Goal: Information Seeking & Learning: Check status

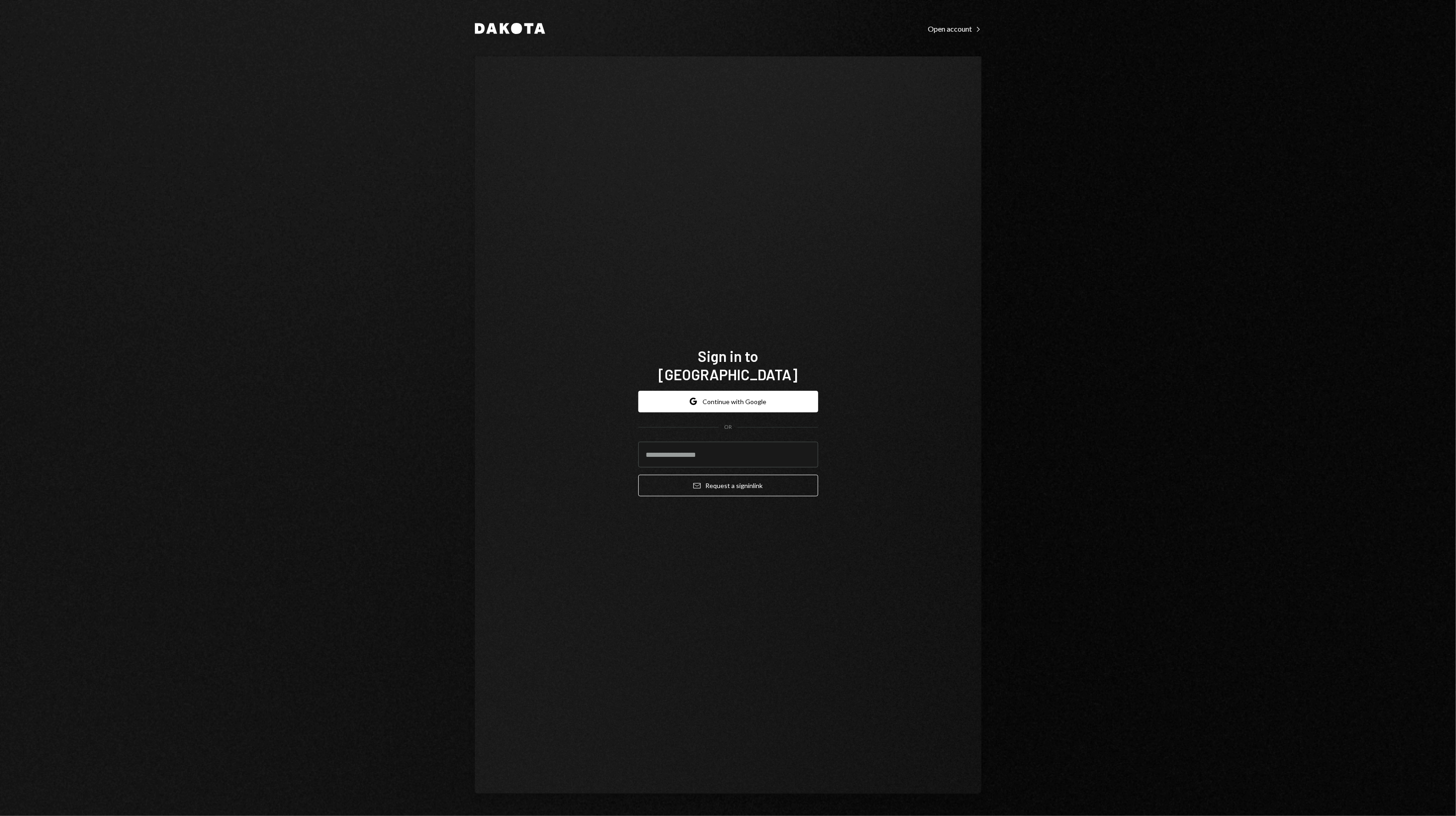
click at [629, 392] on div "Sign in to Dakota Google Continue with Google OR Email Request a sign in link" at bounding box center [728, 425] width 202 height 230
click at [719, 398] on button "Google Continue with Google" at bounding box center [728, 401] width 180 height 22
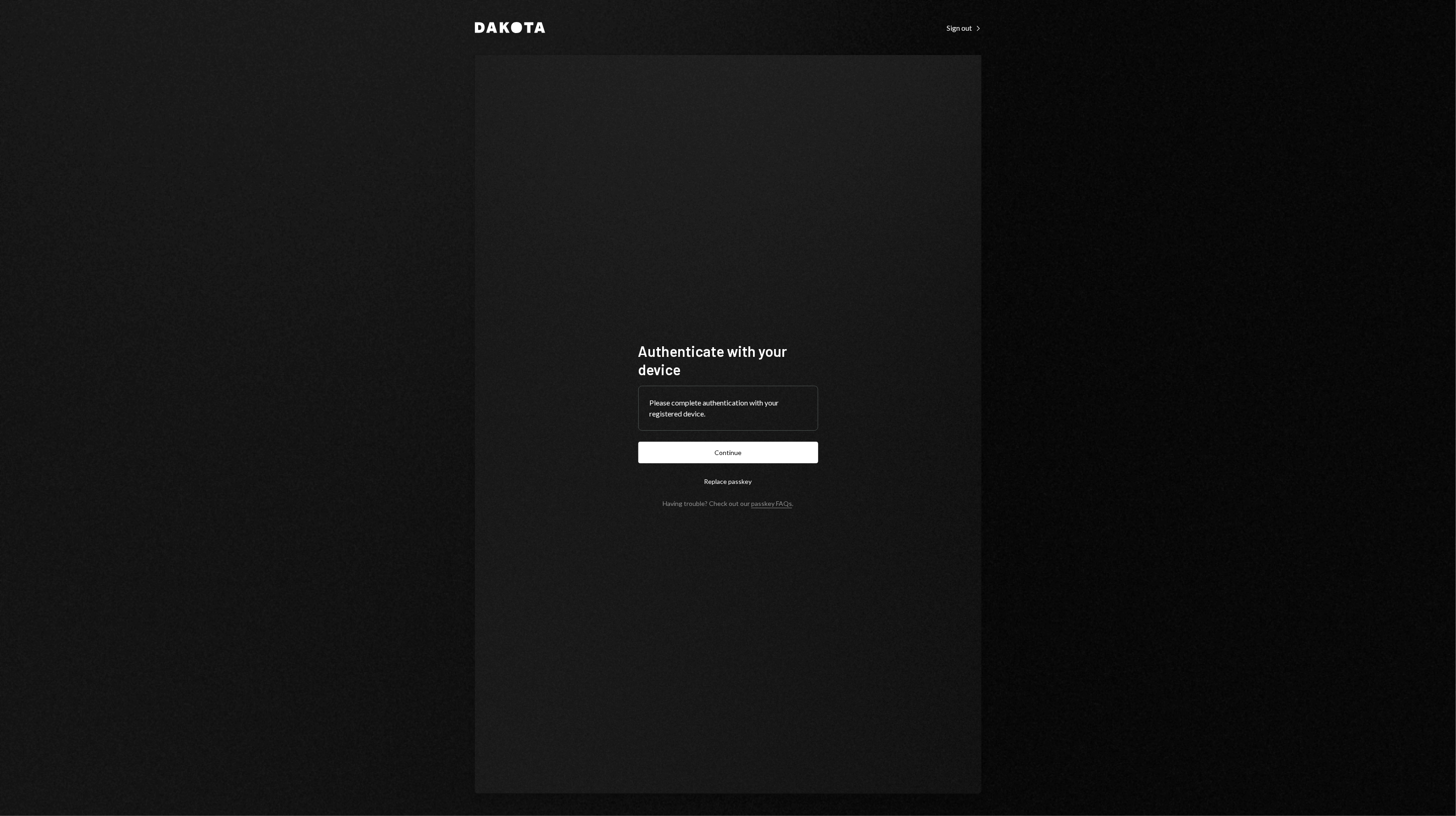
click at [774, 450] on button "Continue" at bounding box center [728, 452] width 180 height 22
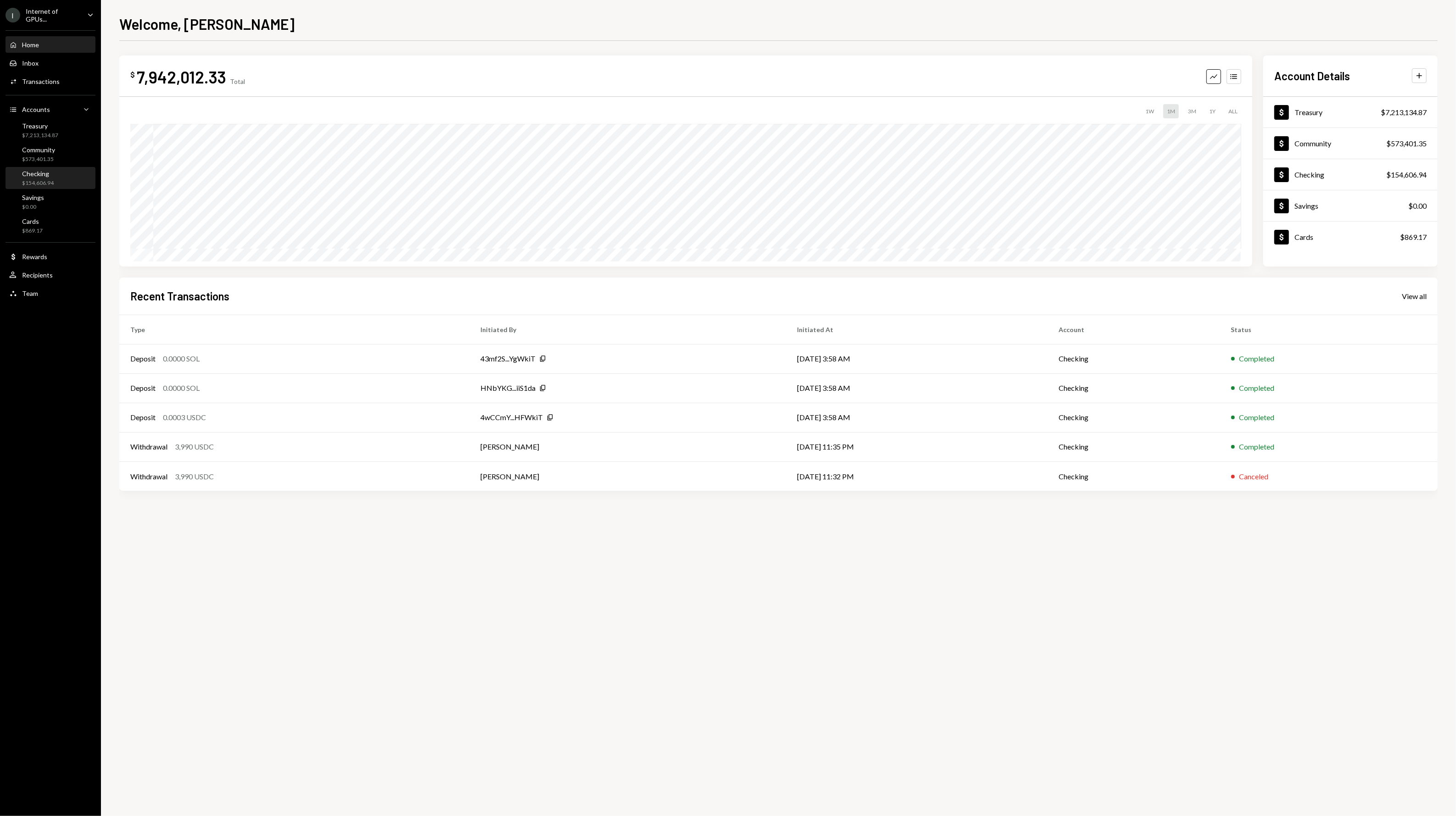
click at [48, 181] on div "$154,606.94" at bounding box center [38, 183] width 32 height 8
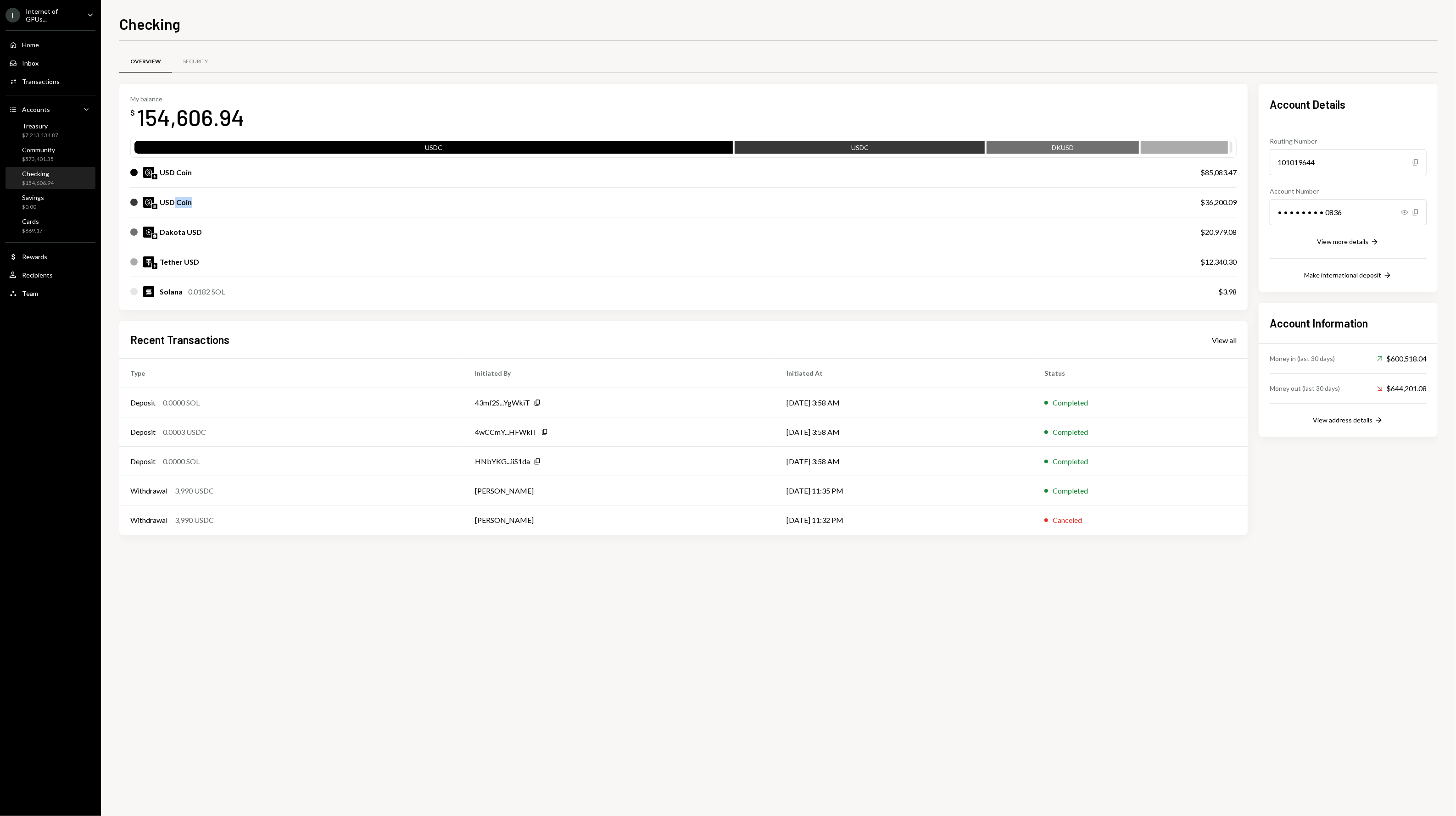
drag, startPoint x: 176, startPoint y: 203, endPoint x: 599, endPoint y: 208, distance: 423.0
click at [599, 208] on div "USD Coin $36,200.09" at bounding box center [684, 202] width 1106 height 29
click at [46, 84] on div "Transactions" at bounding box center [40, 81] width 38 height 8
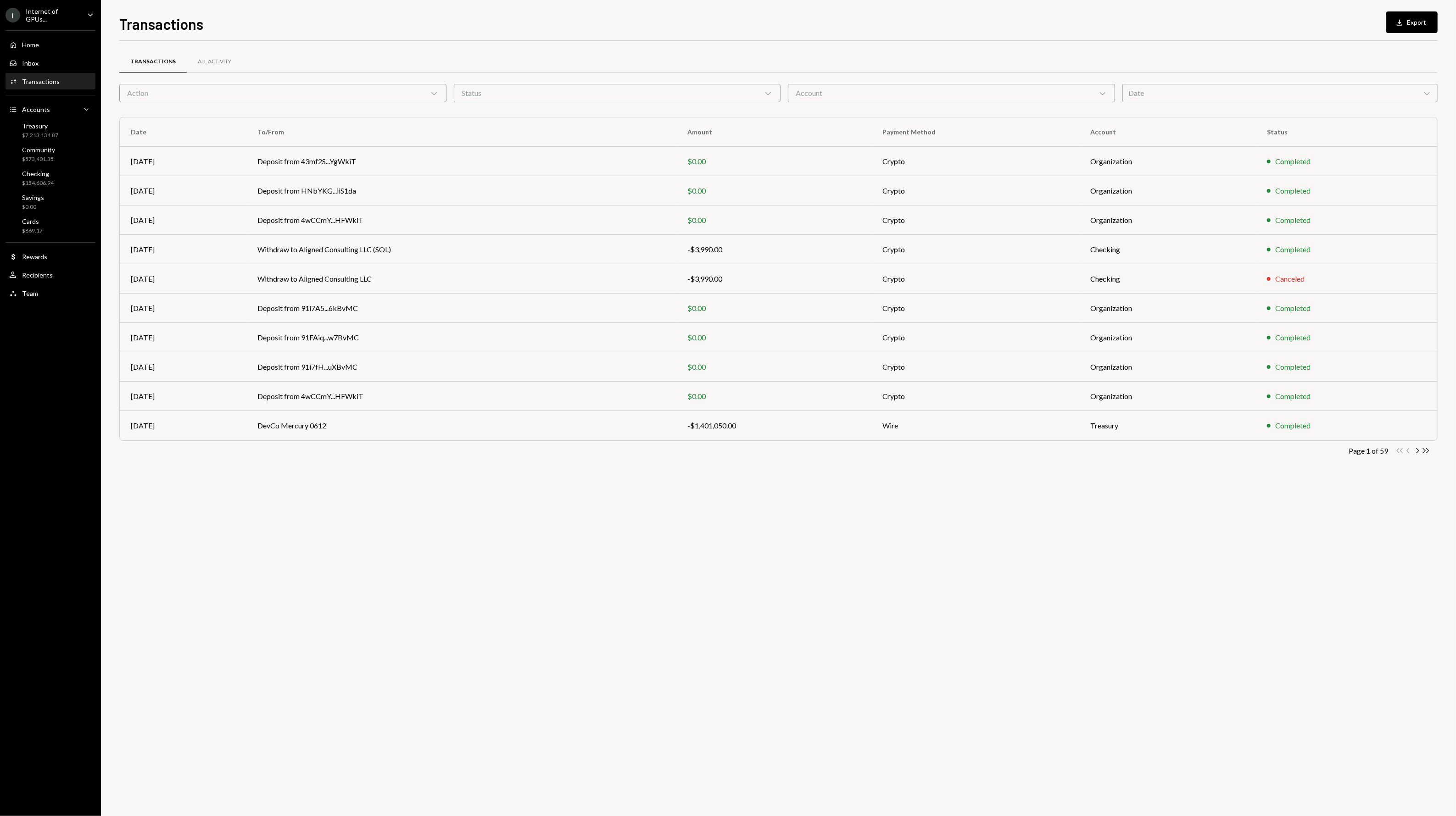
click at [1414, 8] on div "Transactions Download Export Transactions All Activity Action Chevron Down Stat…" at bounding box center [778, 408] width 1355 height 816
click at [1411, 22] on button "Download Export" at bounding box center [1412, 22] width 52 height 22
click at [41, 152] on div "Community" at bounding box center [38, 150] width 33 height 8
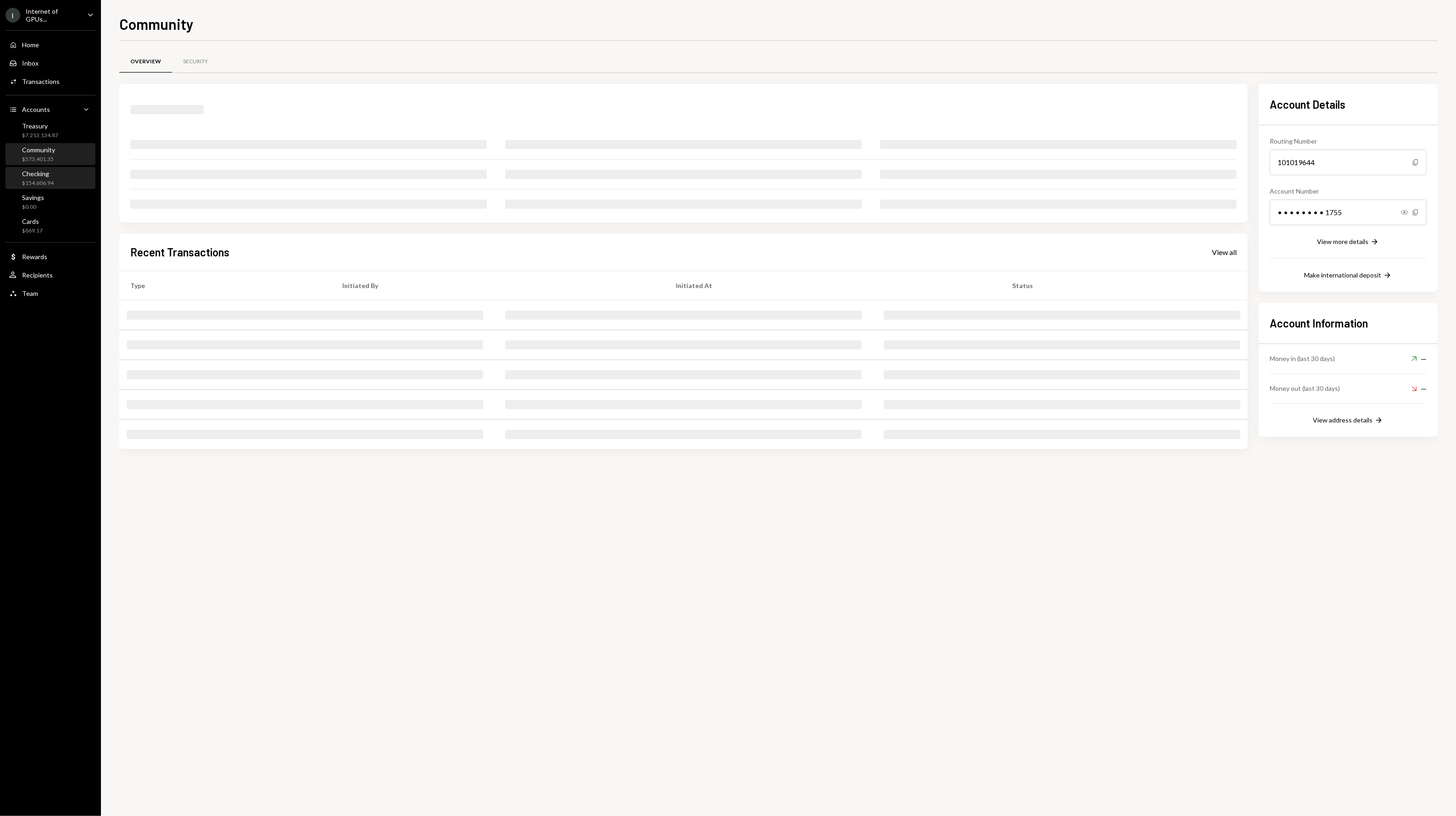
click at [40, 175] on div "Checking" at bounding box center [38, 174] width 32 height 8
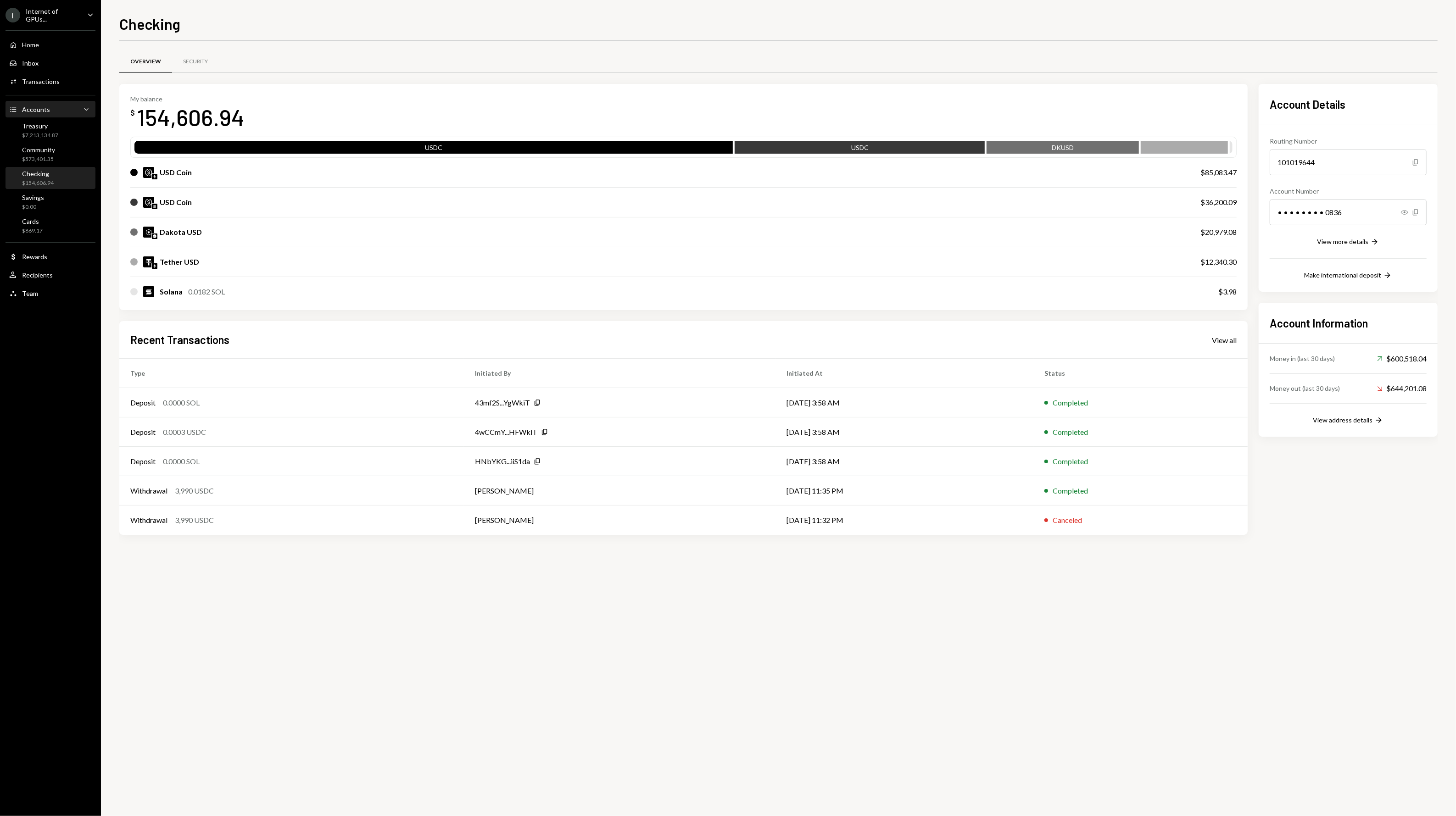
click at [60, 107] on div "Accounts Accounts Caret Down" at bounding box center [50, 109] width 83 height 10
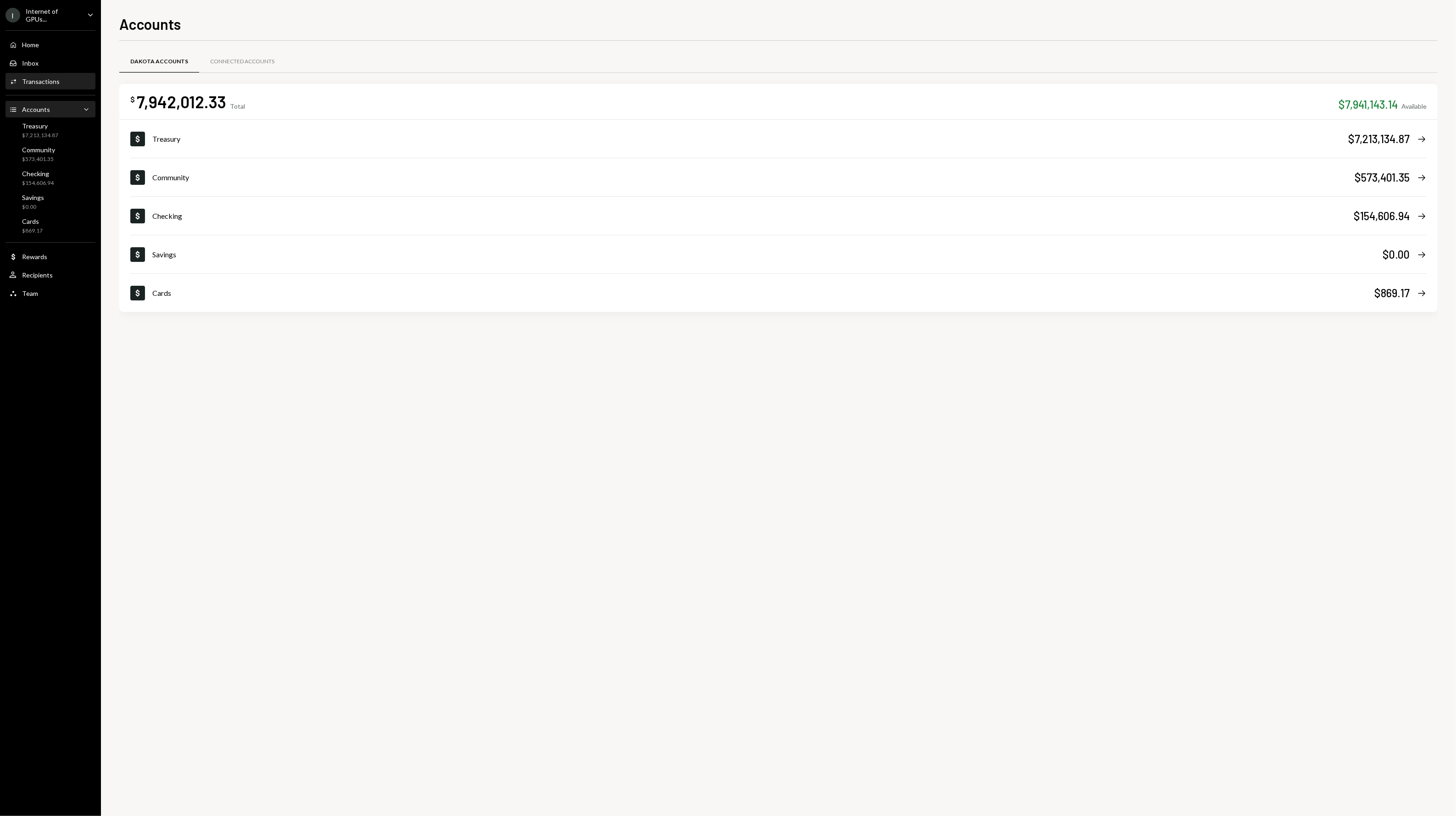
click at [54, 81] on div "Transactions" at bounding box center [40, 81] width 38 height 8
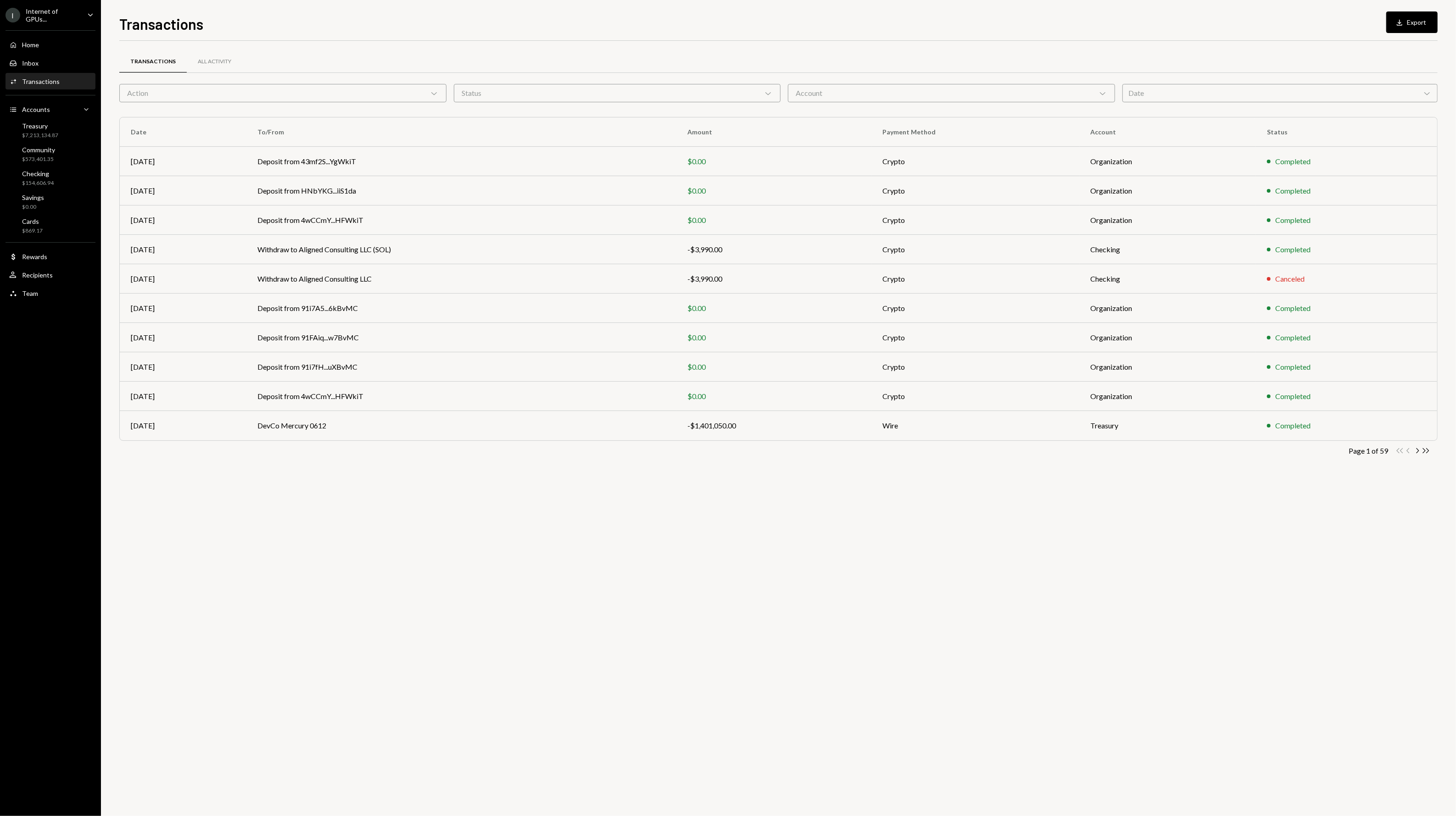
click at [1222, 90] on div "Date Chevron Down" at bounding box center [1280, 93] width 315 height 19
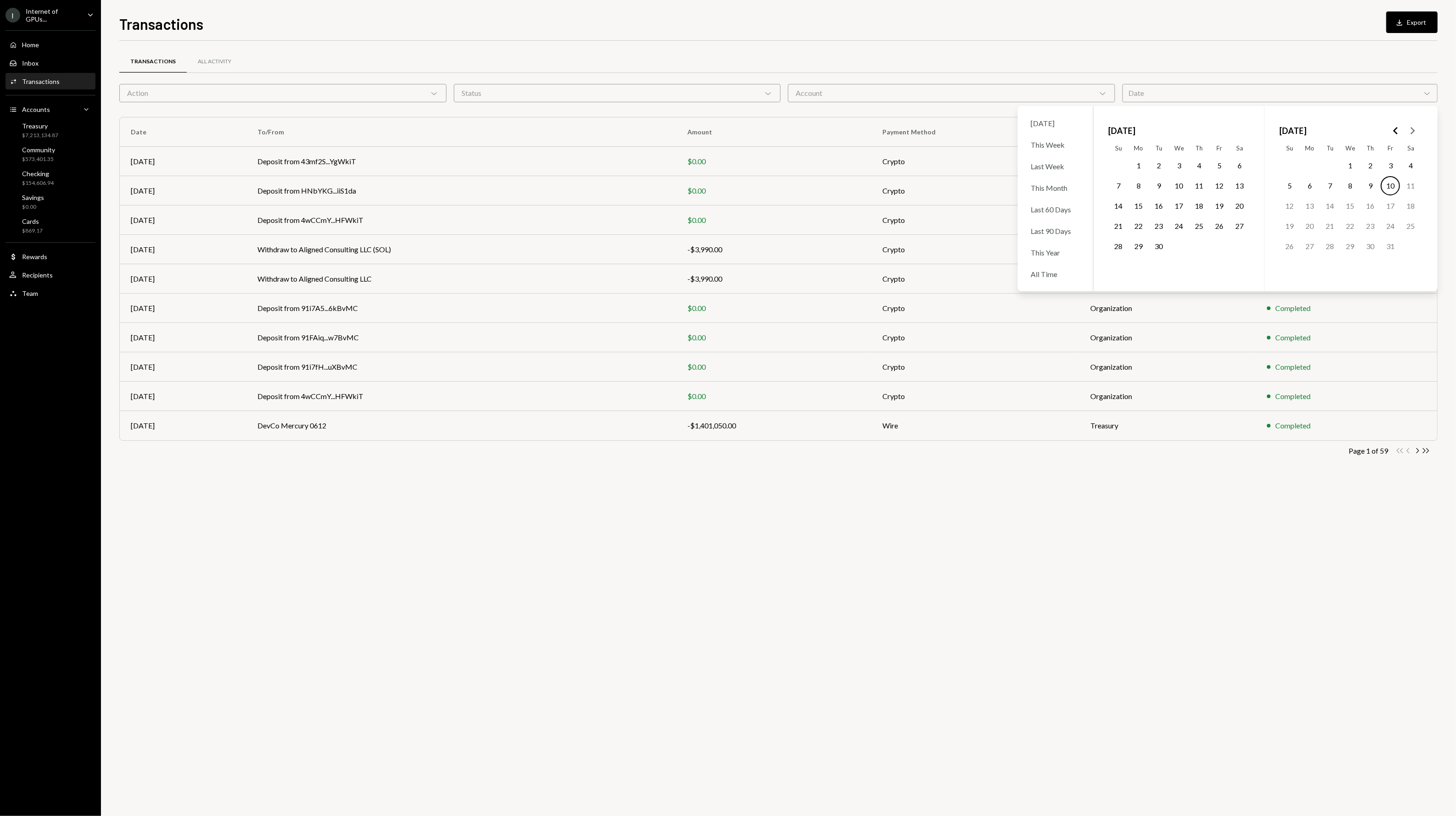
click at [1158, 187] on button "9" at bounding box center [1158, 185] width 19 height 19
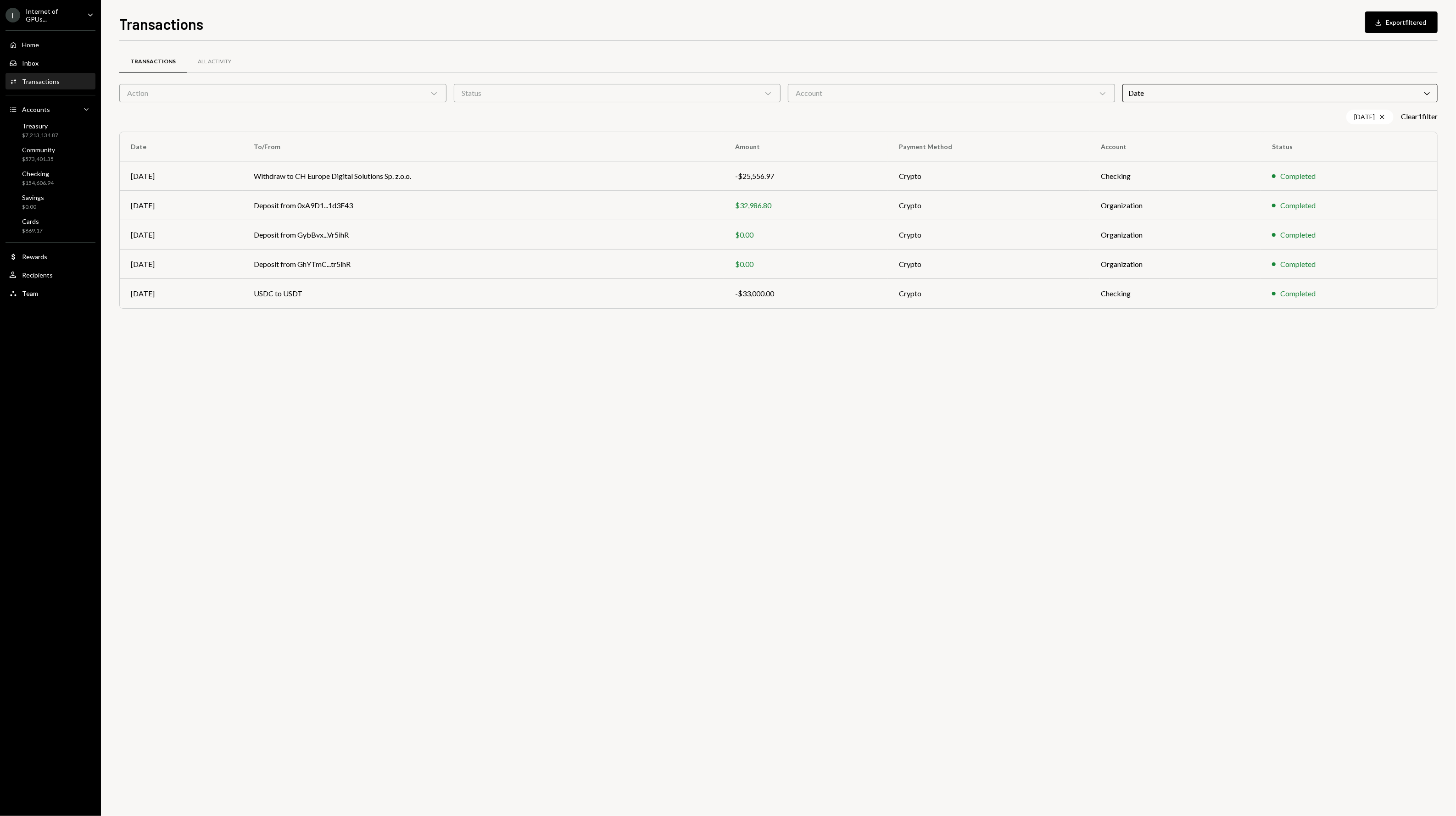
click at [1062, 368] on div "Transactions All Activity Action Chevron Down Status Chevron Down Account Chevr…" at bounding box center [778, 429] width 1318 height 776
click at [468, 289] on td "USDC to USDT" at bounding box center [483, 293] width 482 height 29
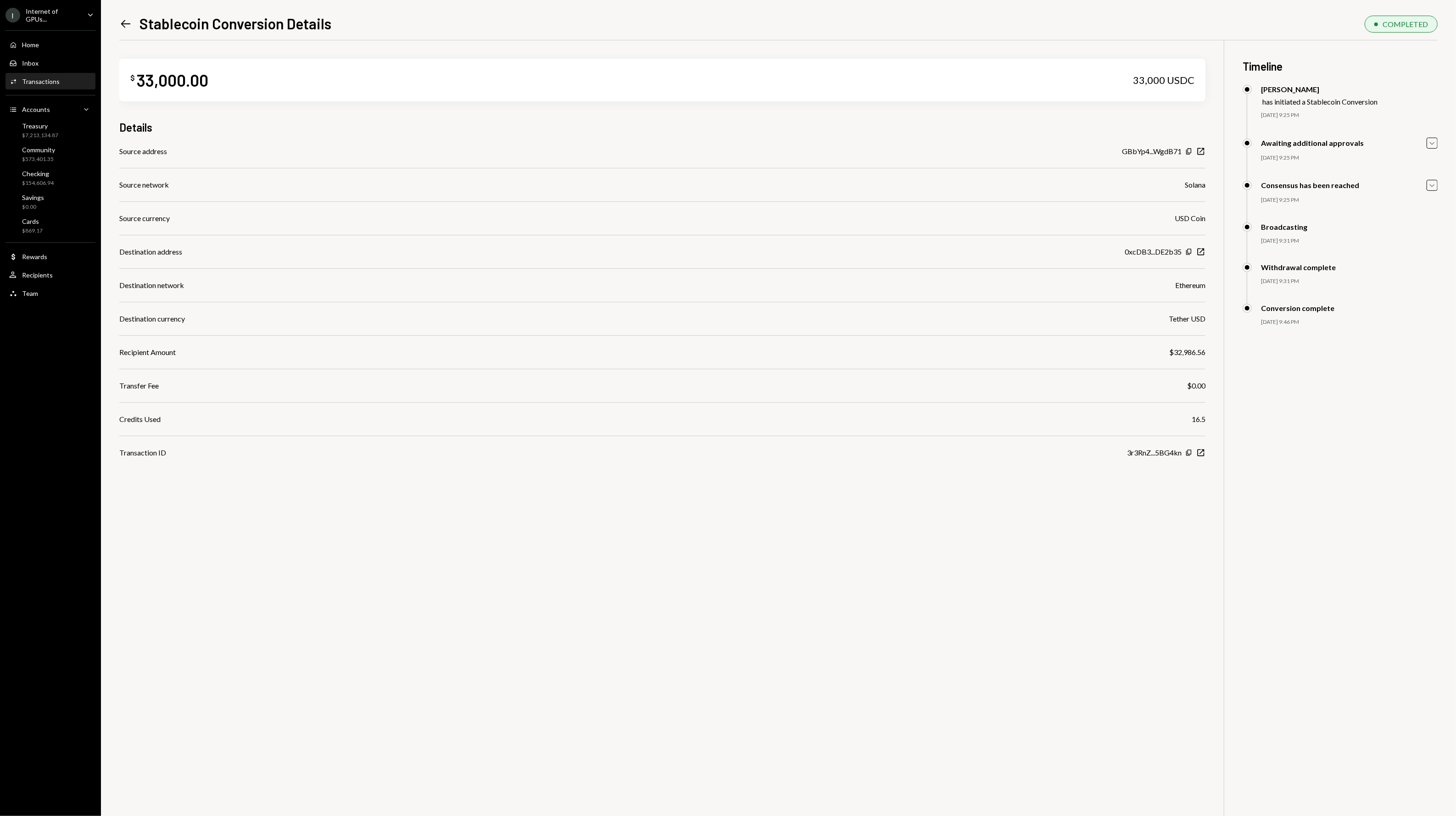
click at [123, 25] on icon "Left Arrow" at bounding box center [125, 23] width 13 height 13
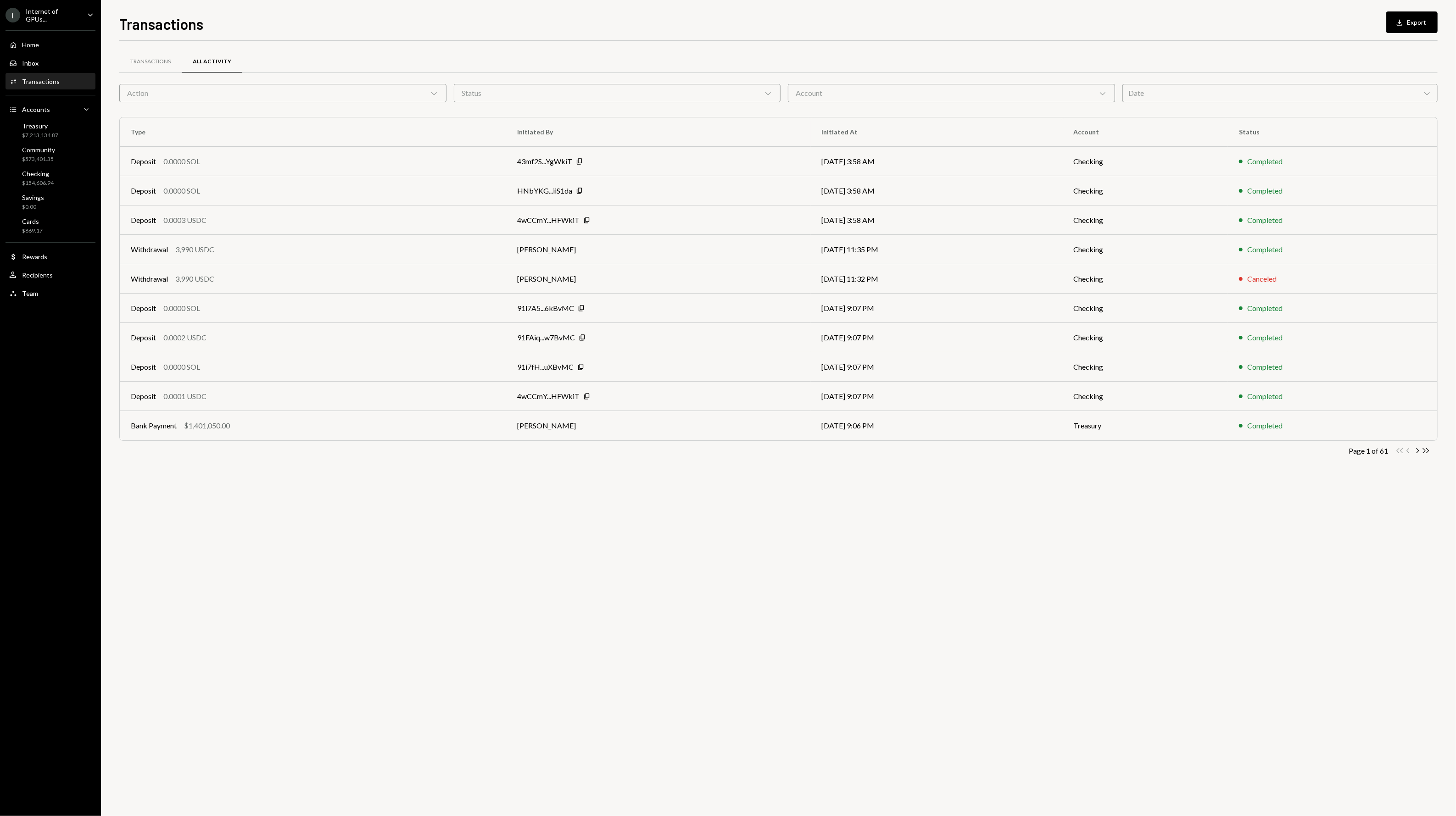
drag, startPoint x: 1194, startPoint y: 95, endPoint x: 1200, endPoint y: 105, distance: 11.7
click at [1194, 95] on div "Date Chevron Down" at bounding box center [1280, 93] width 315 height 19
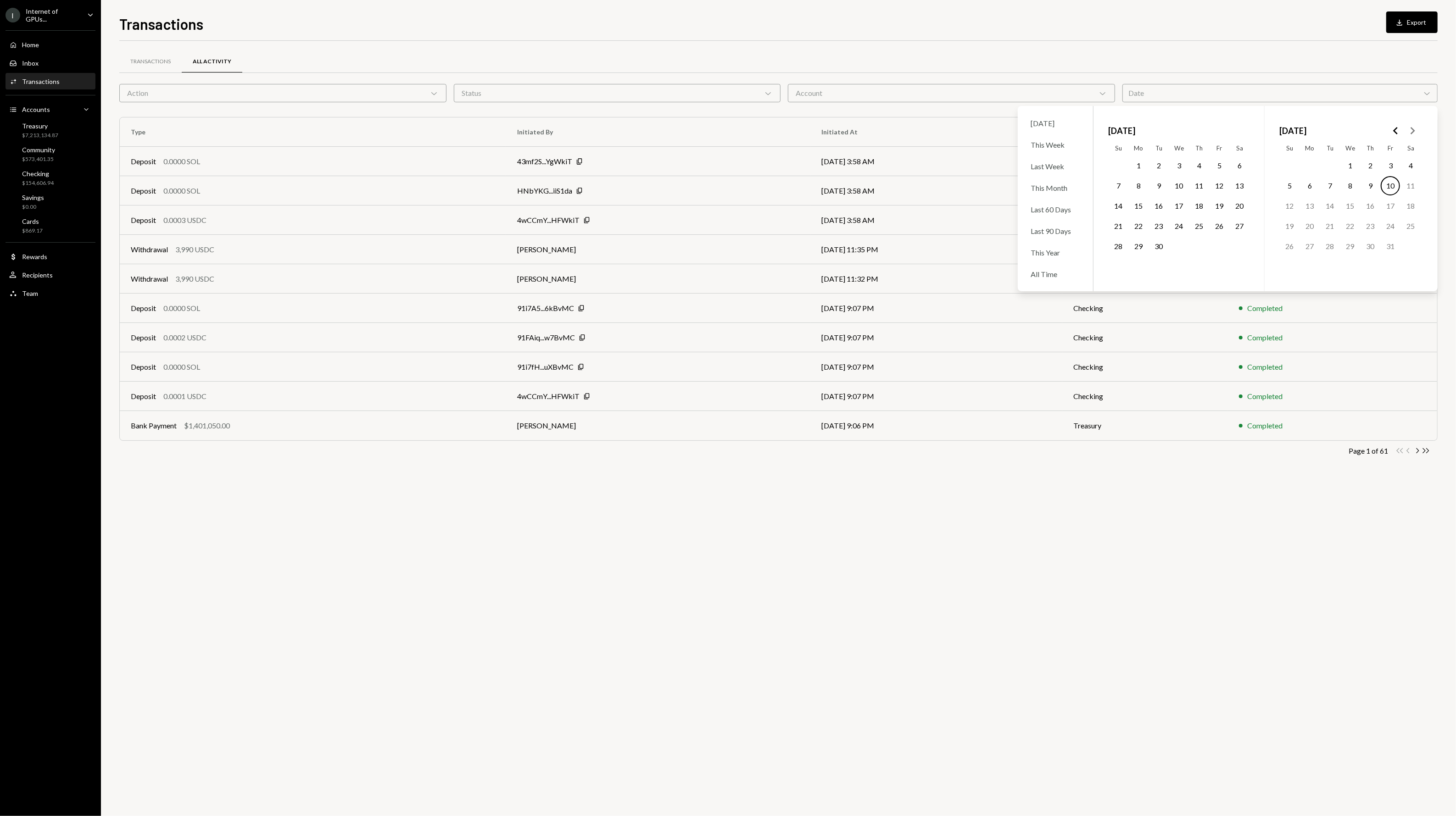
click at [1158, 184] on button "9" at bounding box center [1158, 185] width 19 height 19
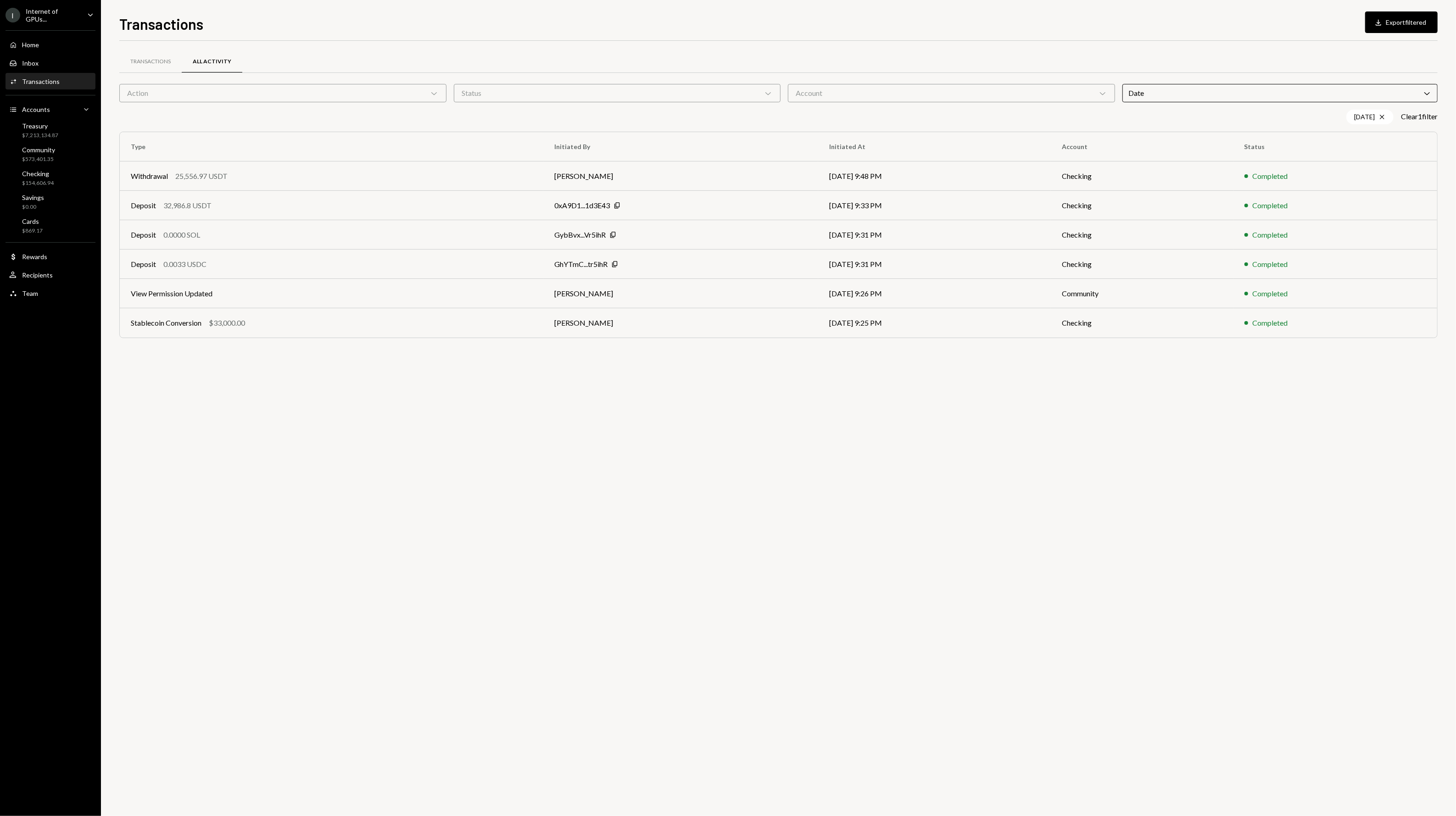
click at [278, 451] on div "Transactions All Activity Action Chevron Down Status Chevron Down Account Chevr…" at bounding box center [778, 429] width 1318 height 776
drag, startPoint x: 1167, startPoint y: 90, endPoint x: 1169, endPoint y: 104, distance: 14.1
click at [1167, 90] on div "Date Chevron Down" at bounding box center [1280, 93] width 315 height 19
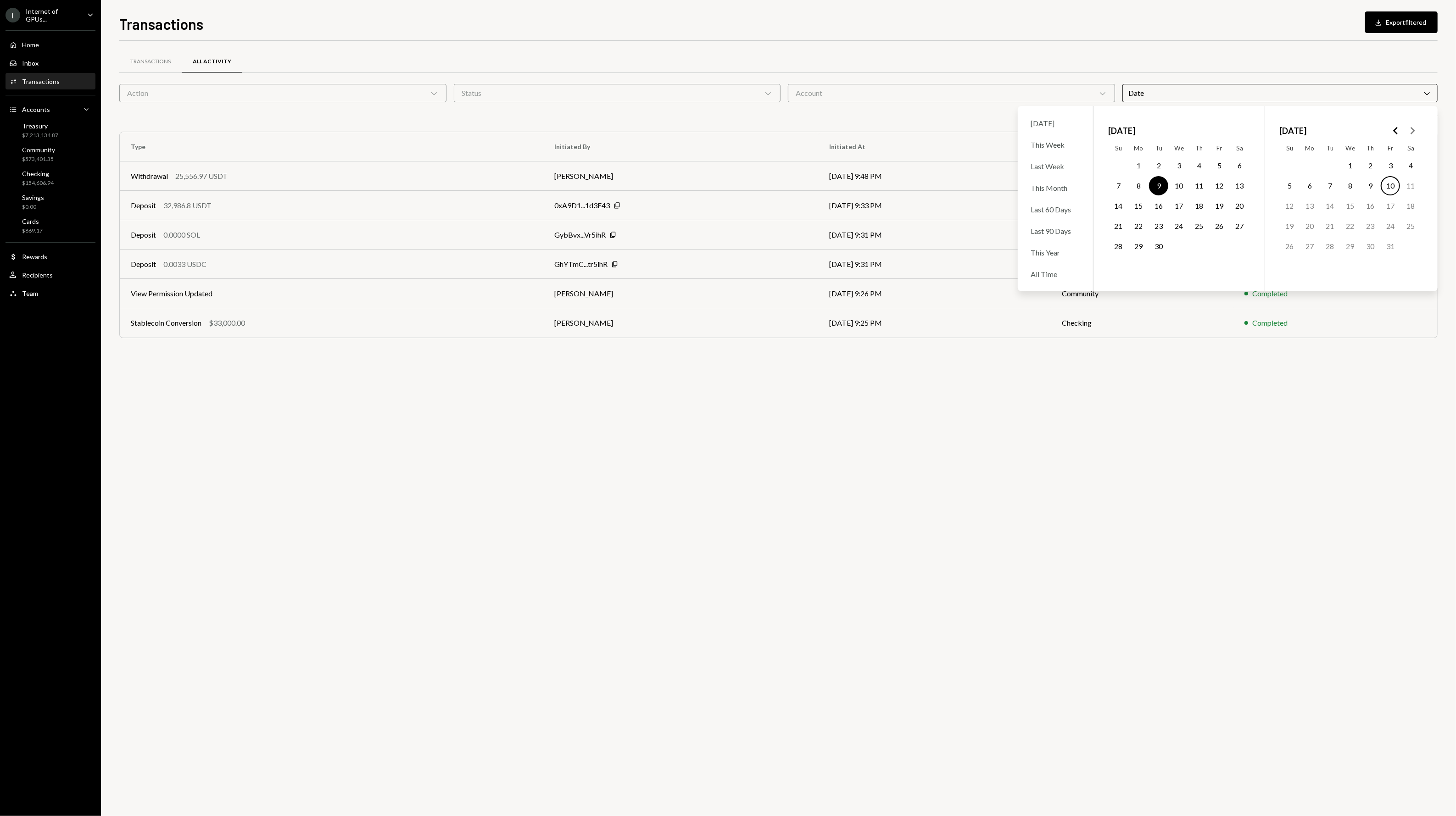
click at [1135, 183] on button "8" at bounding box center [1138, 185] width 19 height 19
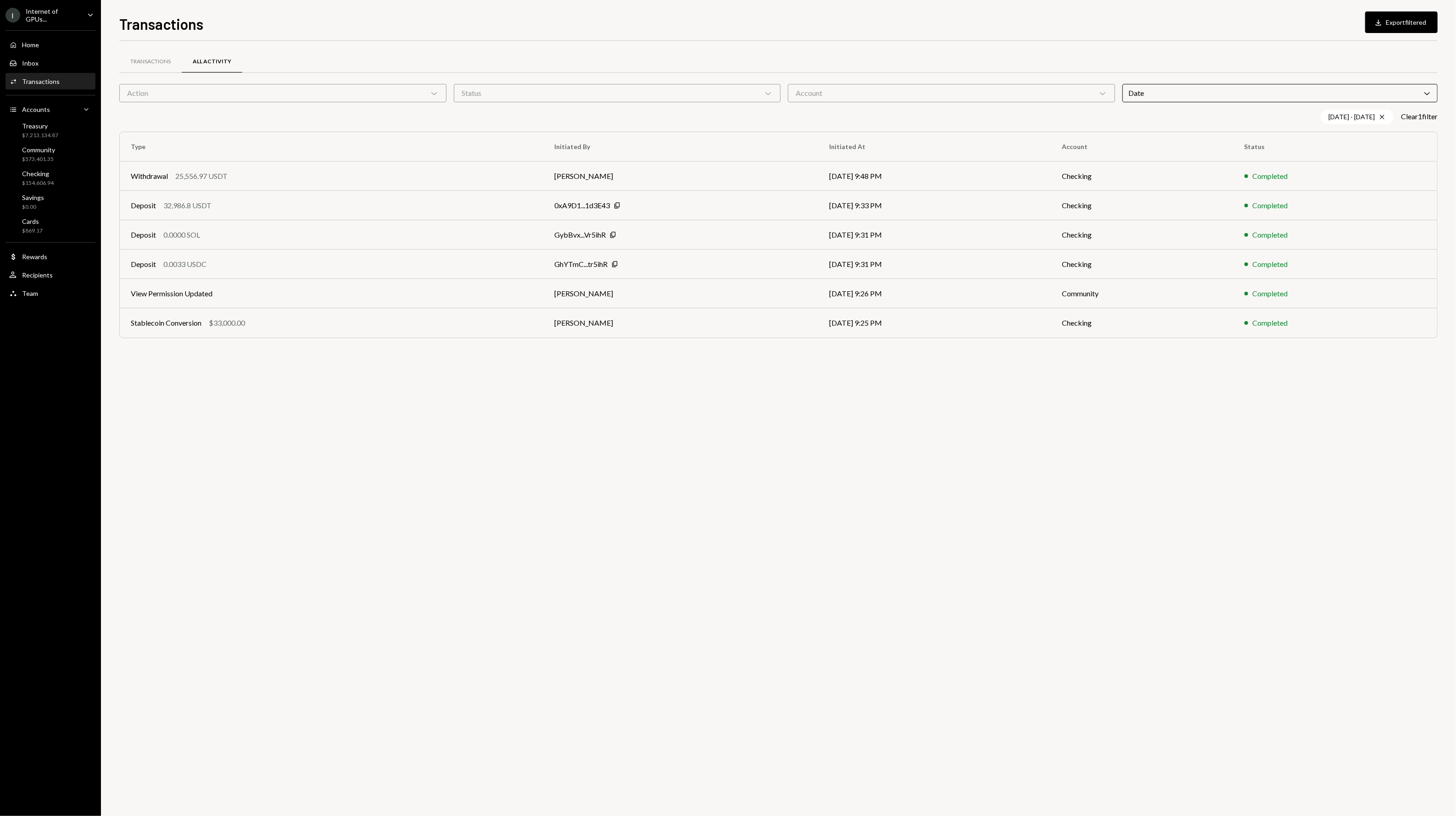
click at [1047, 357] on div "Transactions All Activity Action Chevron Down Status Chevron Down Account Chevr…" at bounding box center [778, 429] width 1318 height 776
click at [210, 317] on div "$33,000.00" at bounding box center [227, 323] width 36 height 11
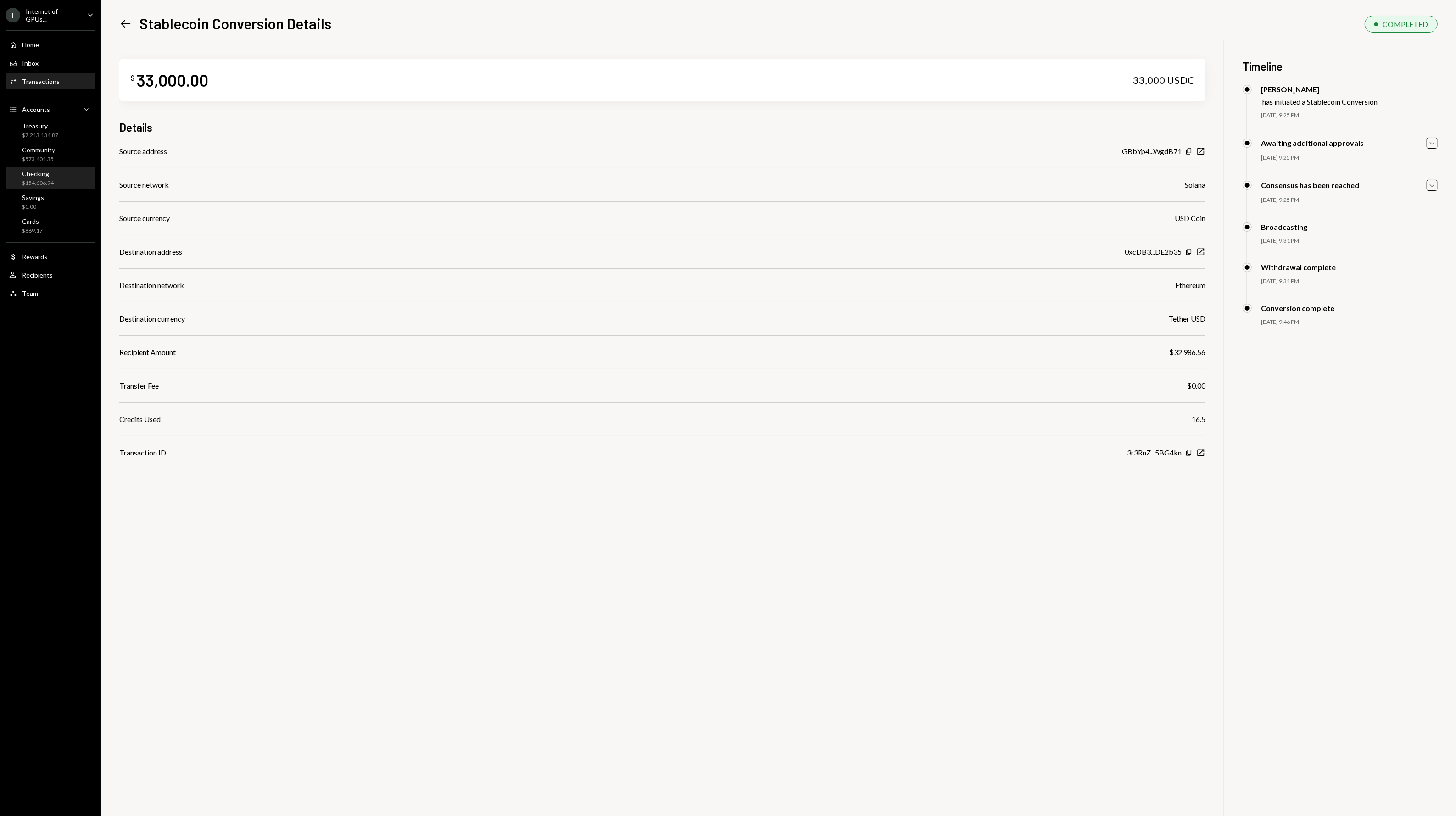
click at [56, 183] on div "Checking $154,606.94" at bounding box center [50, 178] width 83 height 17
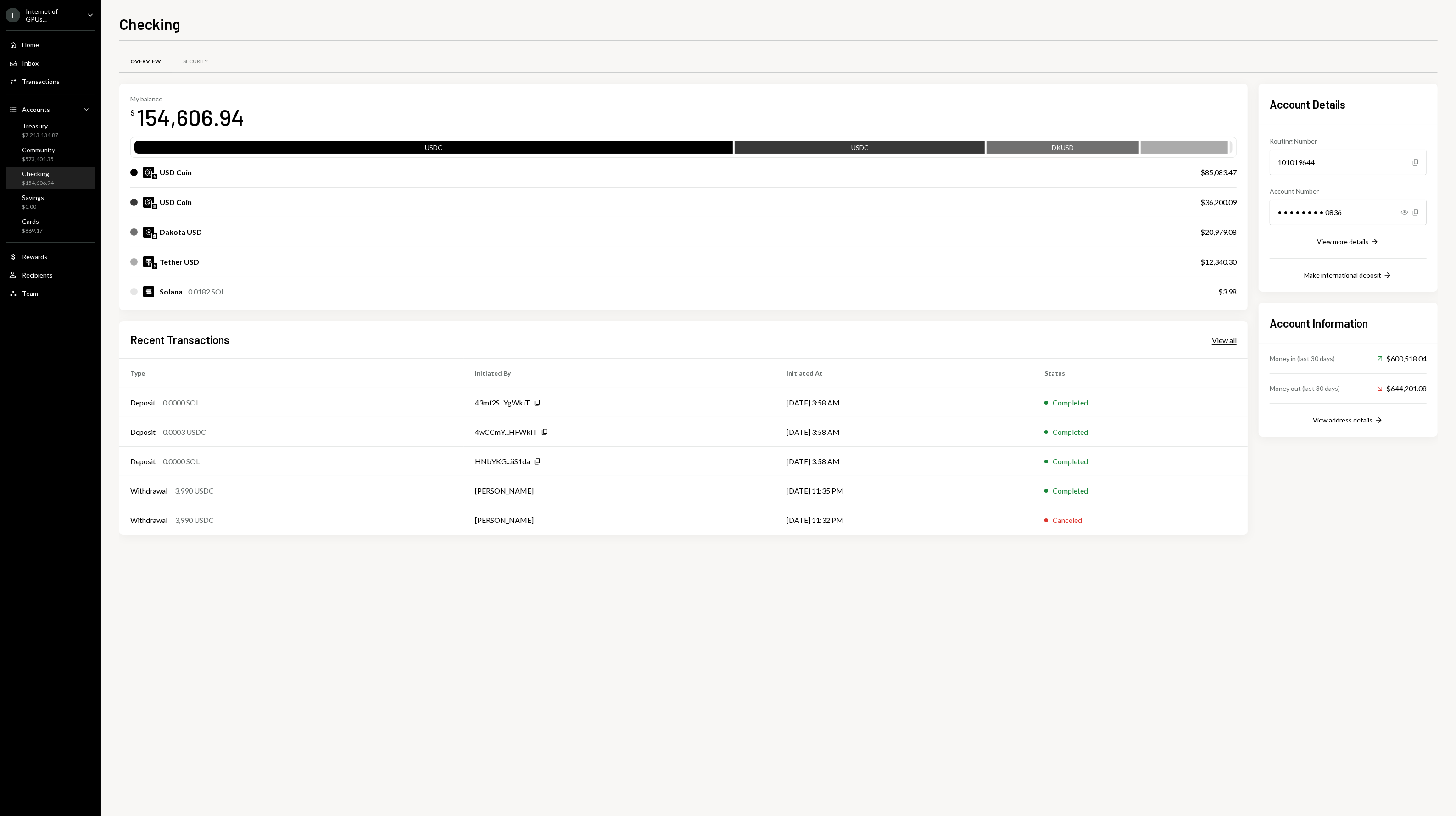
click at [1229, 342] on div "View all" at bounding box center [1223, 340] width 25 height 9
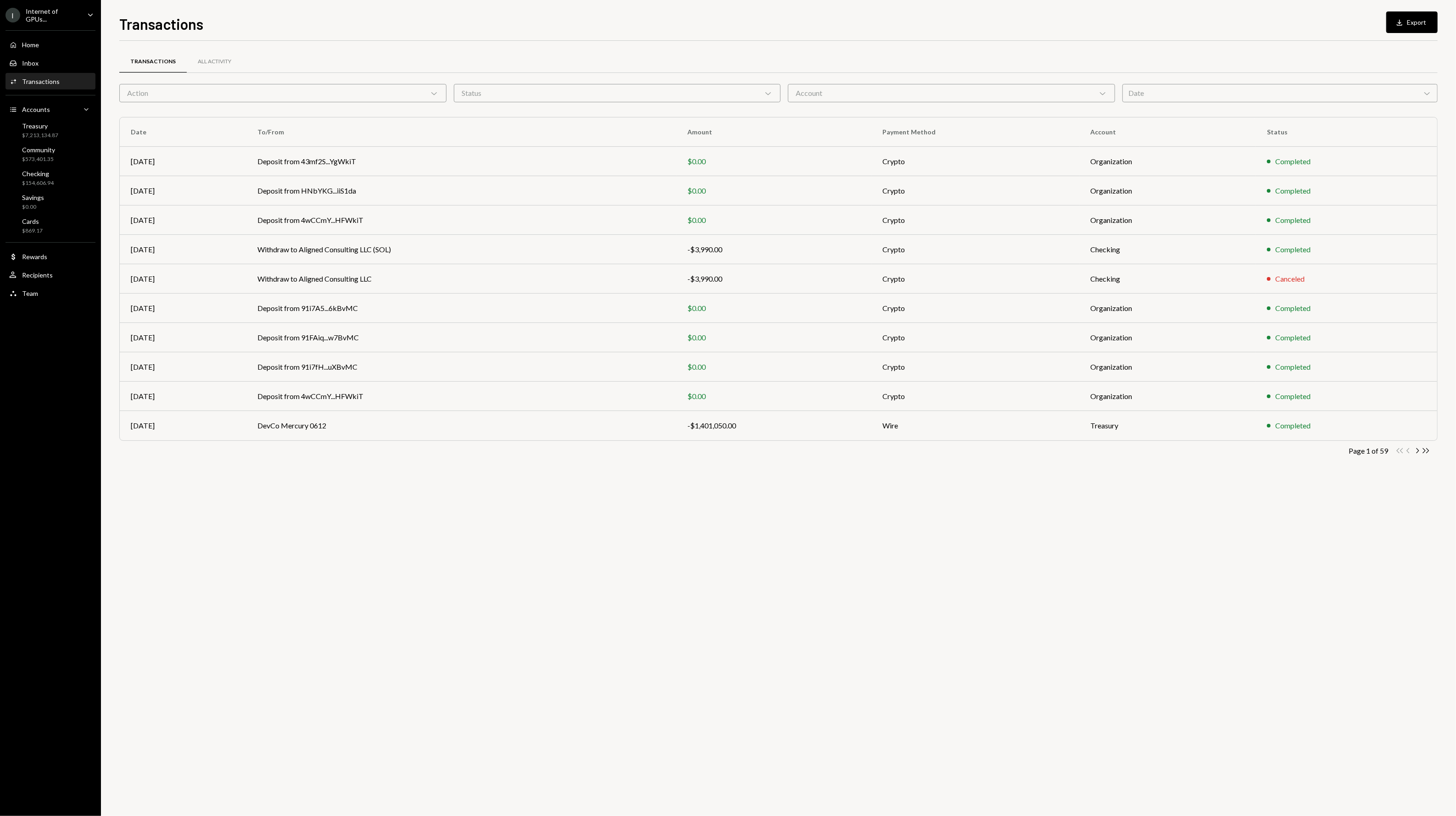
click at [844, 95] on div "Account Chevron Down" at bounding box center [951, 93] width 327 height 19
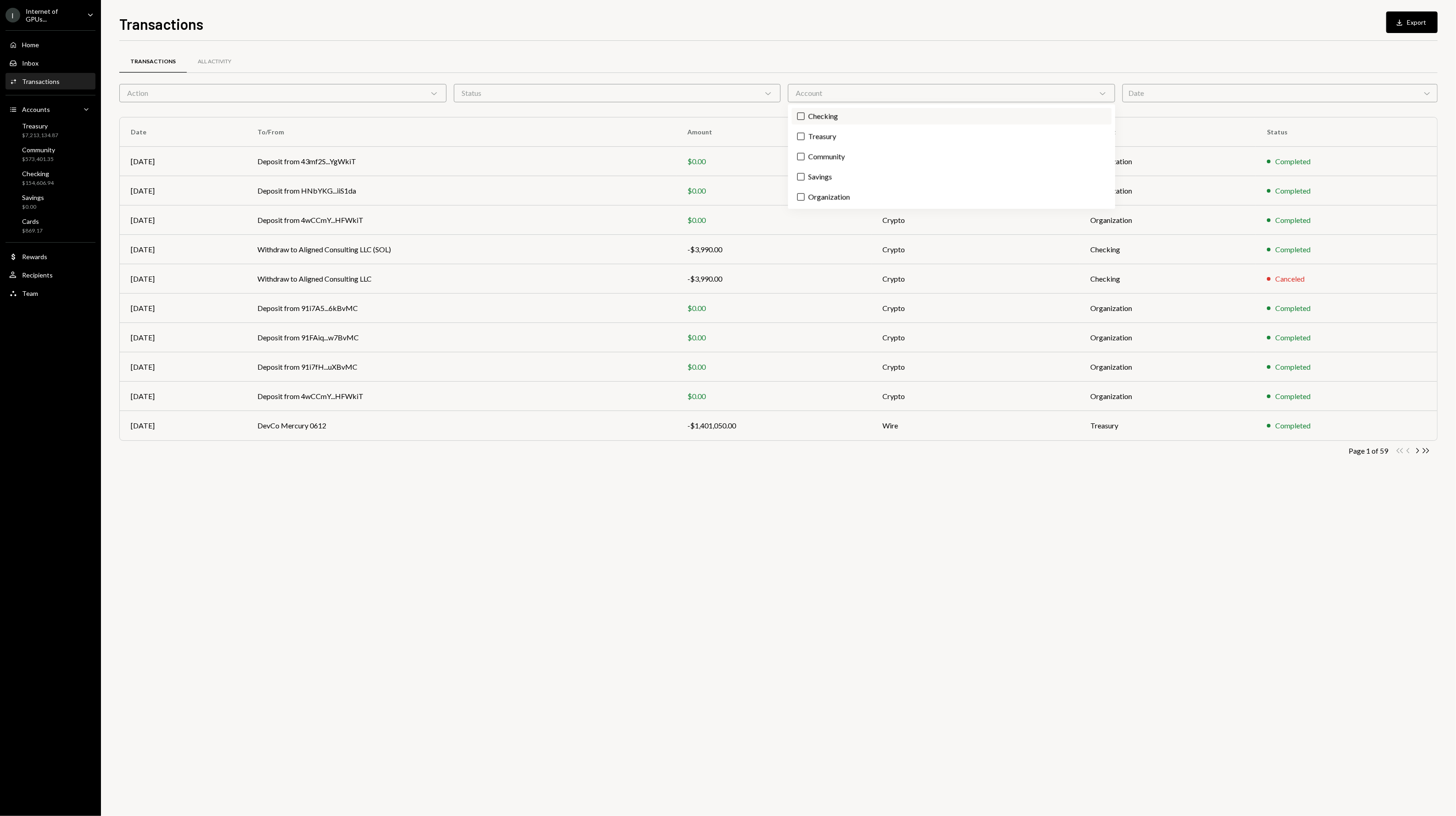
click at [852, 119] on label "Checking" at bounding box center [951, 116] width 320 height 17
click at [804, 119] on button "Checking" at bounding box center [800, 116] width 7 height 7
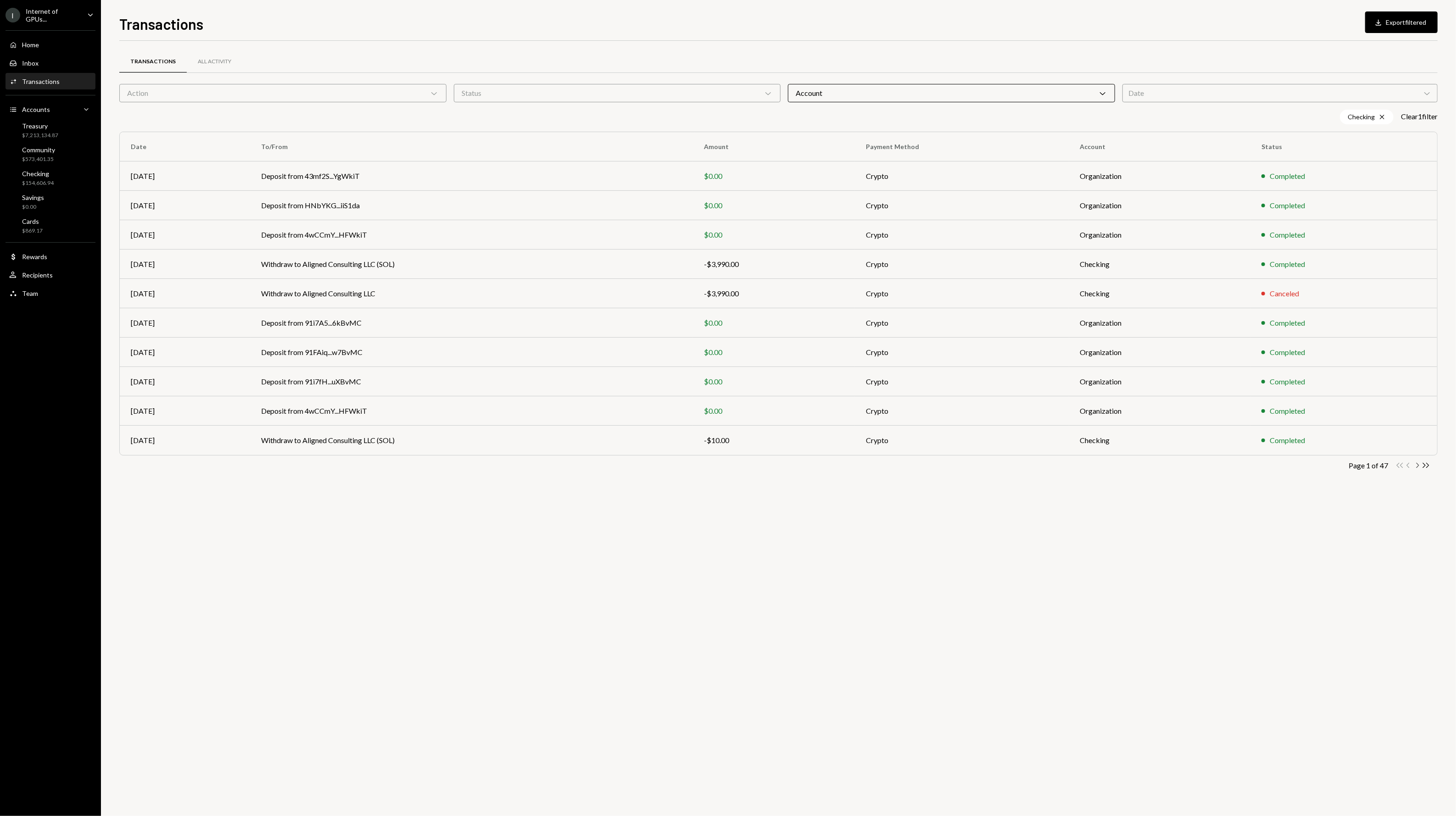
click at [1419, 466] on icon "Chevron Right" at bounding box center [1417, 465] width 9 height 9
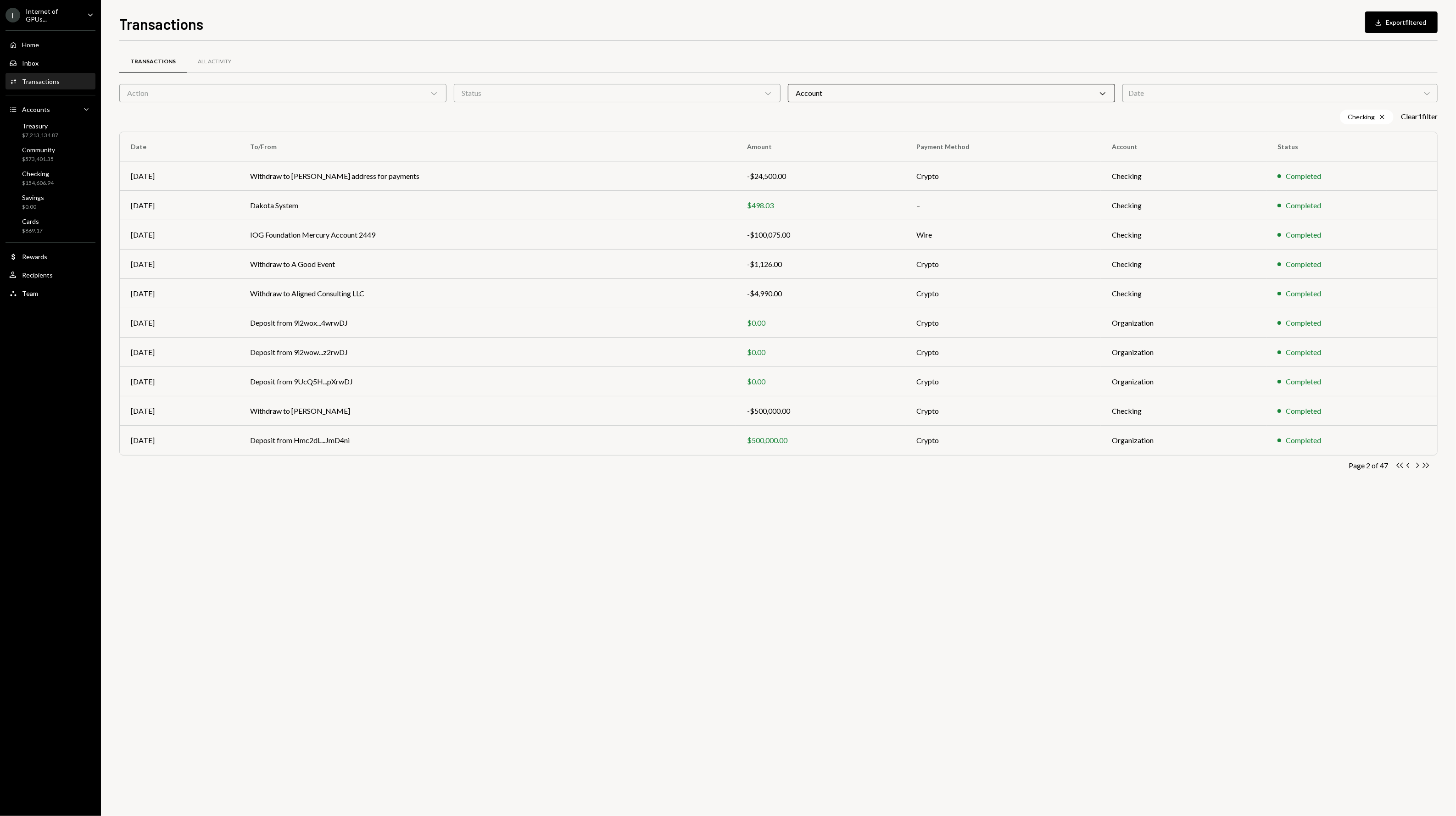
click at [1419, 466] on icon "Chevron Right" at bounding box center [1417, 465] width 9 height 9
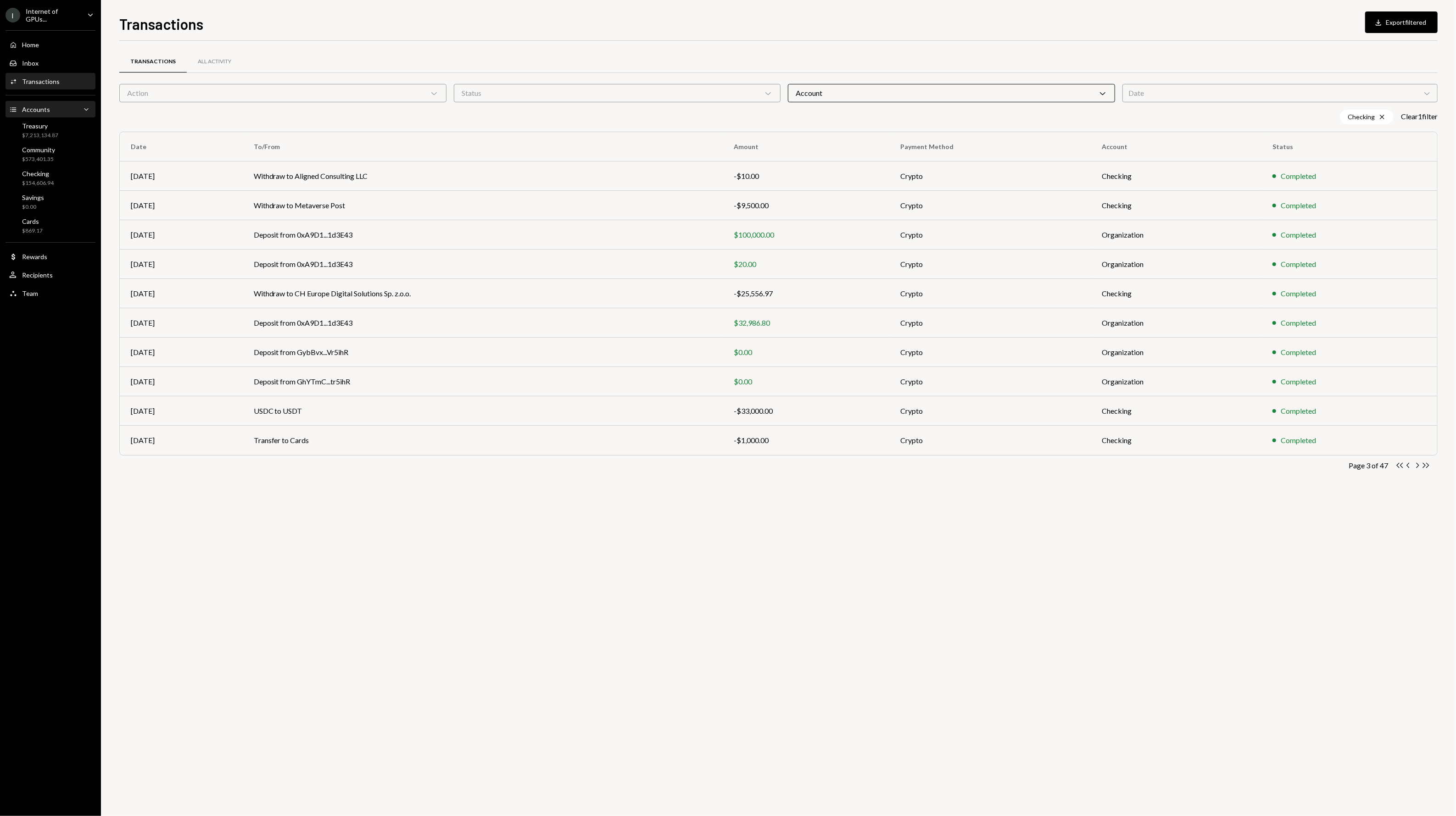
click at [42, 108] on div "Accounts" at bounding box center [36, 109] width 28 height 8
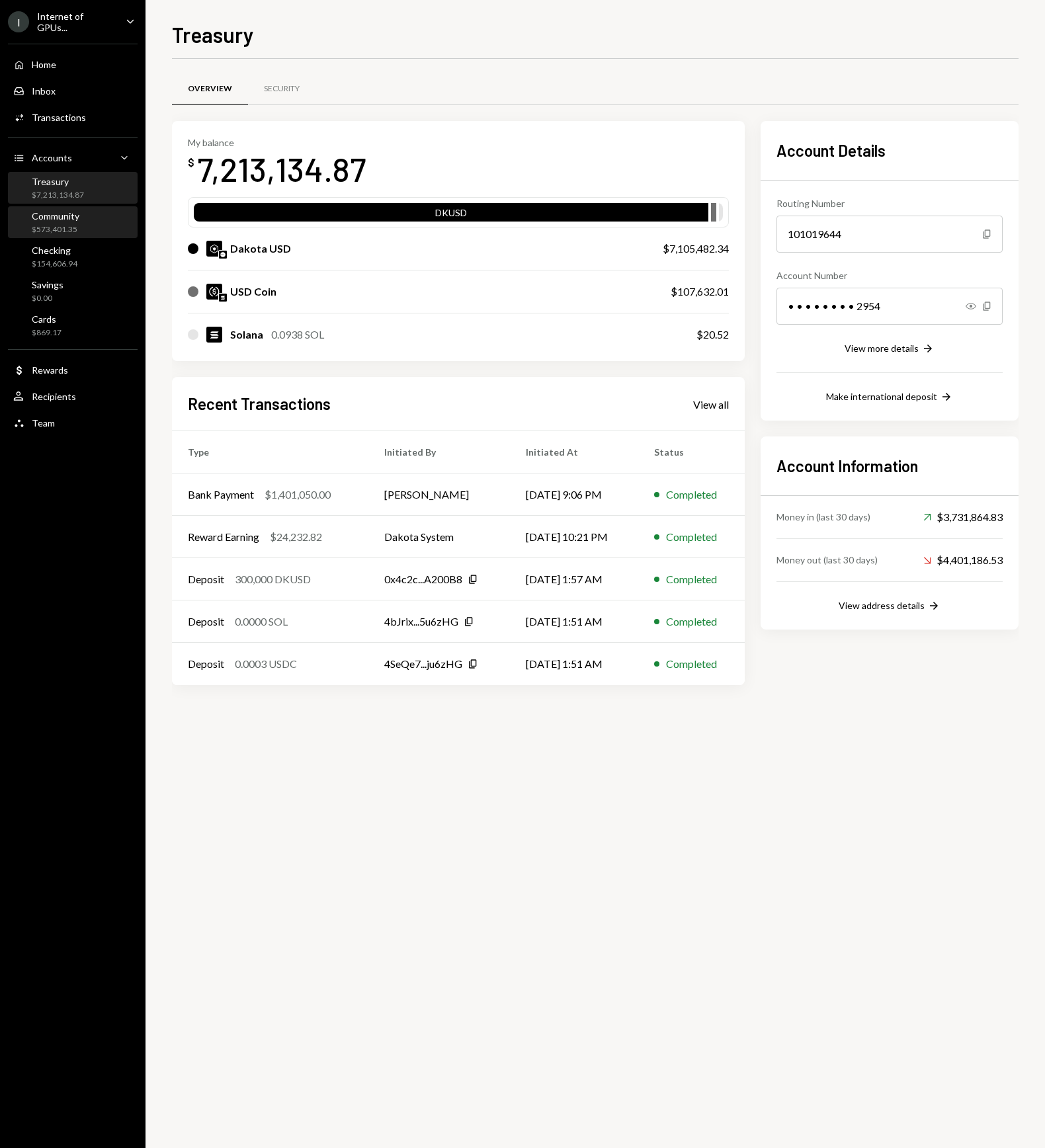
click at [76, 212] on div "Community" at bounding box center [55, 216] width 48 height 11
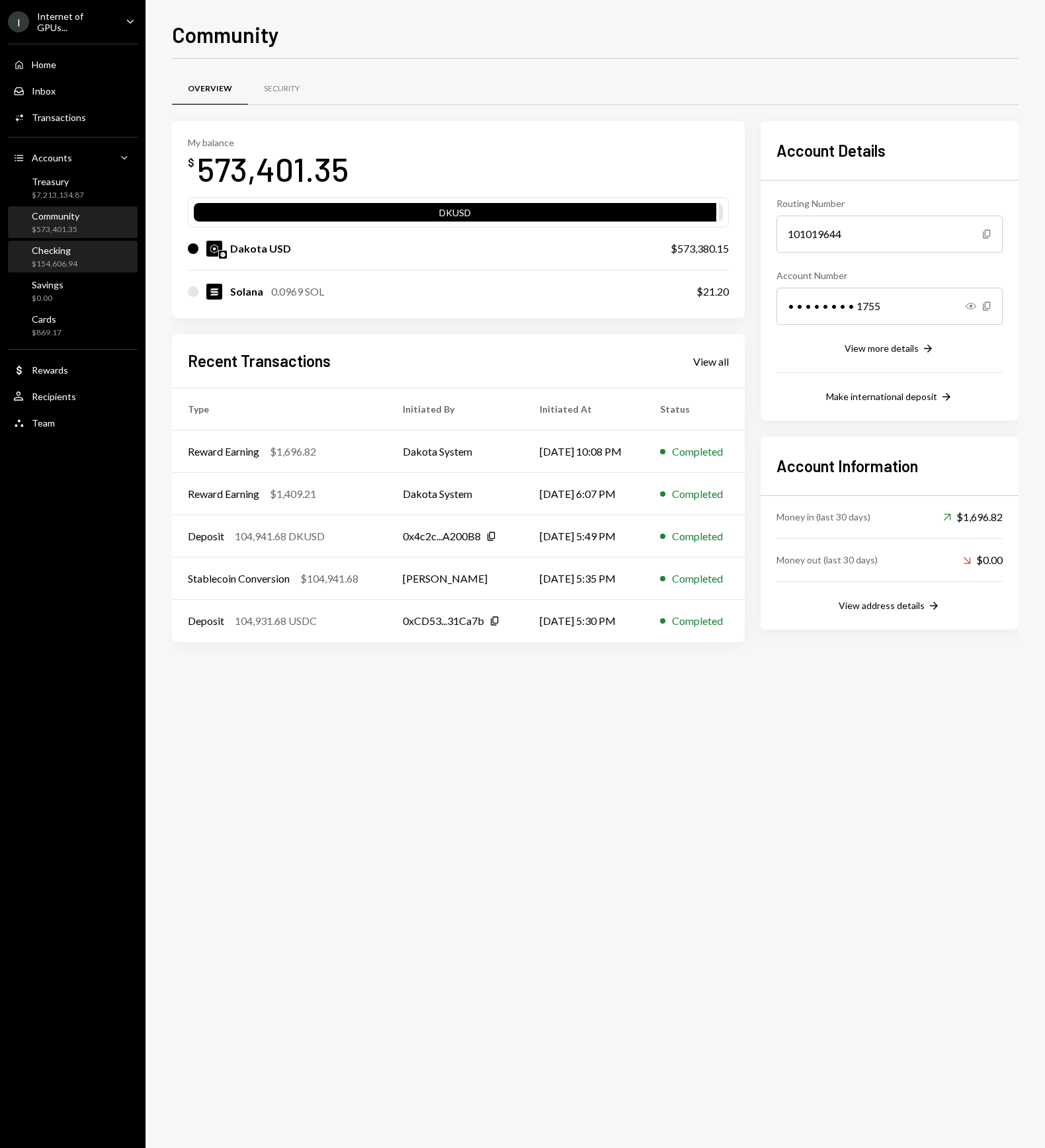
drag, startPoint x: 56, startPoint y: 255, endPoint x: 70, endPoint y: 259, distance: 14.6
click at [56, 255] on div "Checking $154,606.94" at bounding box center [54, 257] width 46 height 25
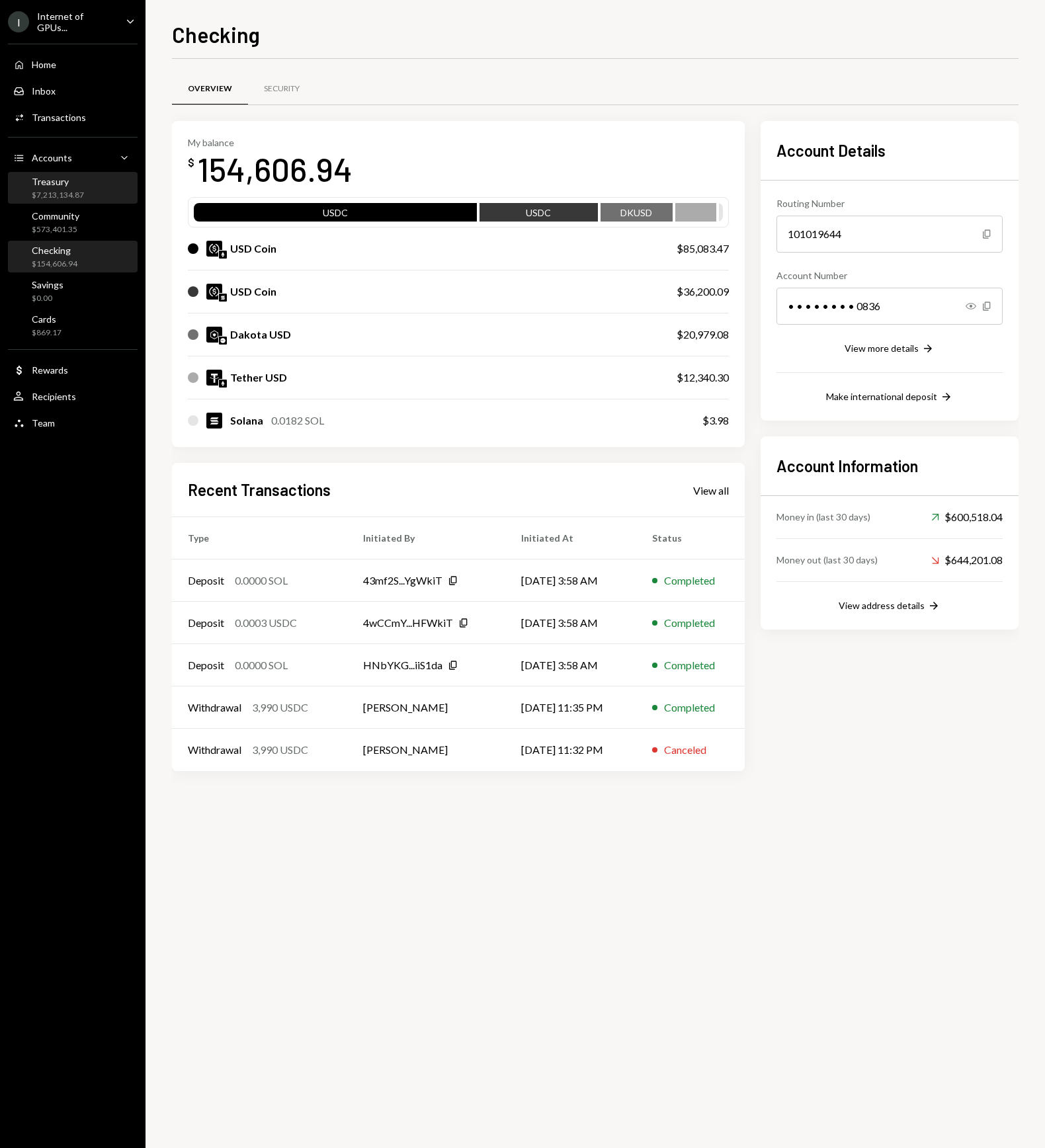
click at [80, 199] on div "$7,213,134.87" at bounding box center [57, 196] width 53 height 11
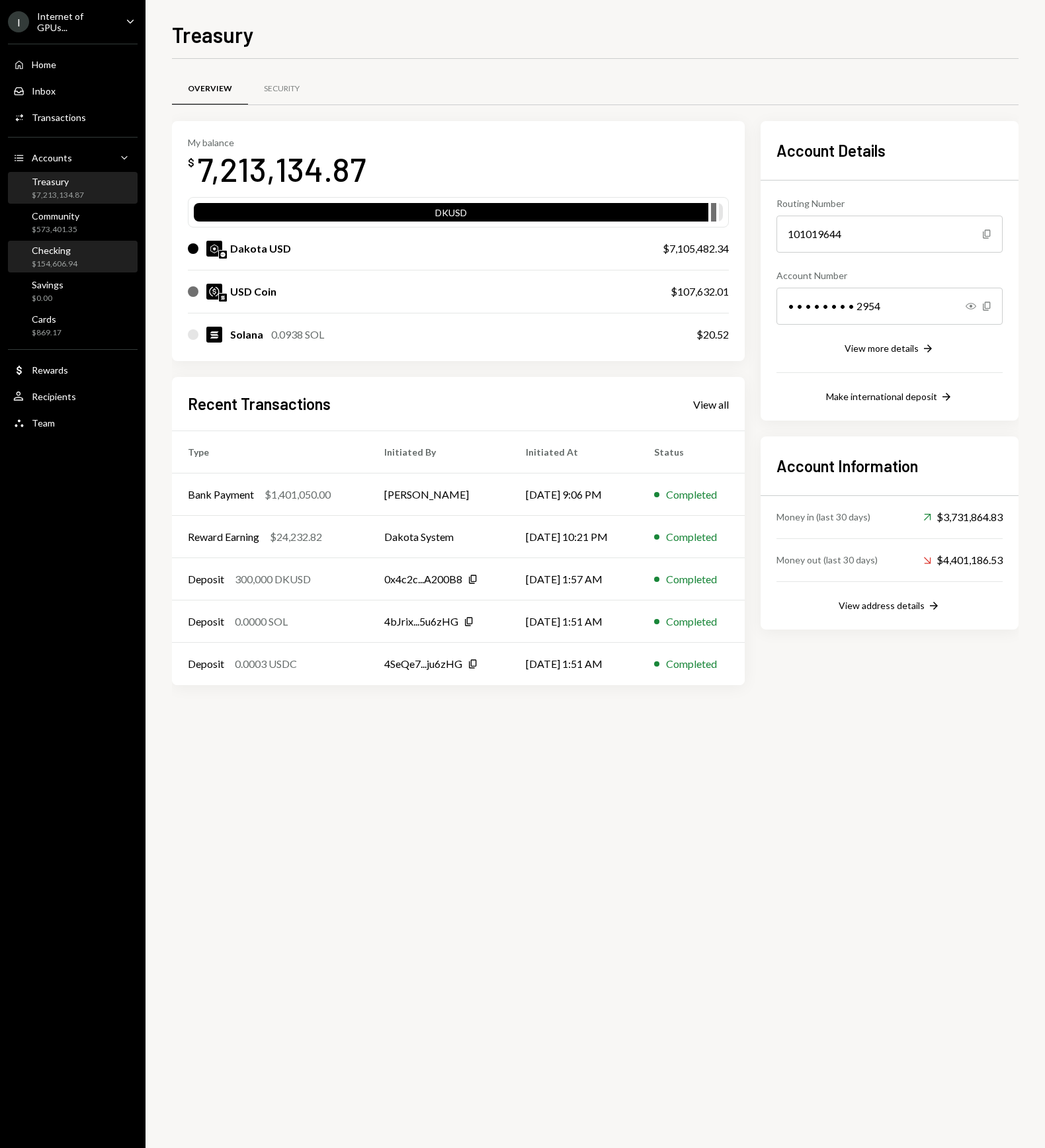
click at [77, 265] on div "Checking $154,606.94" at bounding box center [73, 257] width 119 height 25
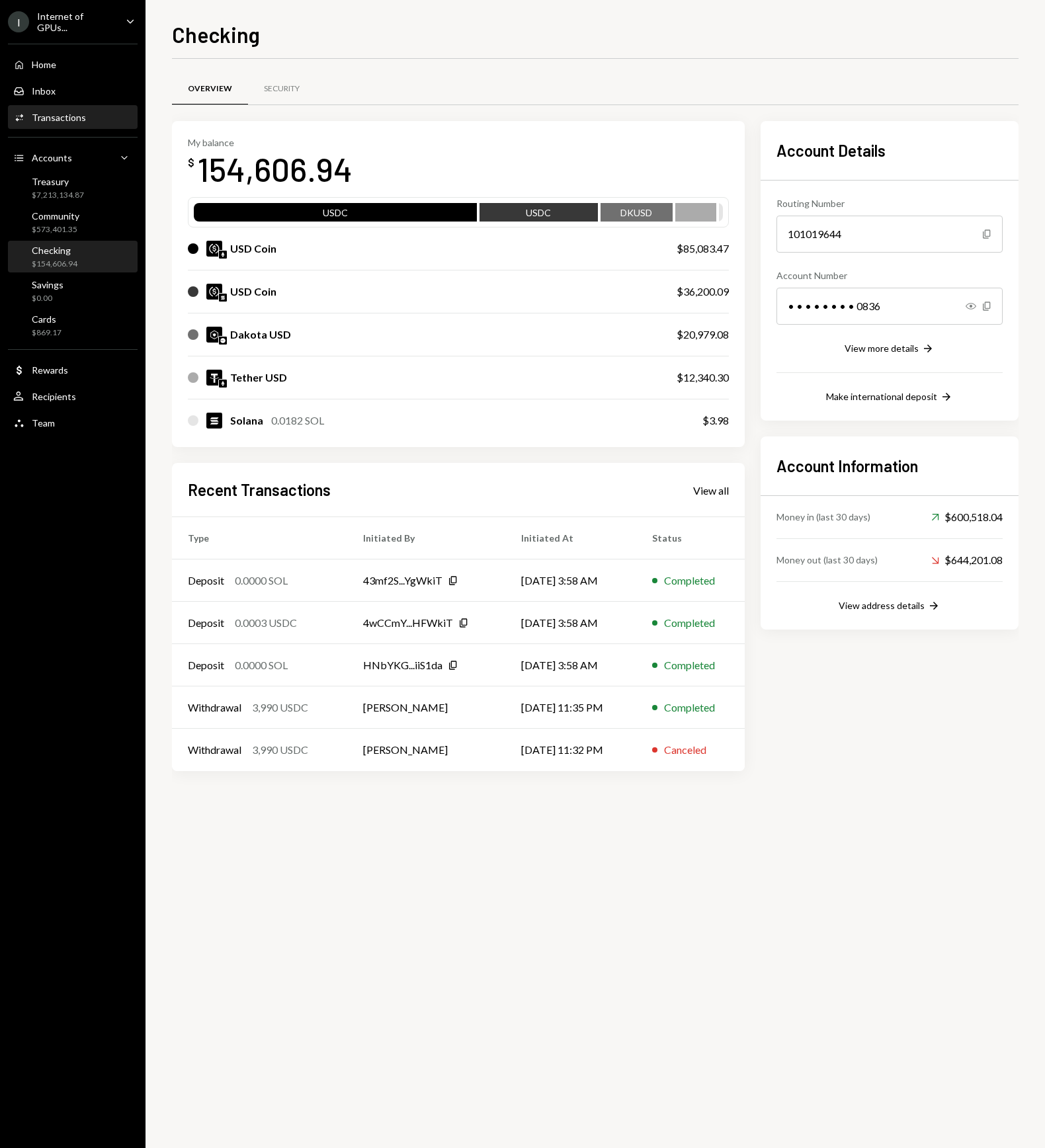
click at [68, 122] on div "Activities Transactions" at bounding box center [73, 118] width 119 height 23
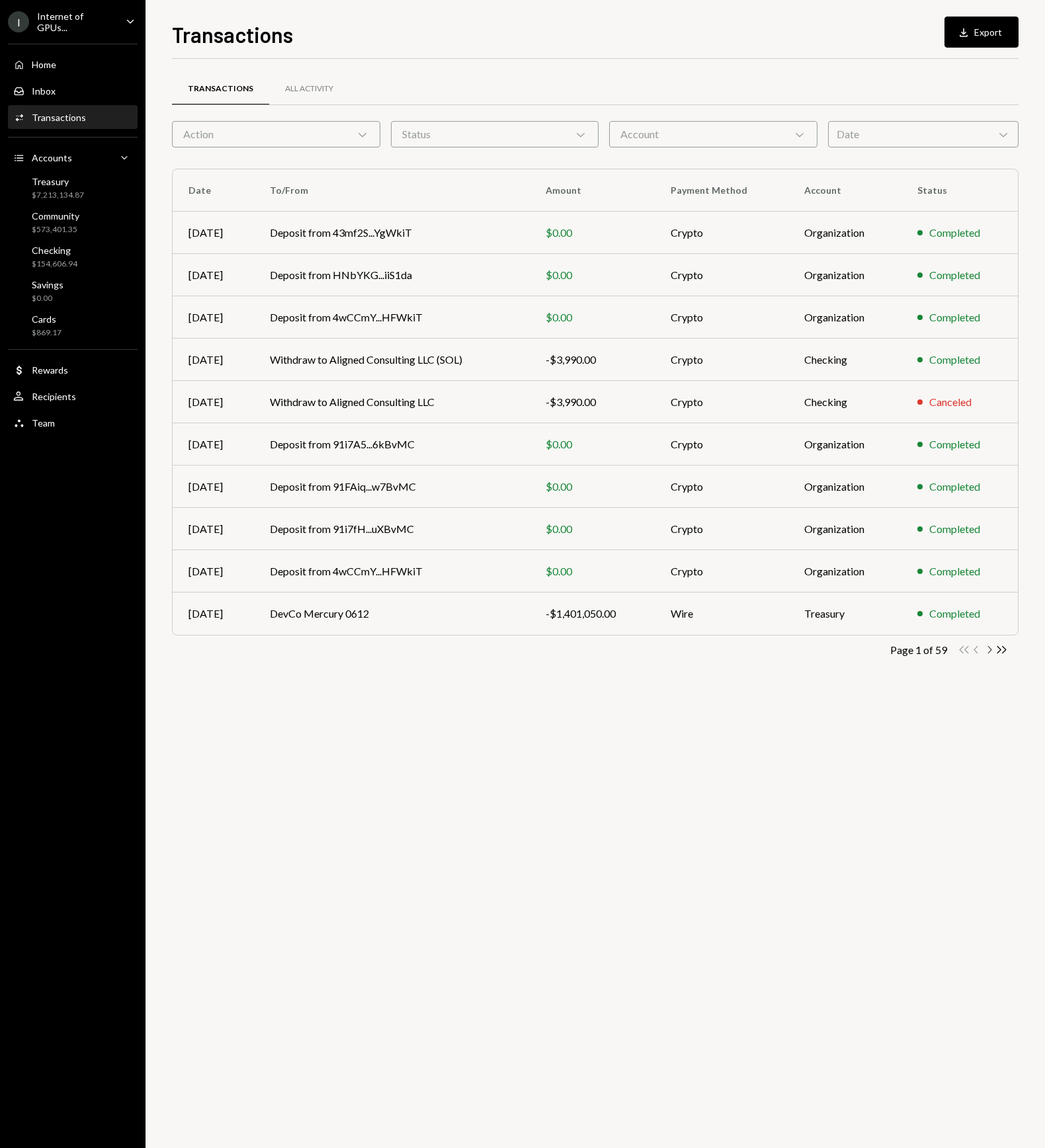
click at [991, 647] on icon "Chevron Right" at bounding box center [989, 649] width 12 height 12
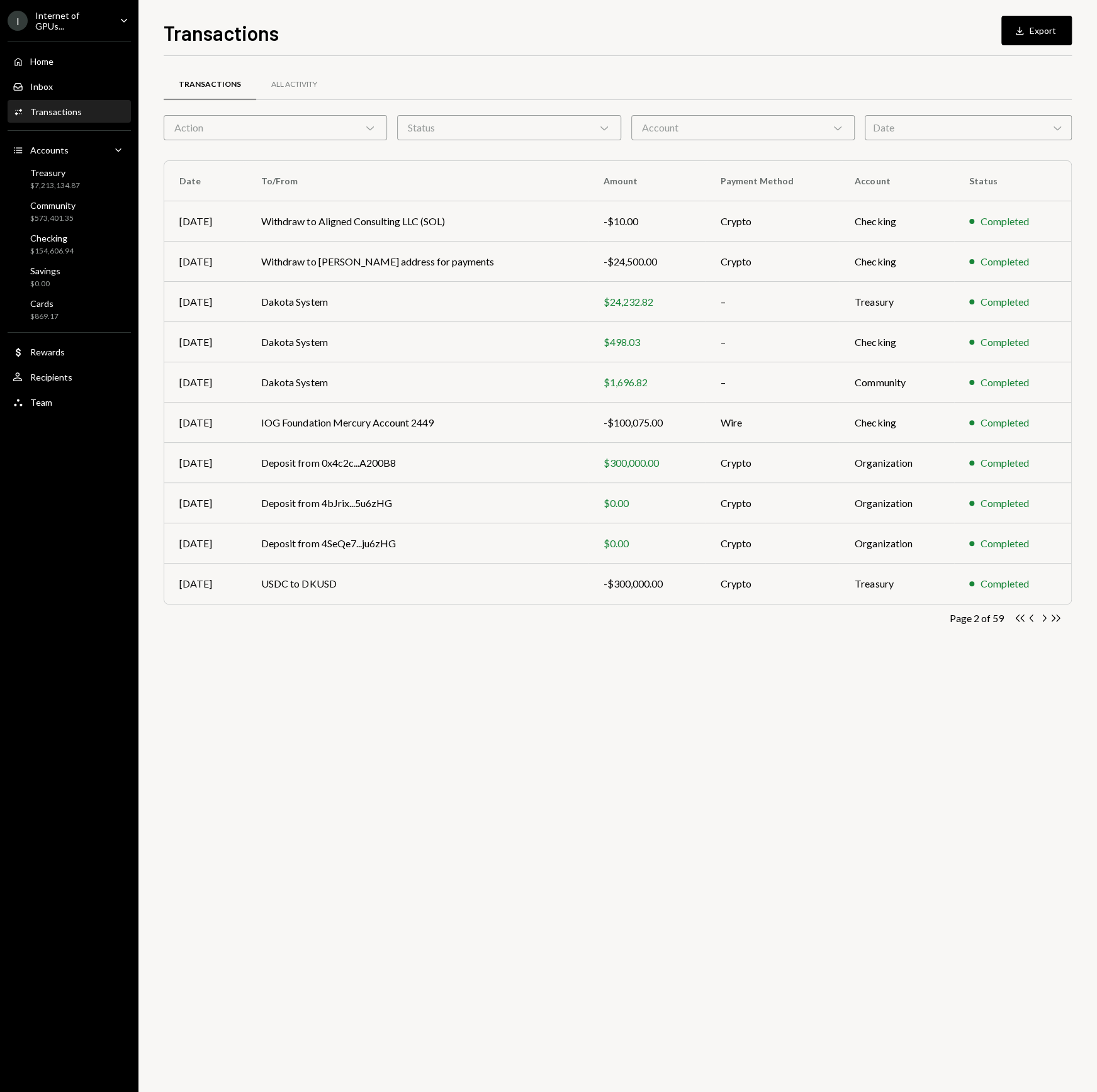
click at [1047, 615] on icon "Chevron Right" at bounding box center [1043, 618] width 12 height 12
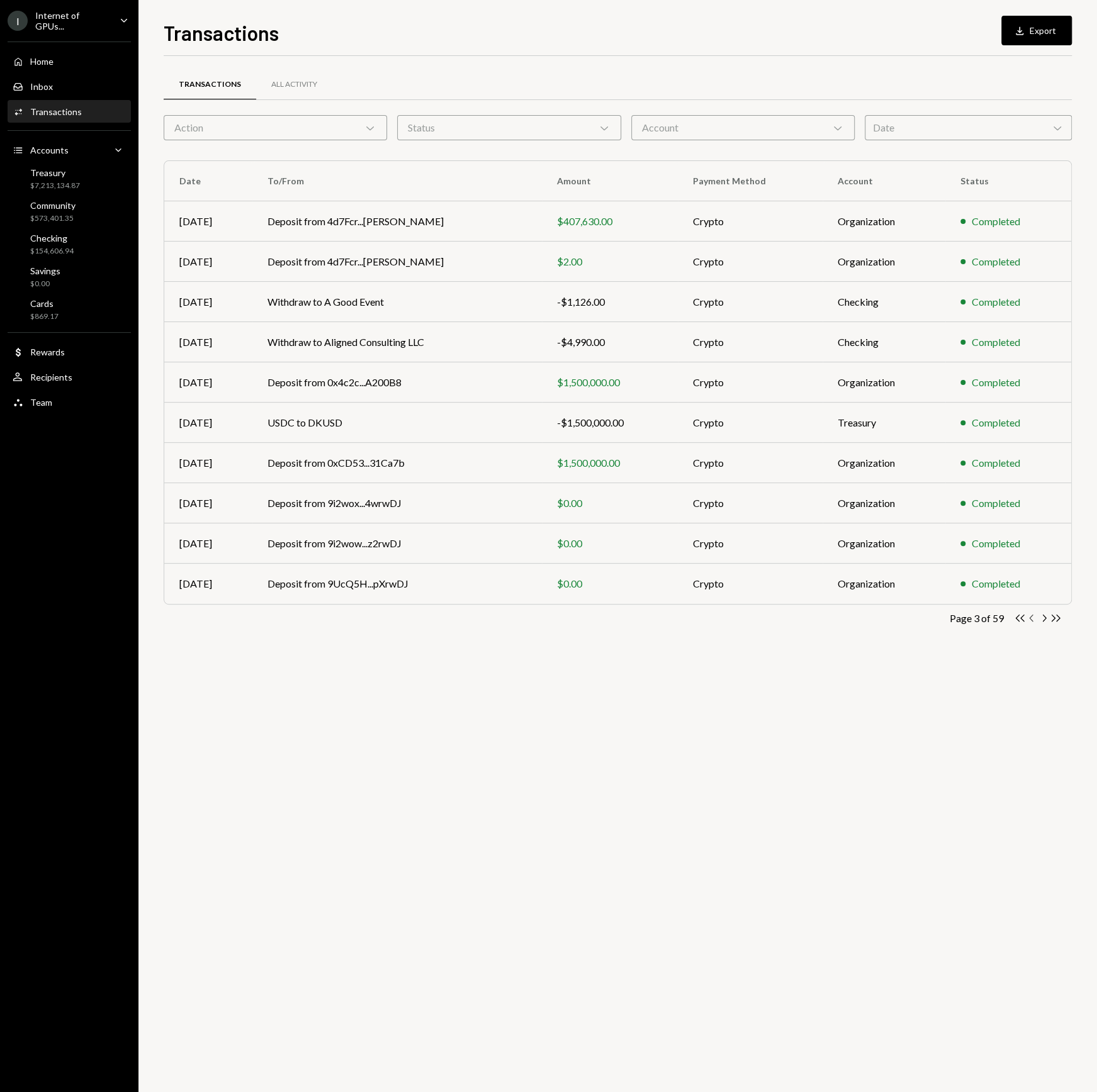
click at [1032, 617] on icon "Chevron Left" at bounding box center [1032, 618] width 12 height 12
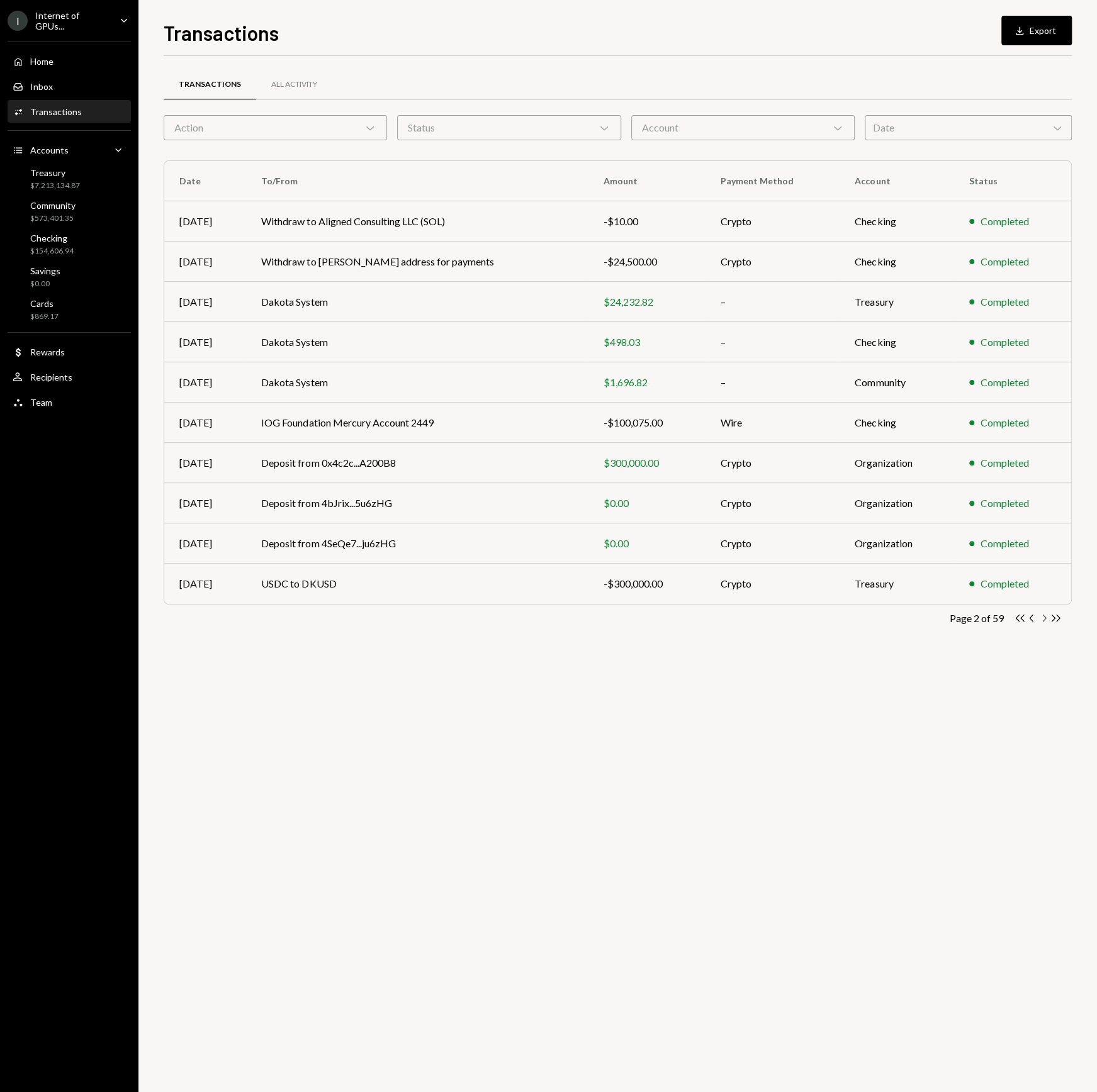
click at [1043, 617] on icon "Chevron Right" at bounding box center [1043, 618] width 12 height 12
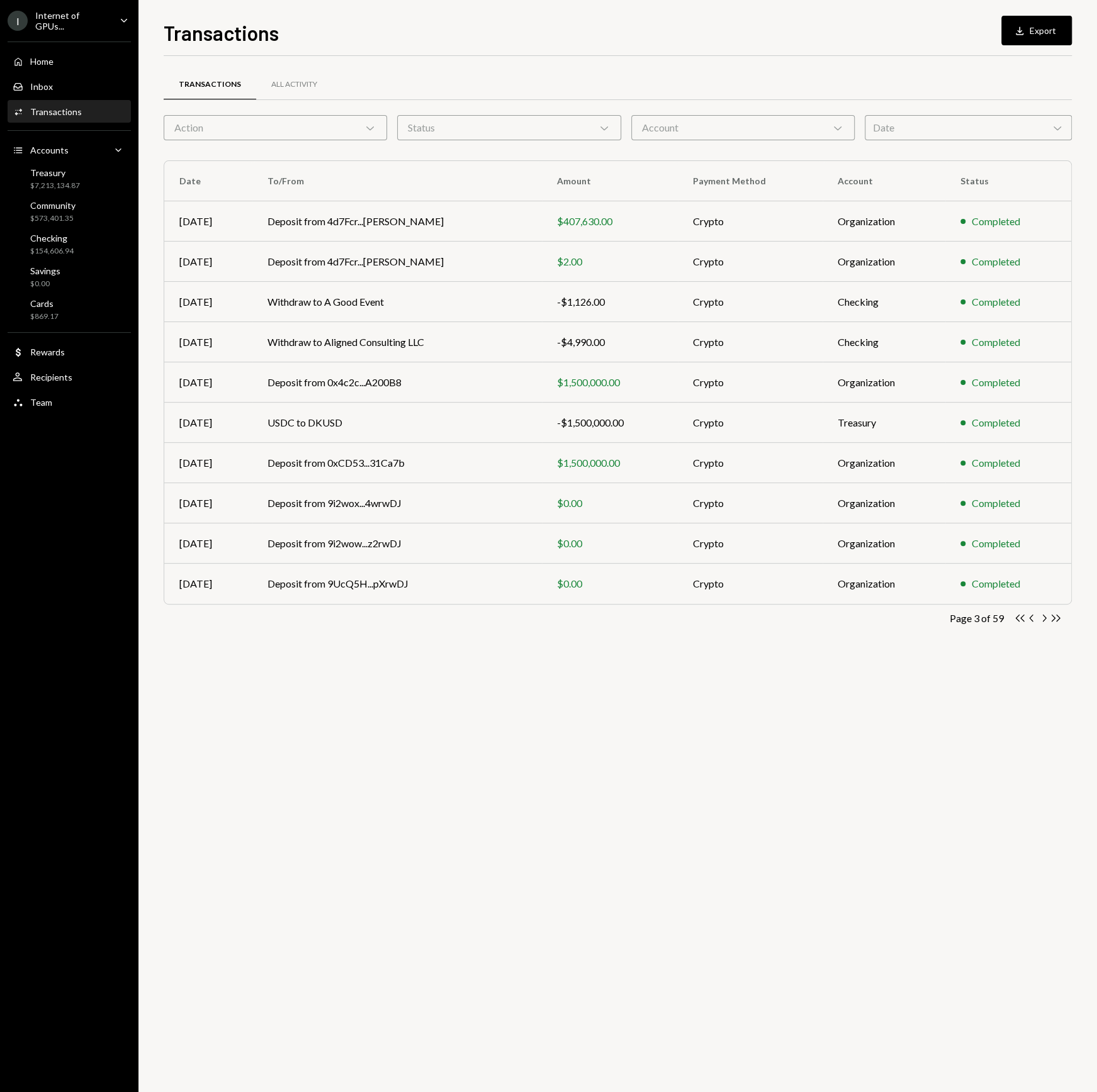
click at [1043, 613] on icon "Chevron Right" at bounding box center [1043, 618] width 12 height 12
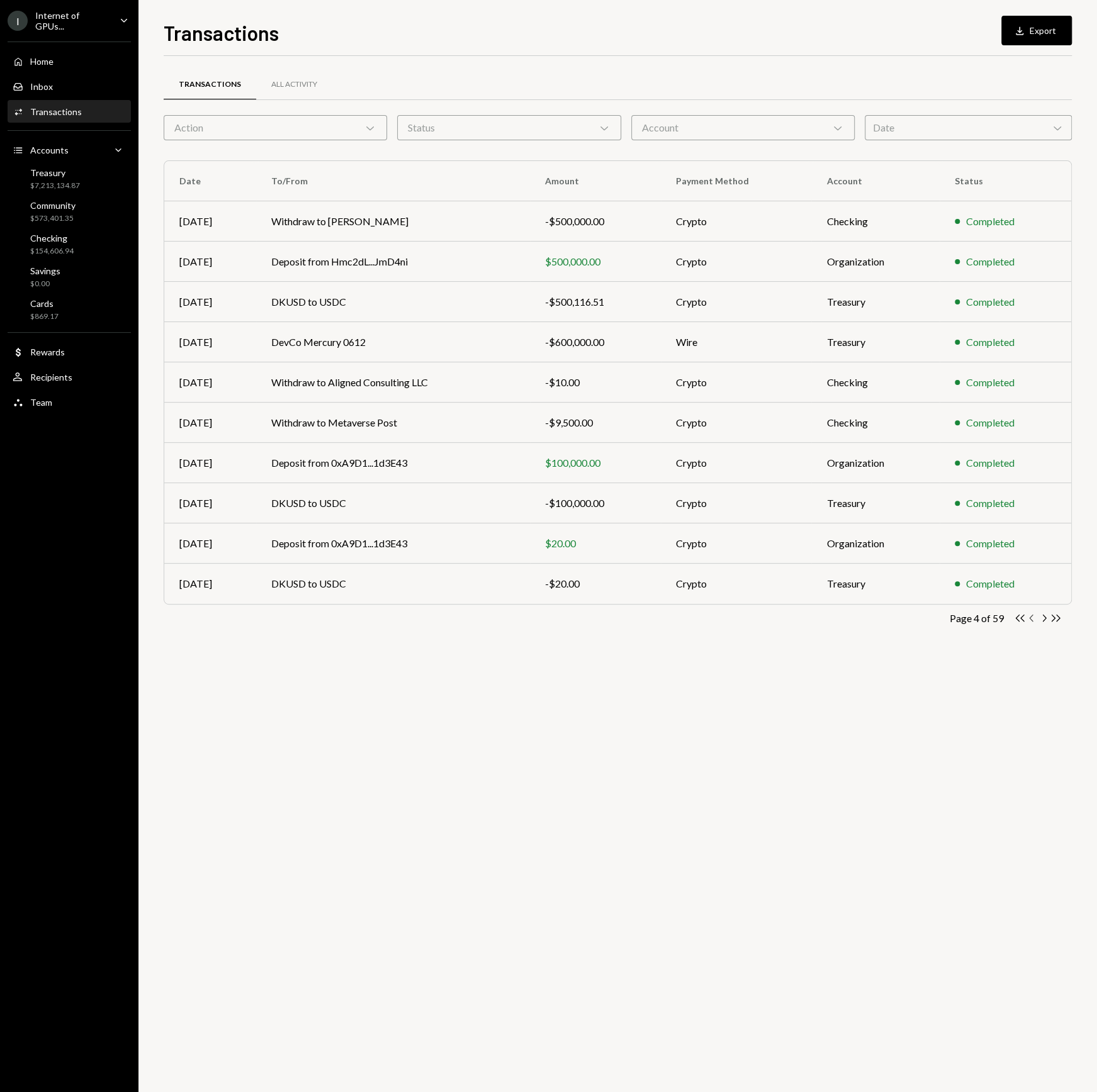
click at [1032, 617] on icon "Chevron Left" at bounding box center [1032, 618] width 12 height 12
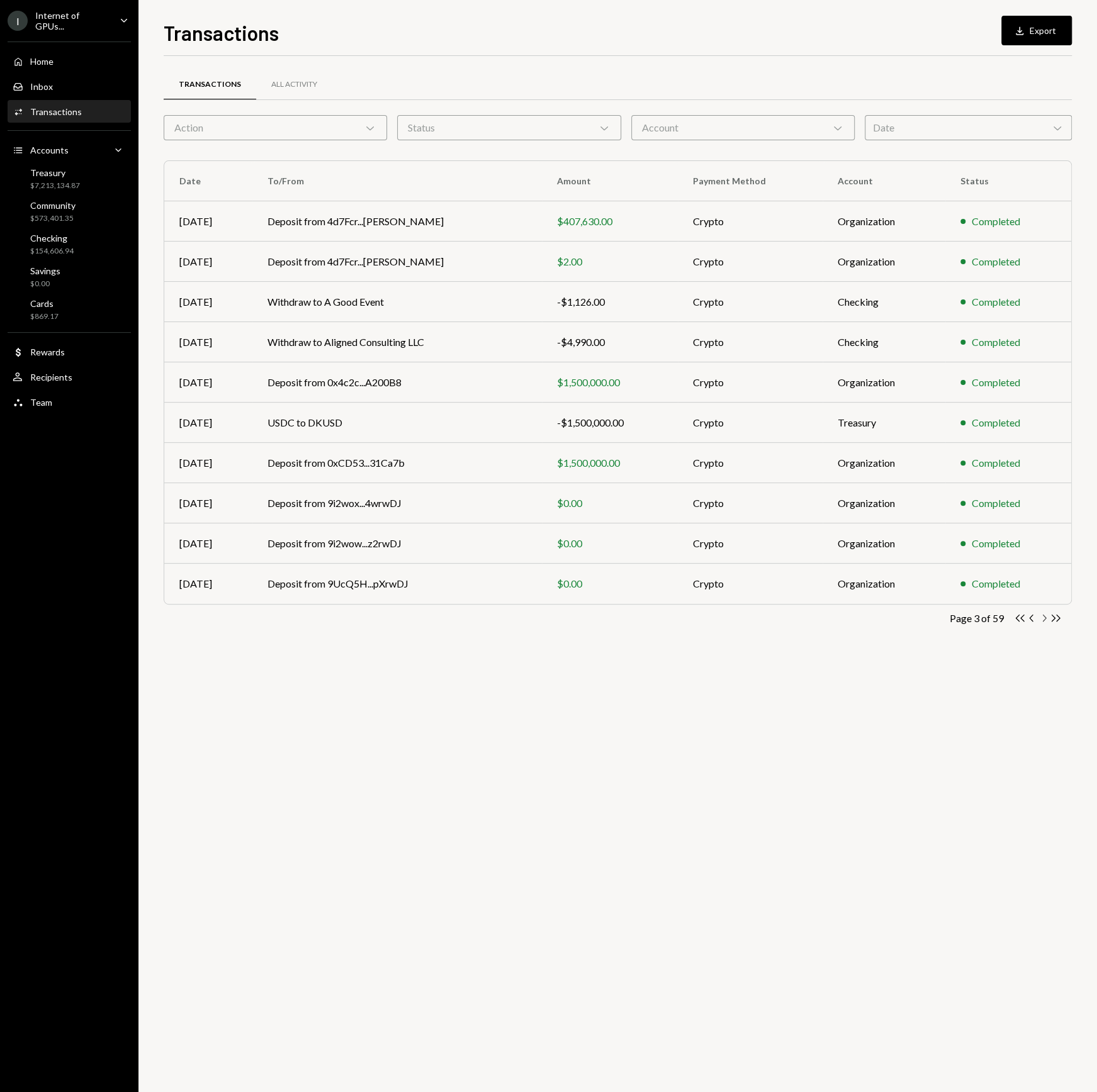
click at [1046, 618] on icon "Chevron Right" at bounding box center [1043, 618] width 12 height 12
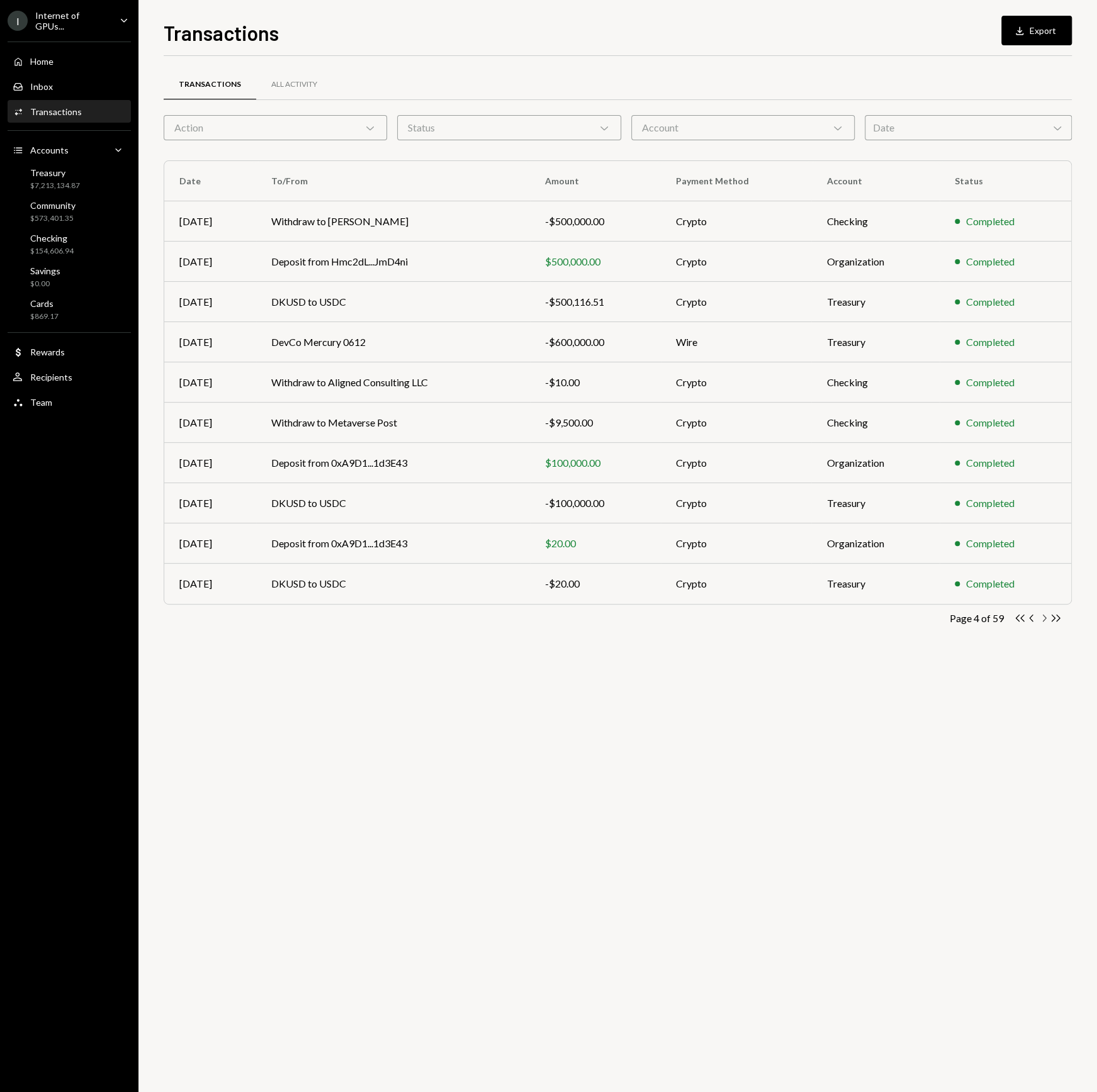
click at [1042, 619] on icon "Chevron Right" at bounding box center [1043, 618] width 12 height 12
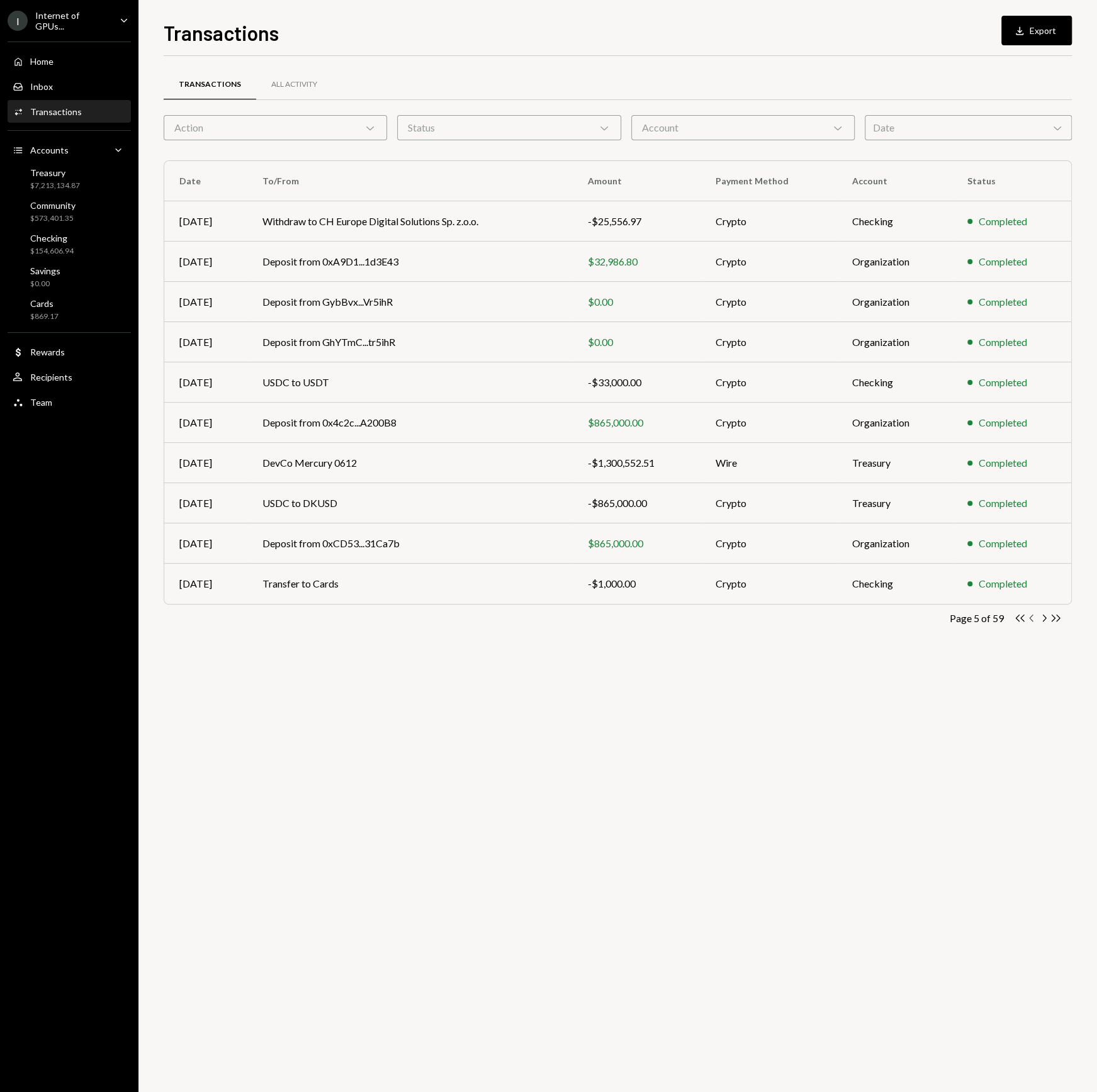
click at [1031, 615] on icon "Chevron Left" at bounding box center [1032, 618] width 12 height 12
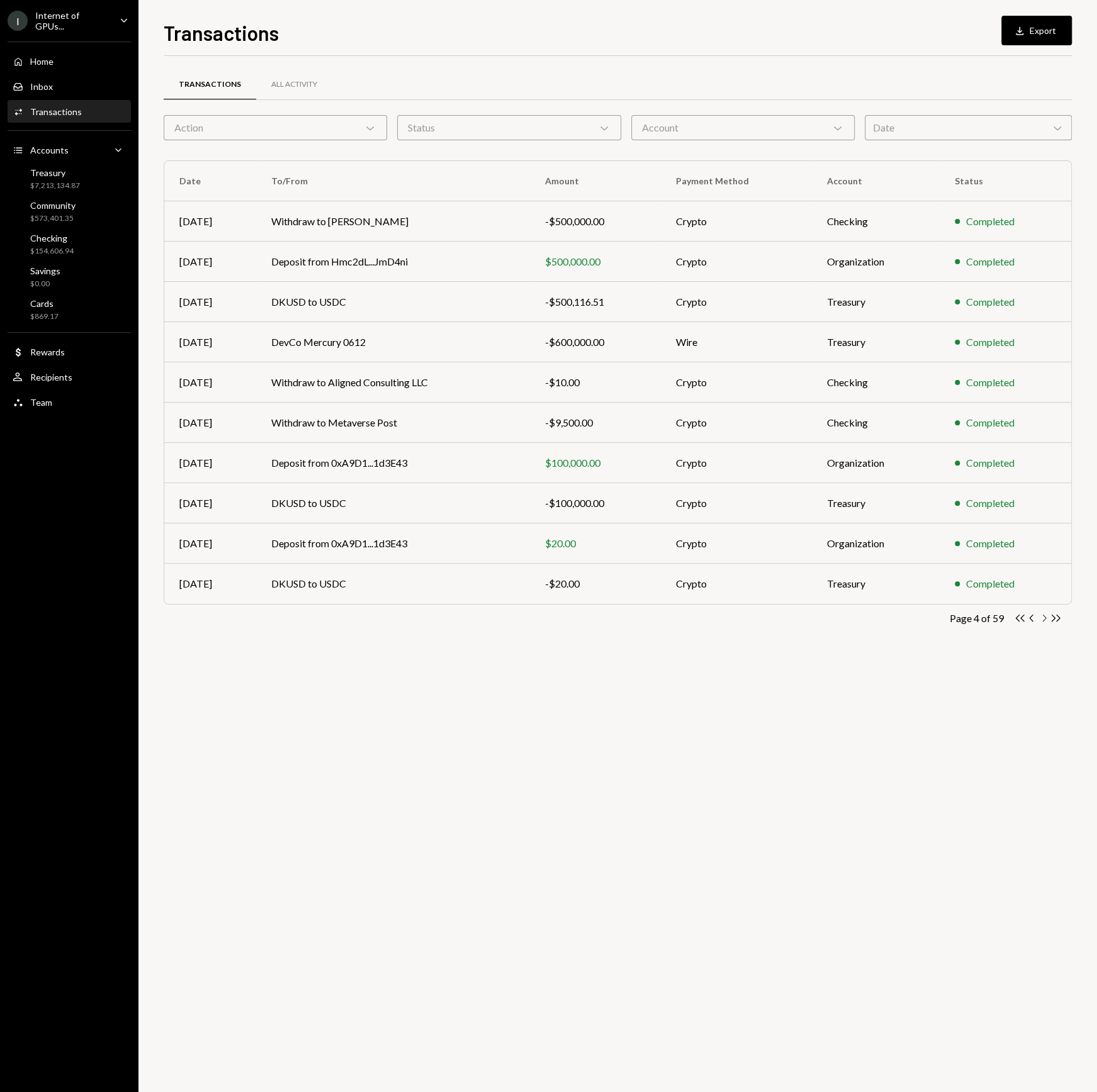
click at [1044, 617] on icon "Chevron Right" at bounding box center [1043, 618] width 12 height 12
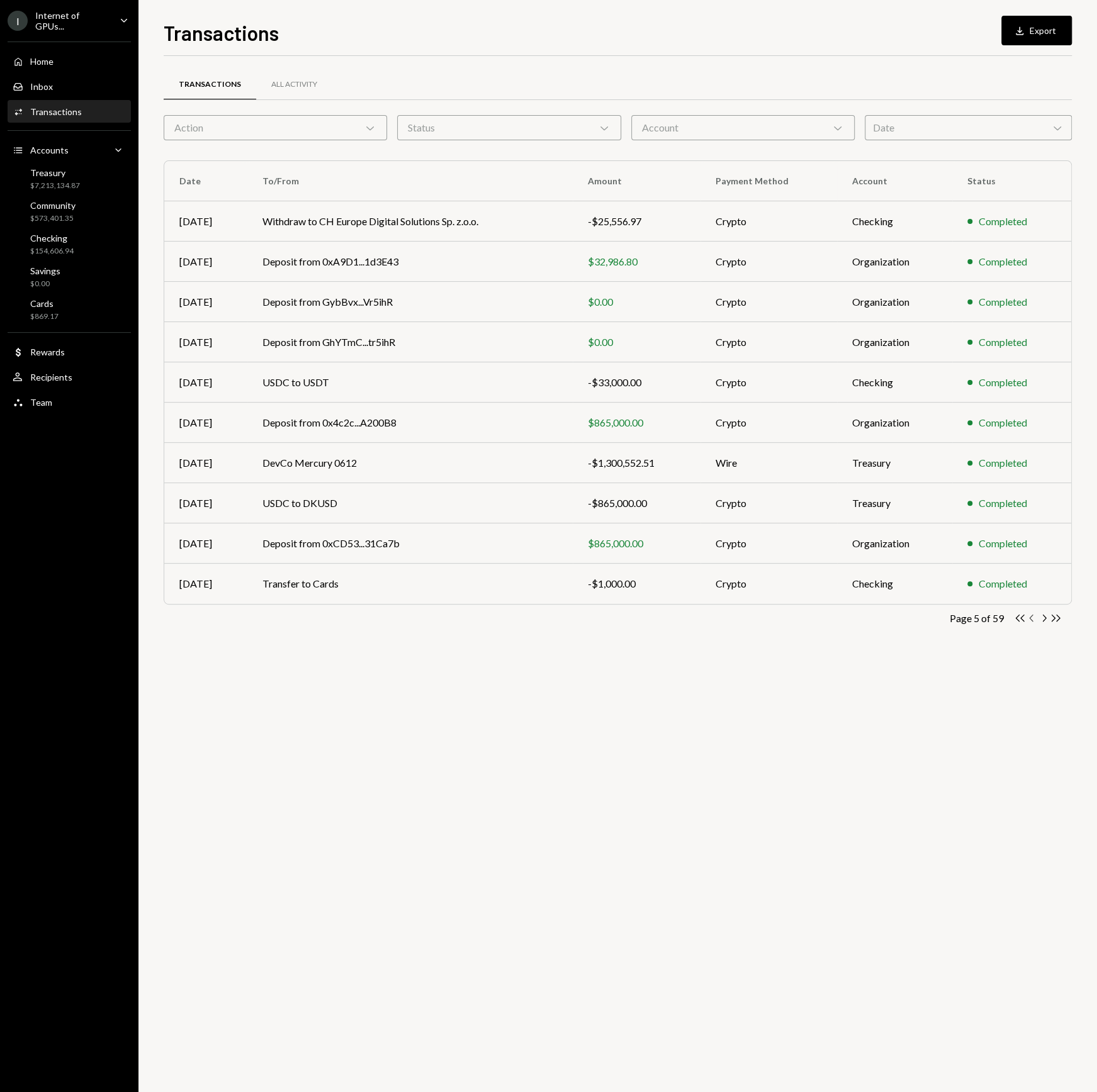
click at [1033, 617] on icon "Chevron Left" at bounding box center [1032, 618] width 12 height 12
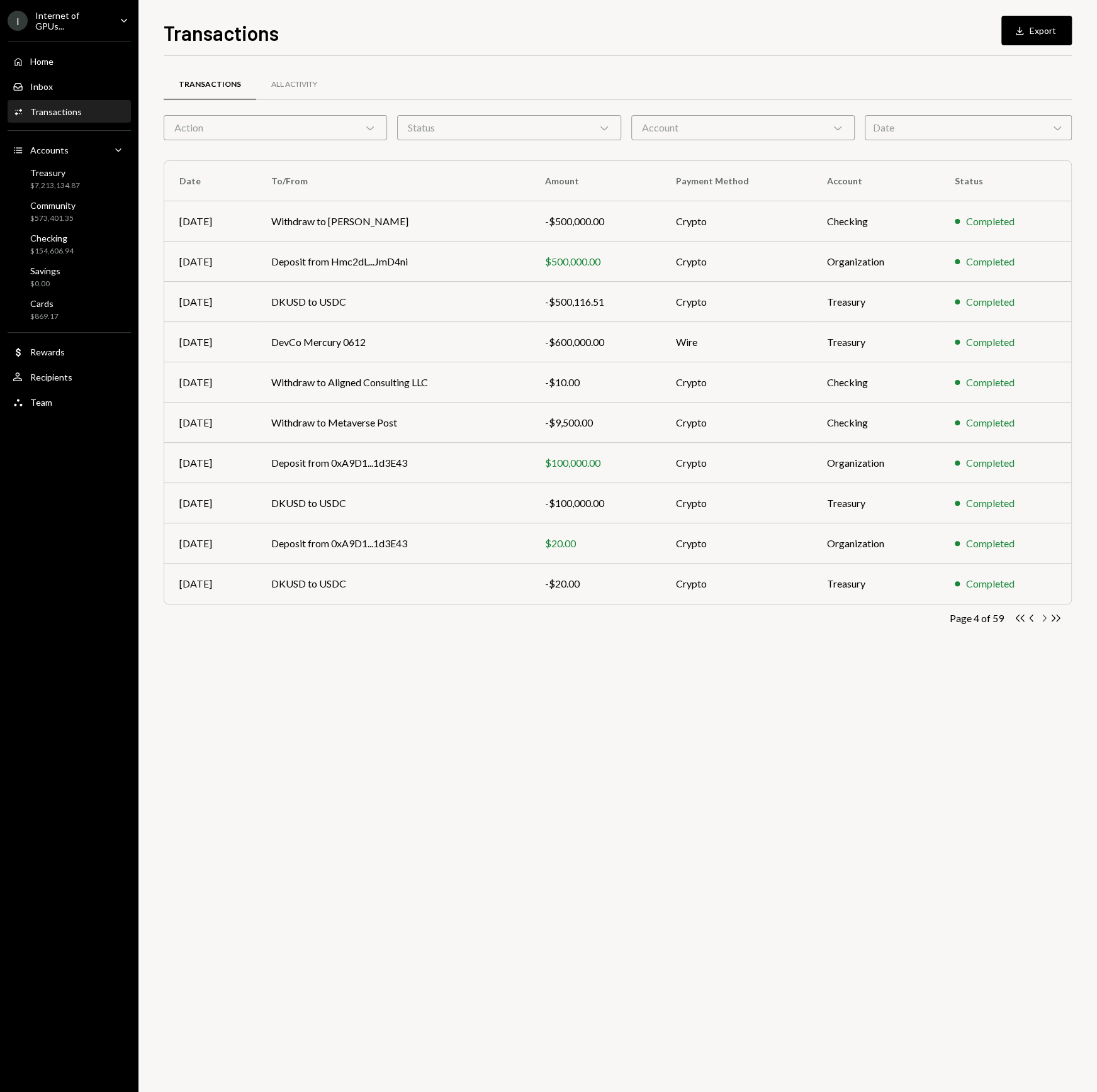
click at [1043, 612] on icon "Chevron Right" at bounding box center [1043, 618] width 12 height 12
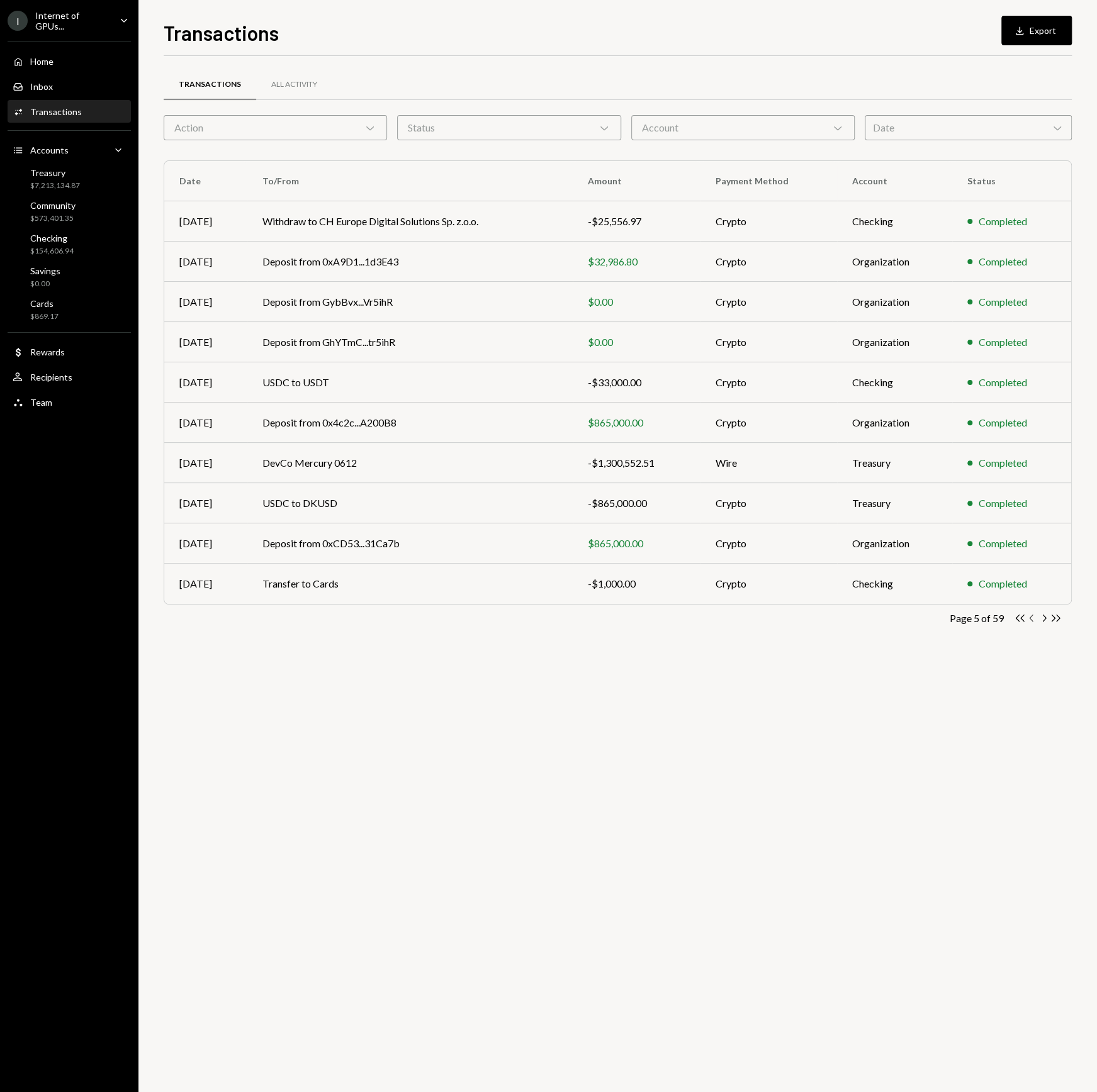
click at [1033, 620] on icon "Chevron Left" at bounding box center [1032, 618] width 12 height 12
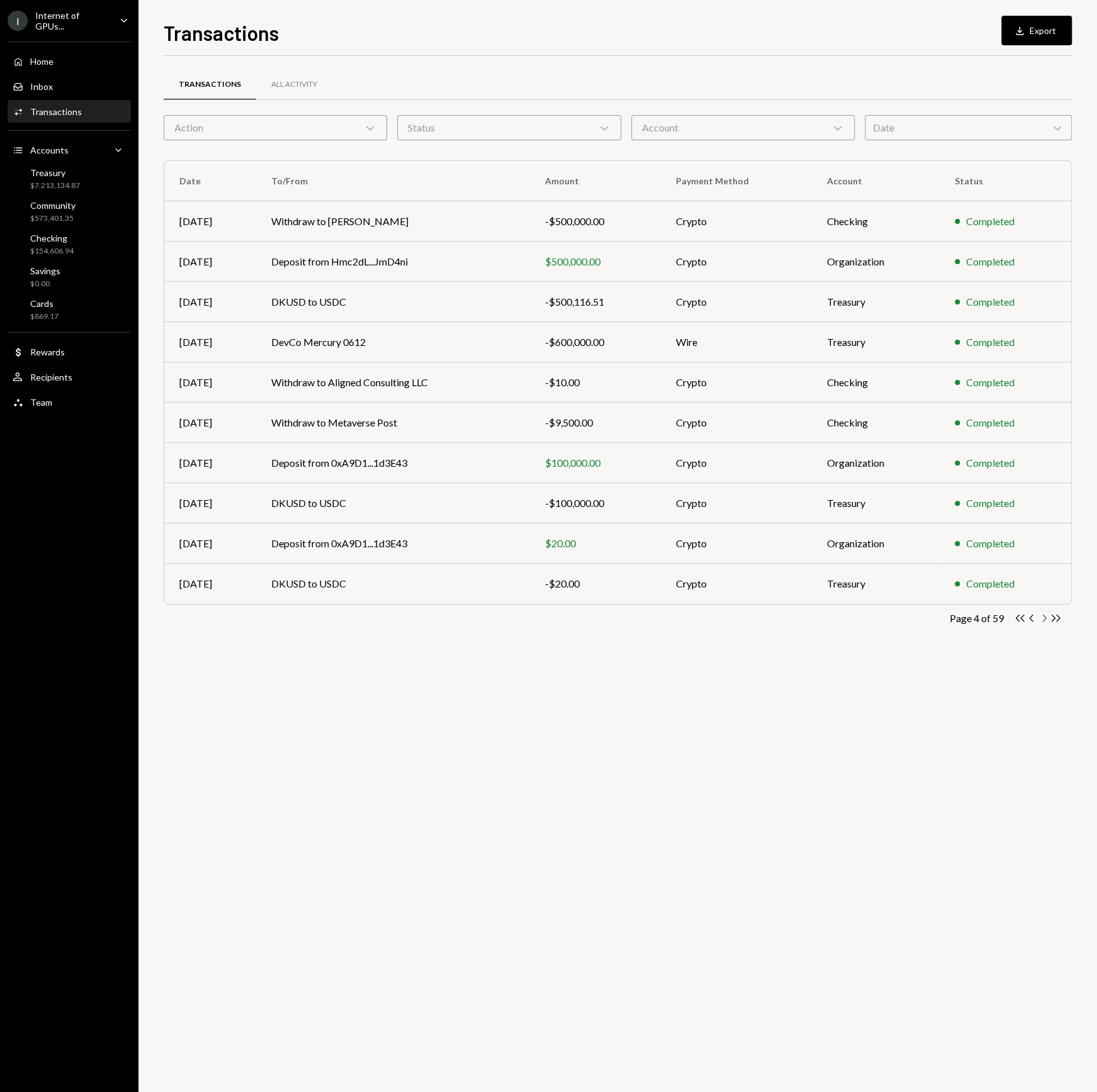
click at [1044, 616] on icon "button" at bounding box center [1045, 619] width 4 height 7
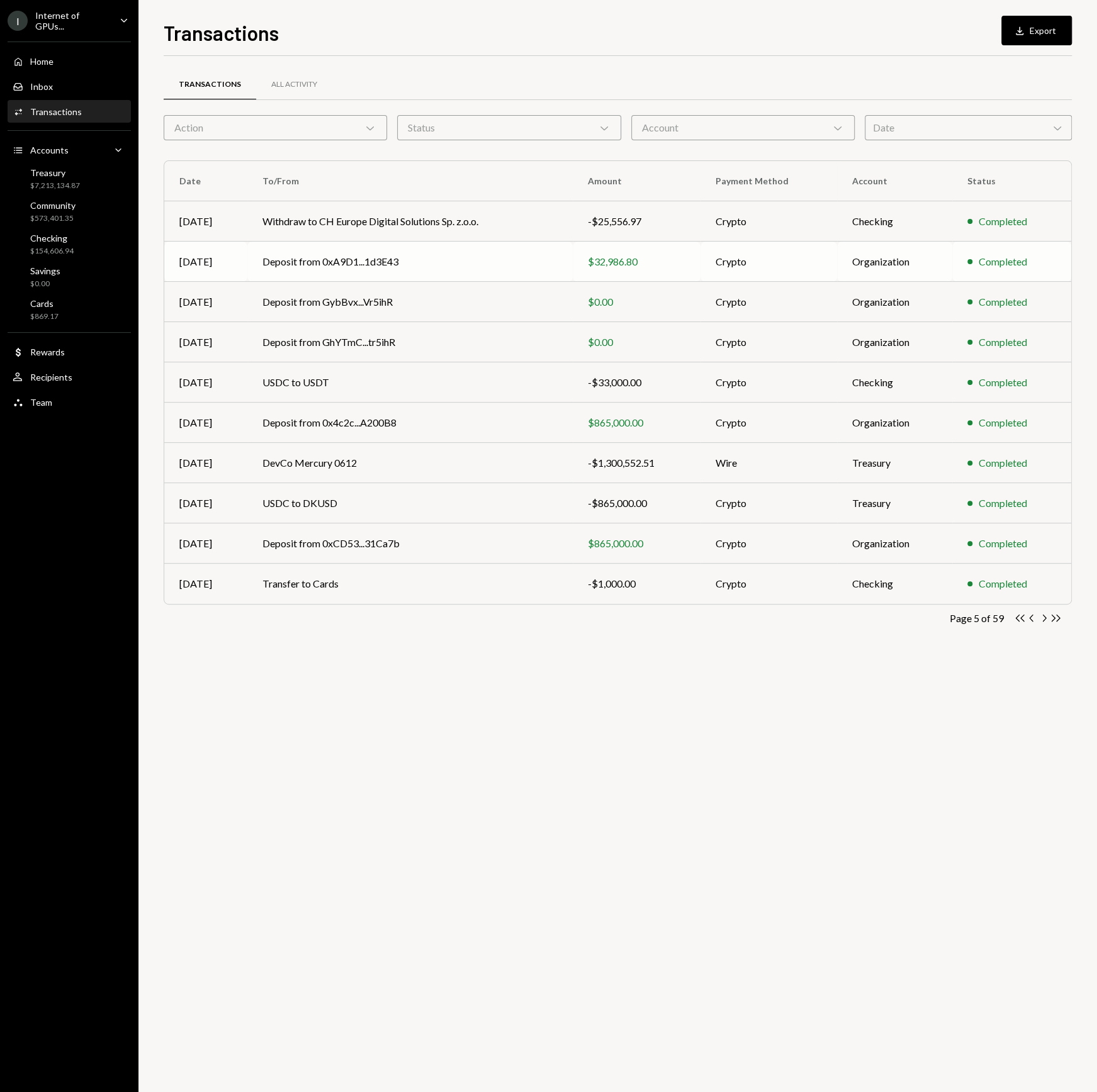
click at [489, 273] on td "Deposit from 0xA9D1...1d3E43" at bounding box center [409, 262] width 324 height 40
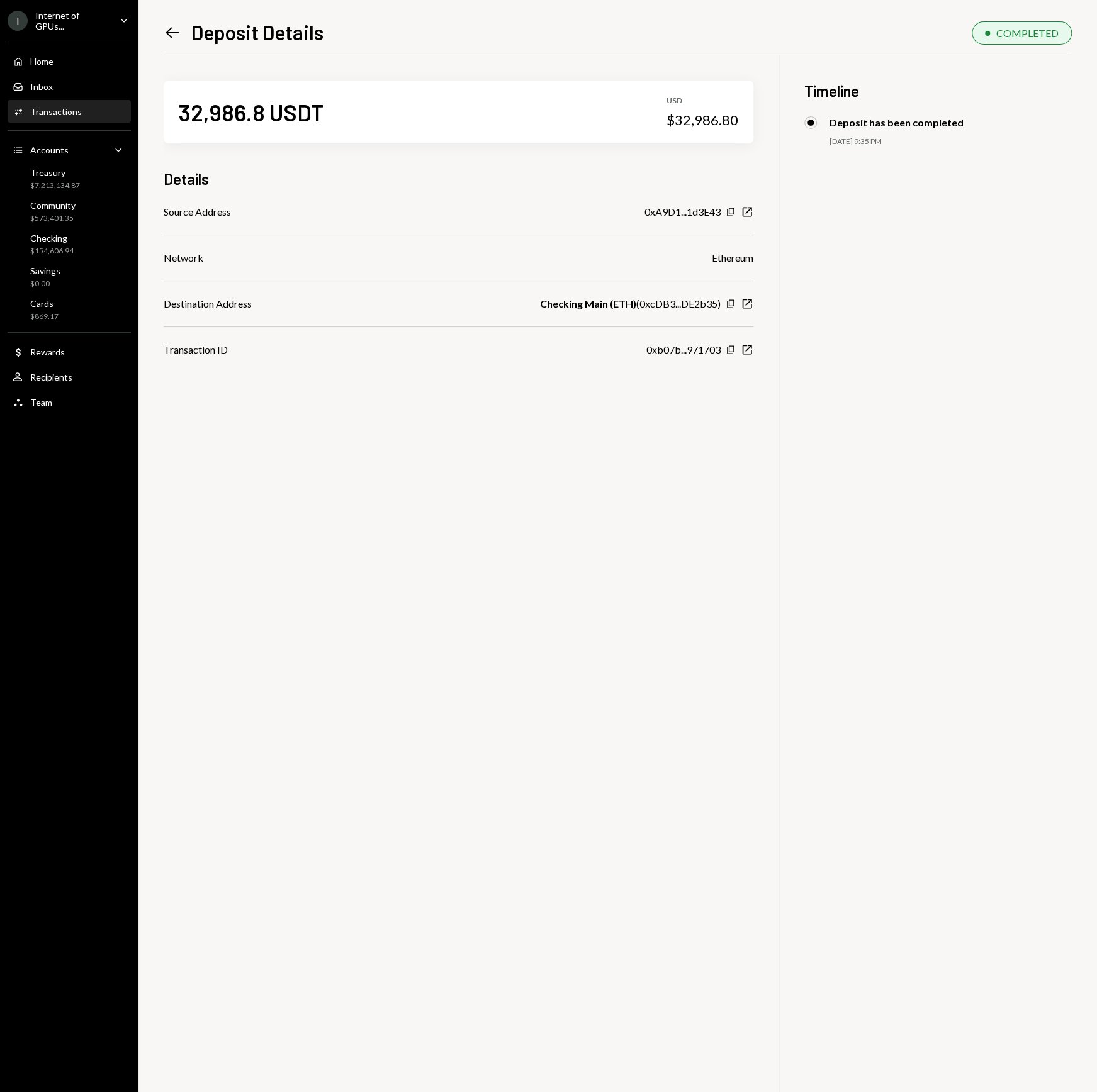
click at [174, 27] on icon "Left Arrow" at bounding box center [172, 32] width 17 height 17
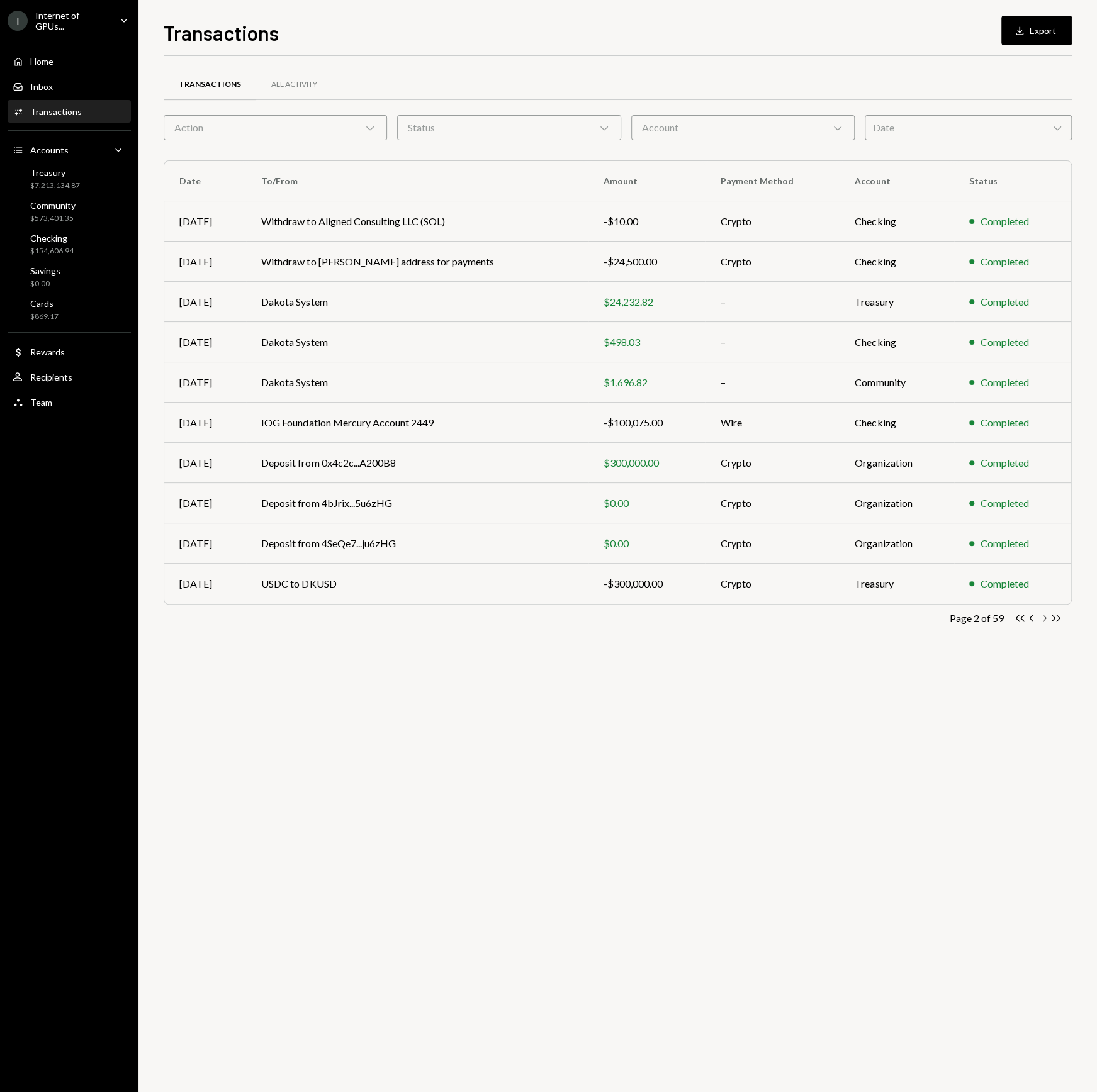
click at [1043, 620] on icon "button" at bounding box center [1045, 619] width 4 height 7
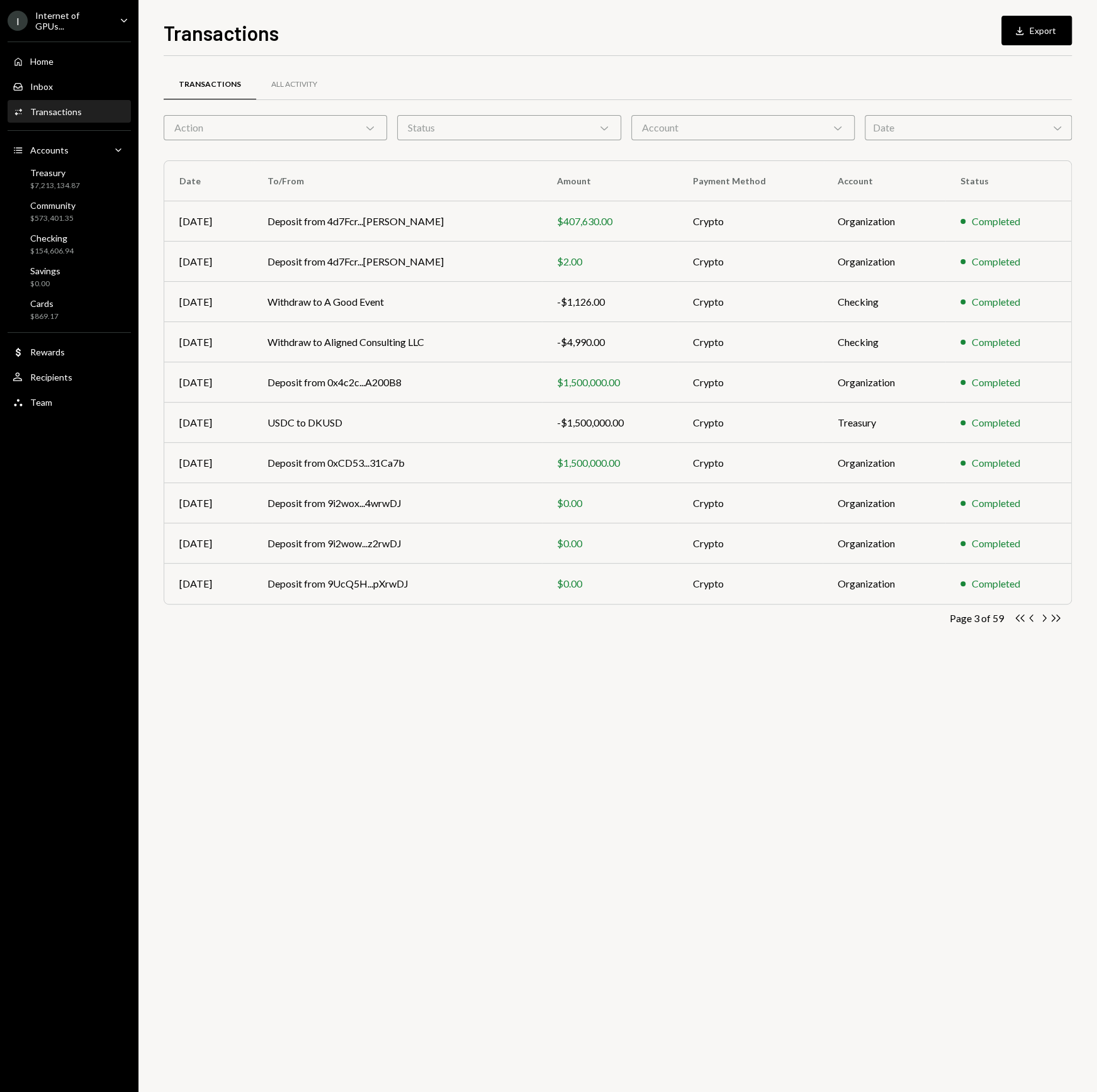
click at [1043, 620] on icon "button" at bounding box center [1045, 619] width 4 height 7
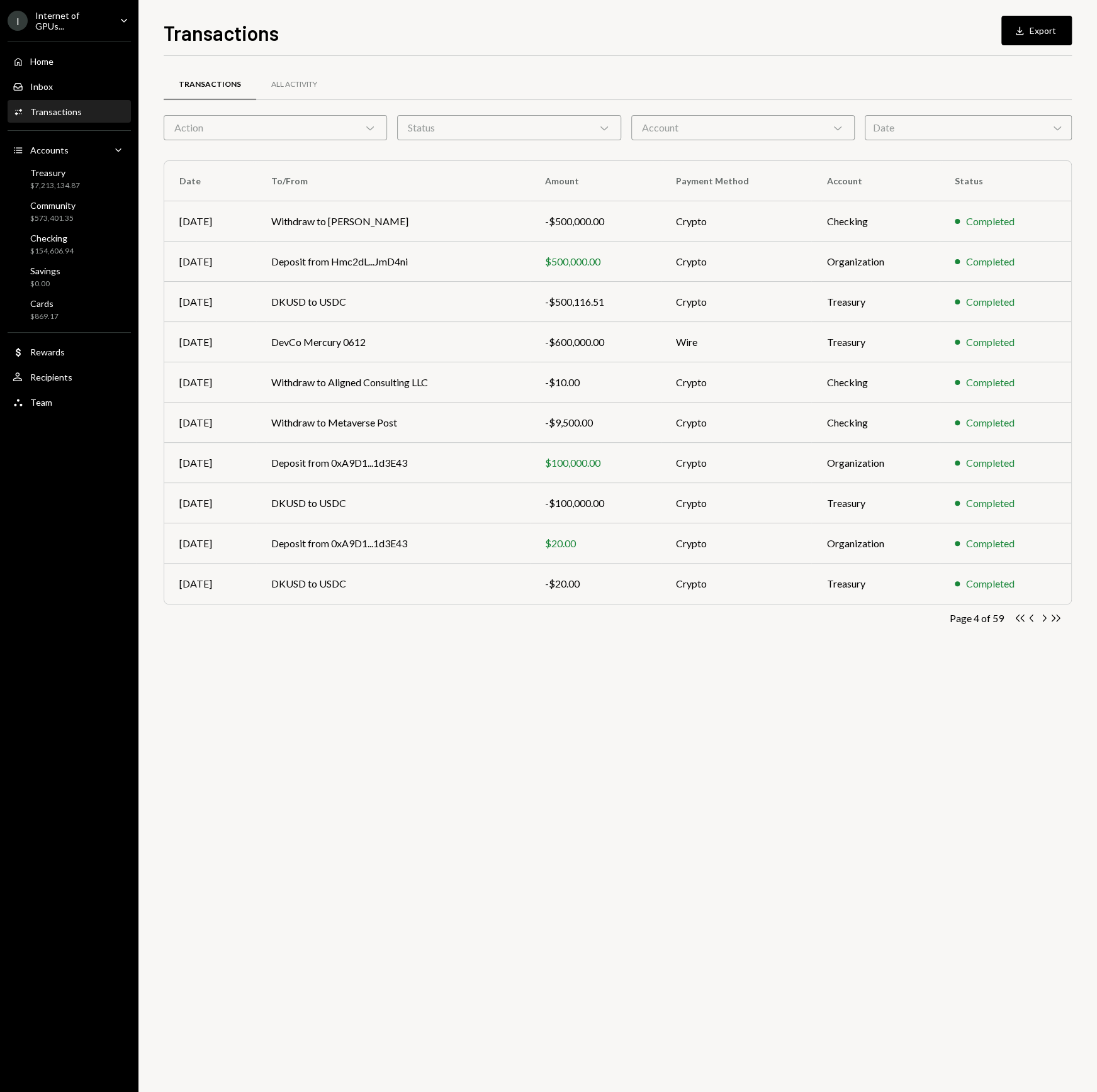
click at [1043, 620] on icon "button" at bounding box center [1045, 619] width 4 height 7
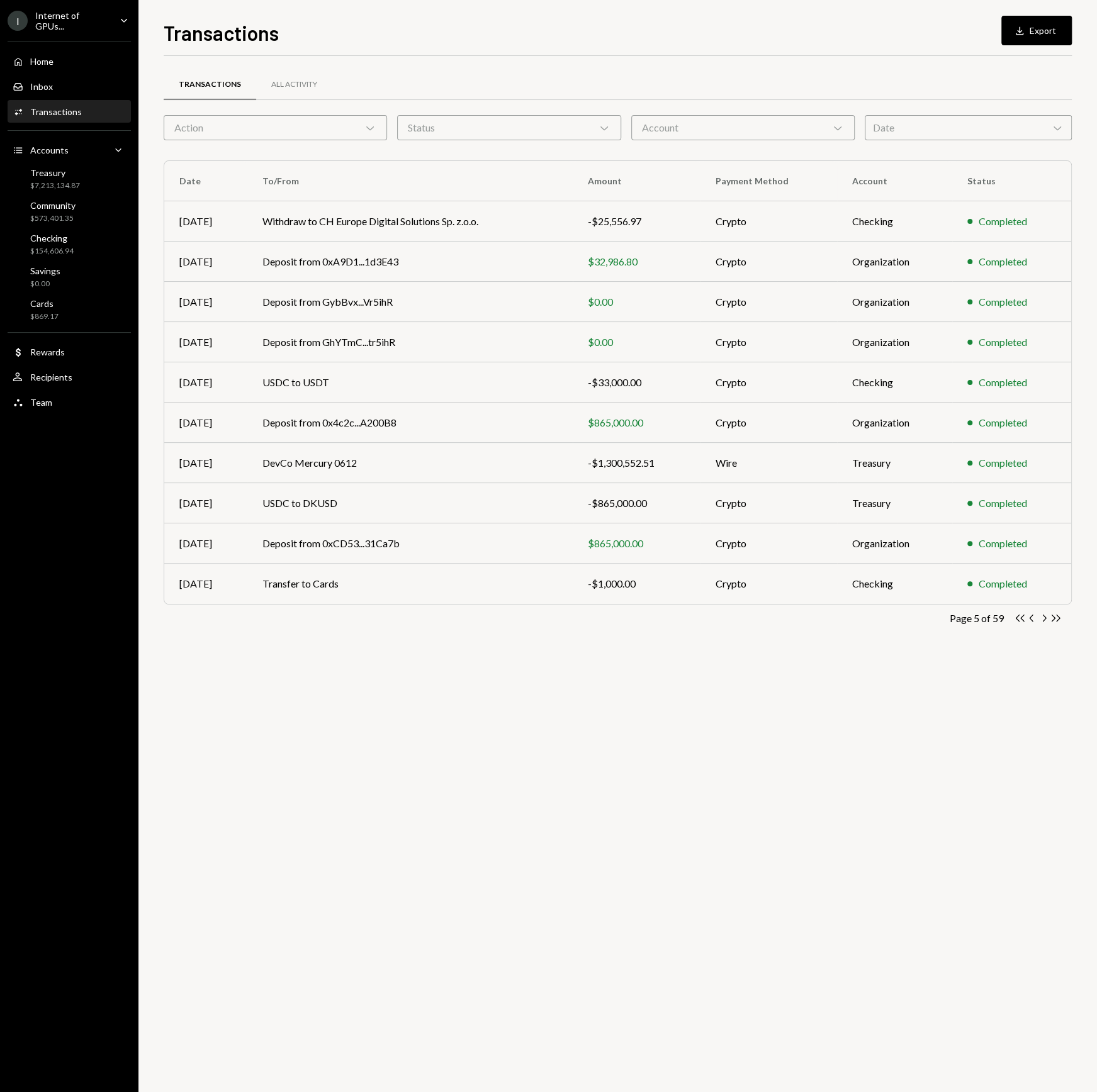
click at [642, 373] on td "-$33,000.00" at bounding box center [636, 382] width 128 height 40
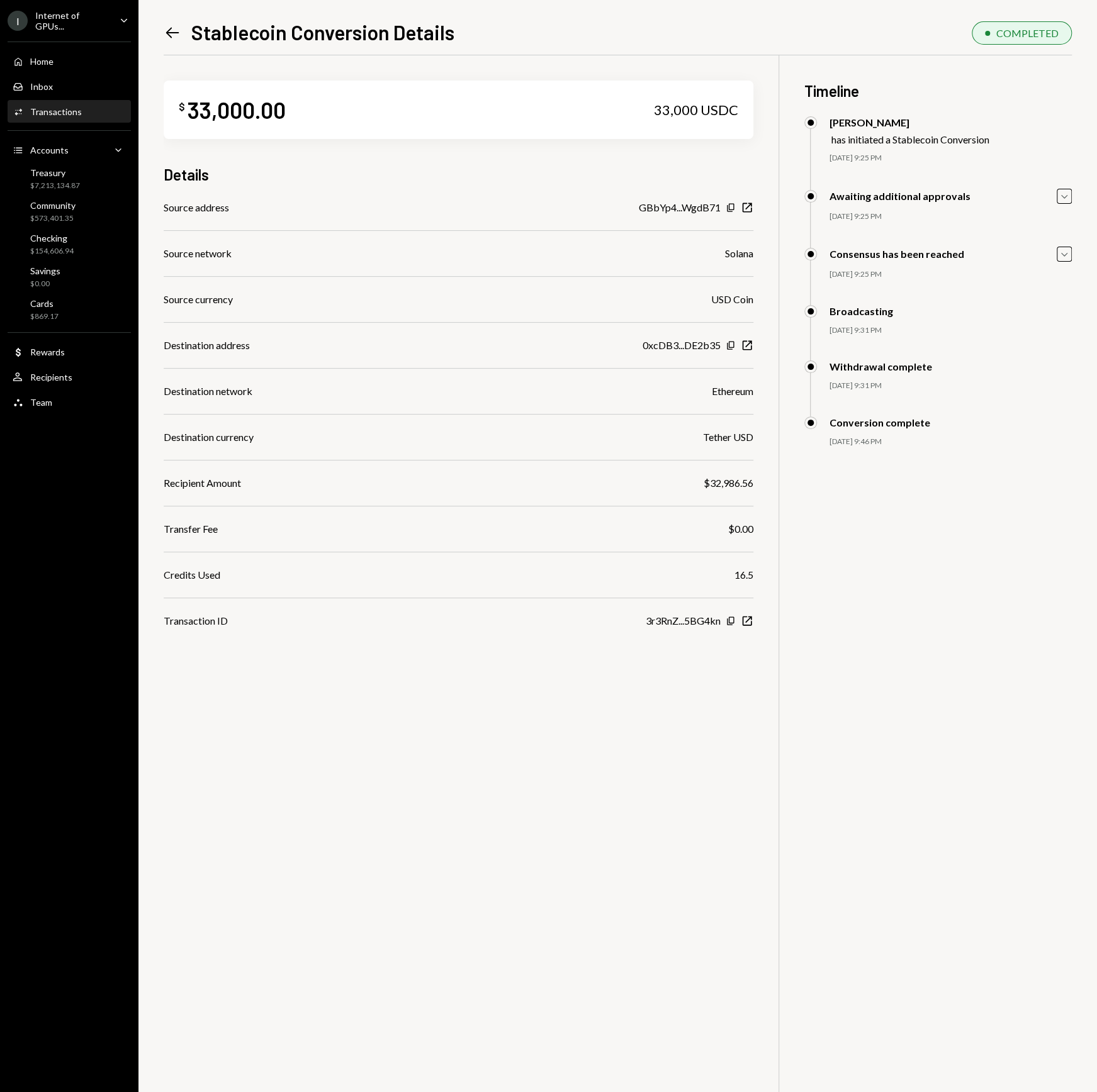
click at [643, 375] on div "Source address GBbYp4...WgdB71 Copy New Window Source network Solana Source cur…" at bounding box center [458, 414] width 590 height 429
click at [165, 38] on icon "Left Arrow" at bounding box center [172, 32] width 17 height 17
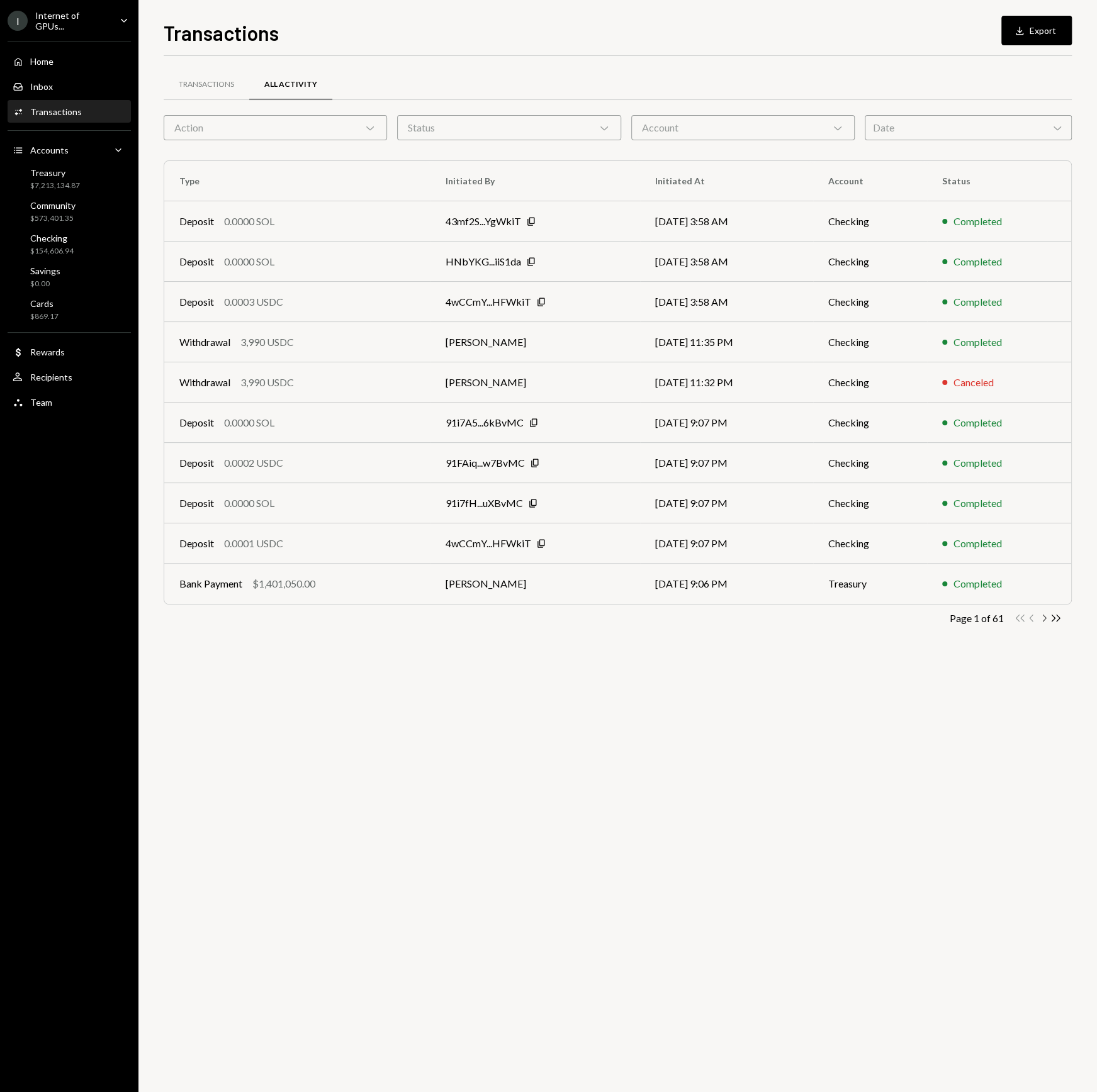
click at [1046, 618] on icon "Chevron Right" at bounding box center [1043, 618] width 12 height 12
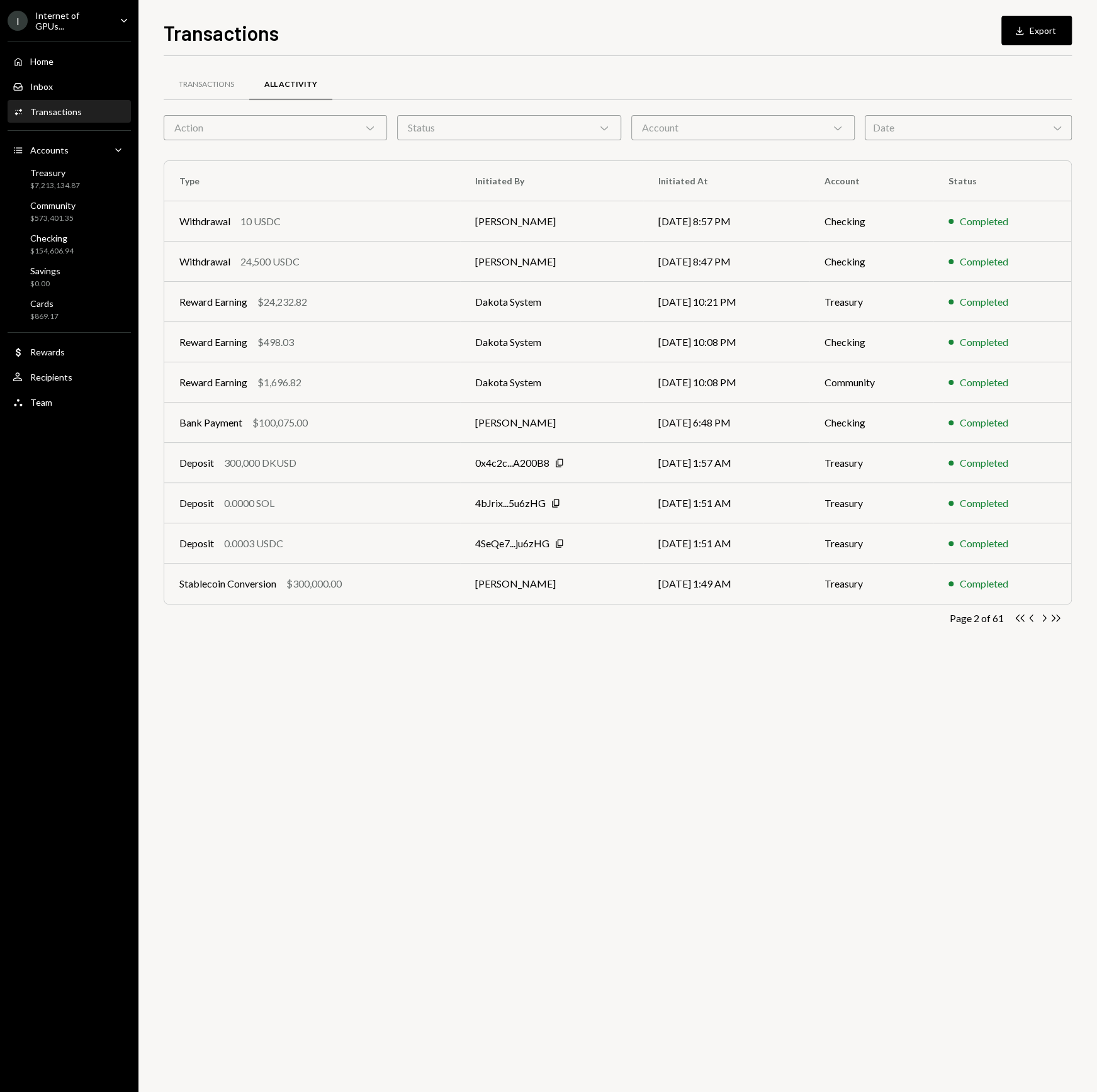
click at [1045, 617] on icon "button" at bounding box center [1045, 619] width 4 height 7
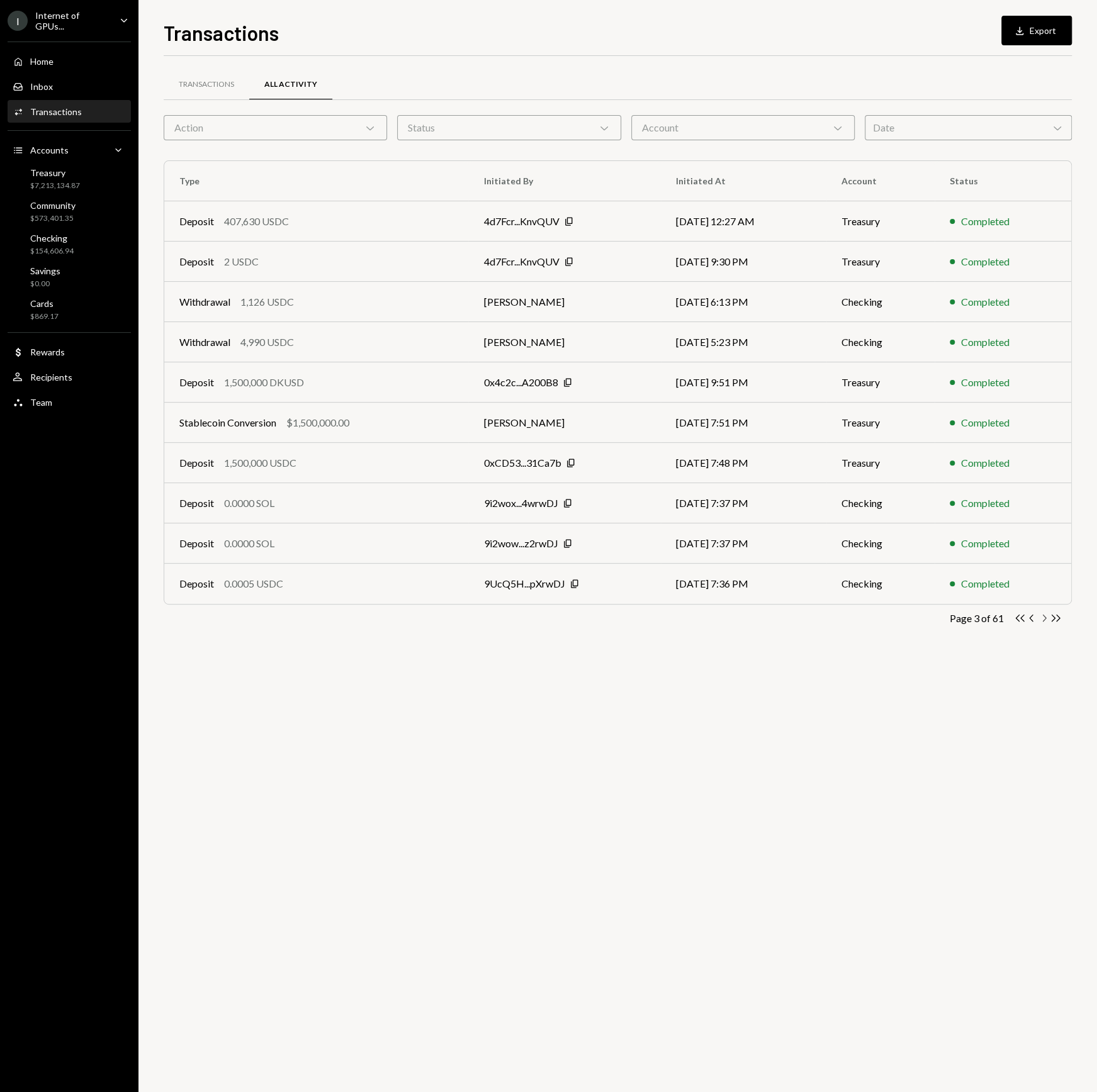
click at [1045, 617] on icon "button" at bounding box center [1045, 619] width 4 height 7
click at [1048, 623] on icon "Chevron Right" at bounding box center [1043, 618] width 12 height 12
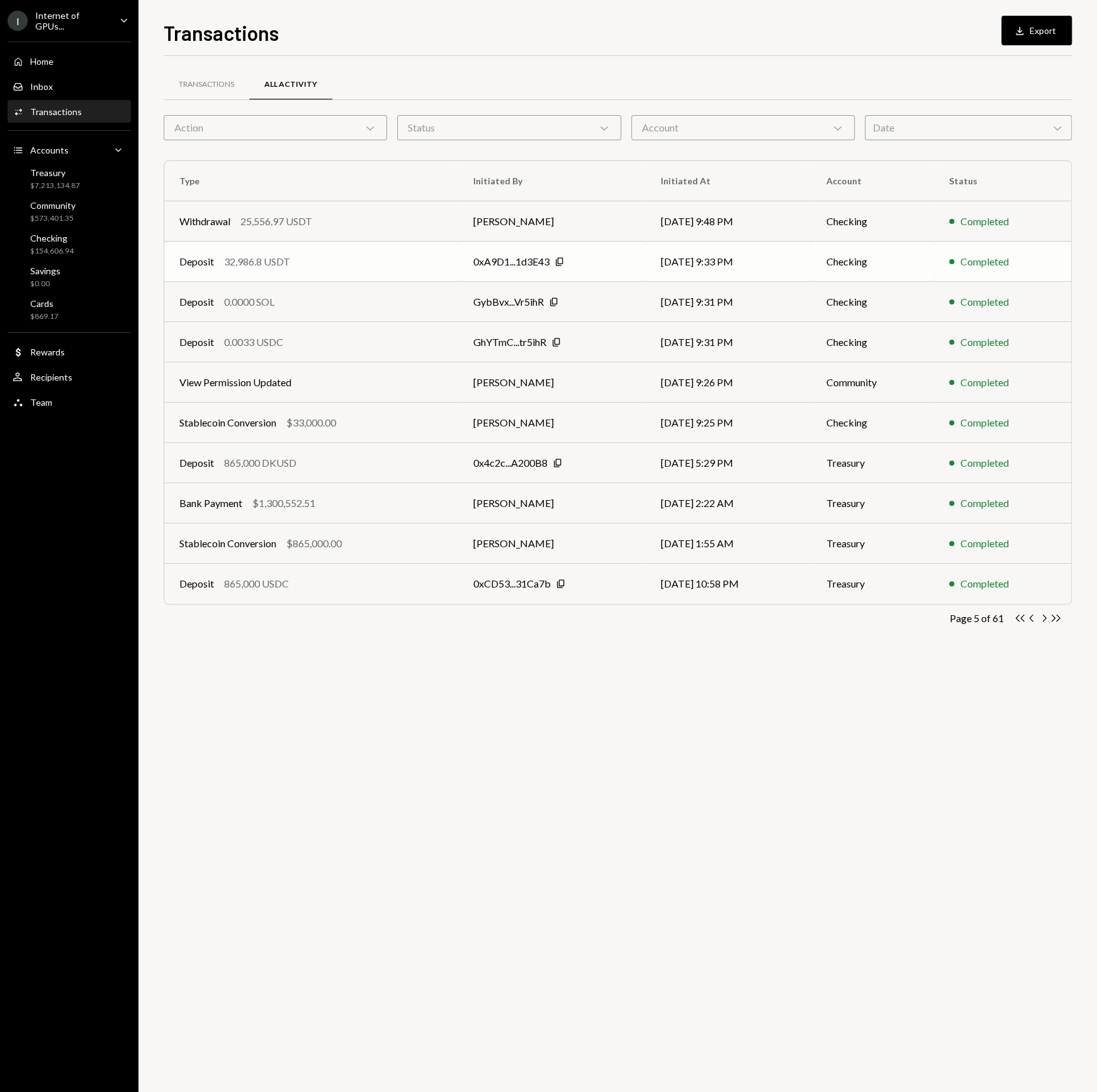
click at [552, 259] on div "0xA9D1...1d3E43 Copy" at bounding box center [552, 262] width 157 height 15
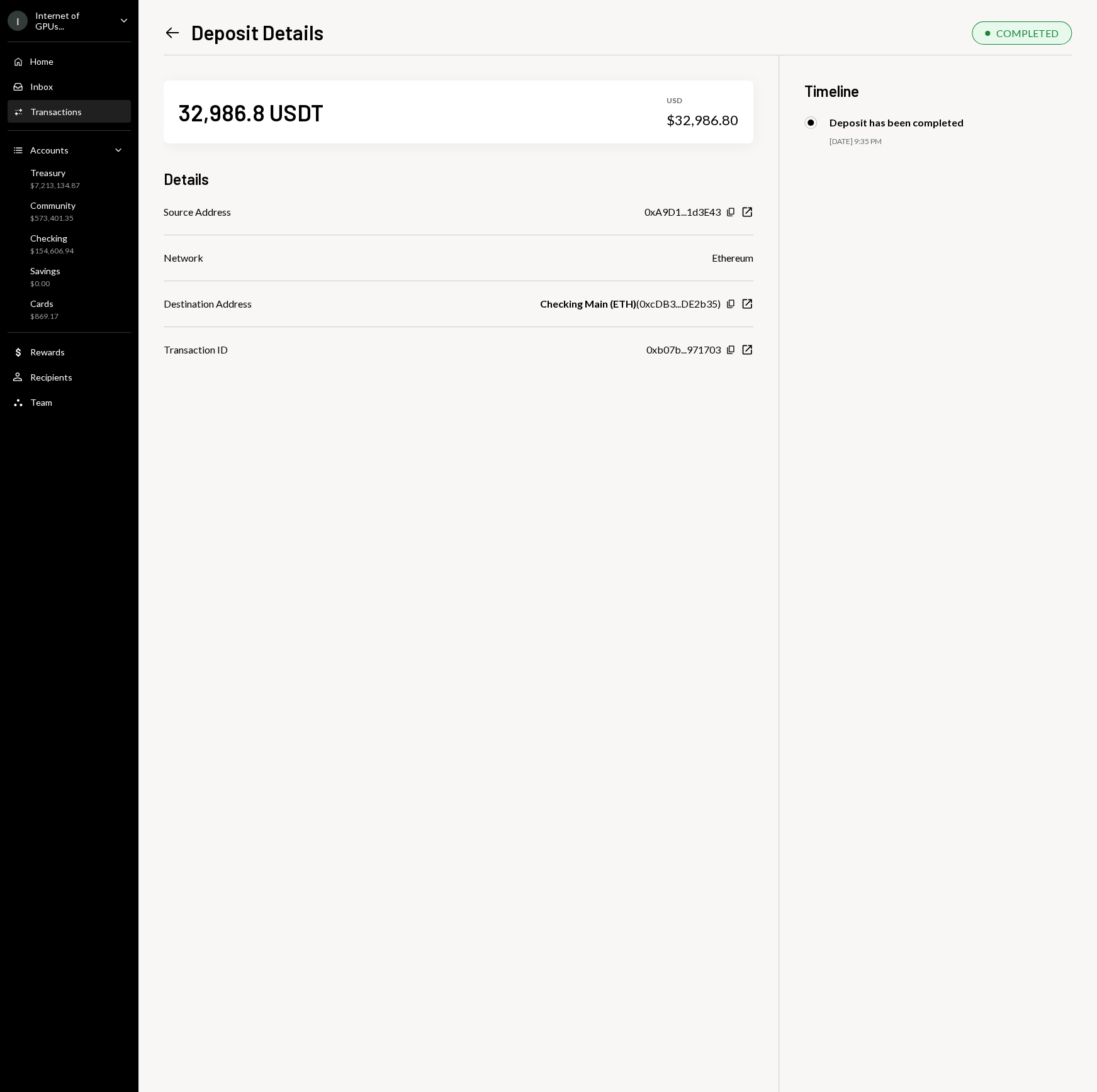
click at [873, 133] on div "Deposit has been completed 09/09/25 9:35 PM" at bounding box center [938, 144] width 267 height 56
drag, startPoint x: 994, startPoint y: 32, endPoint x: 893, endPoint y: 111, distance: 128.2
click at [992, 32] on div "COMPLETED" at bounding box center [1022, 34] width 100 height 24
click at [743, 303] on icon "New Window" at bounding box center [747, 304] width 13 height 13
drag, startPoint x: 237, startPoint y: 108, endPoint x: 159, endPoint y: 107, distance: 78.0
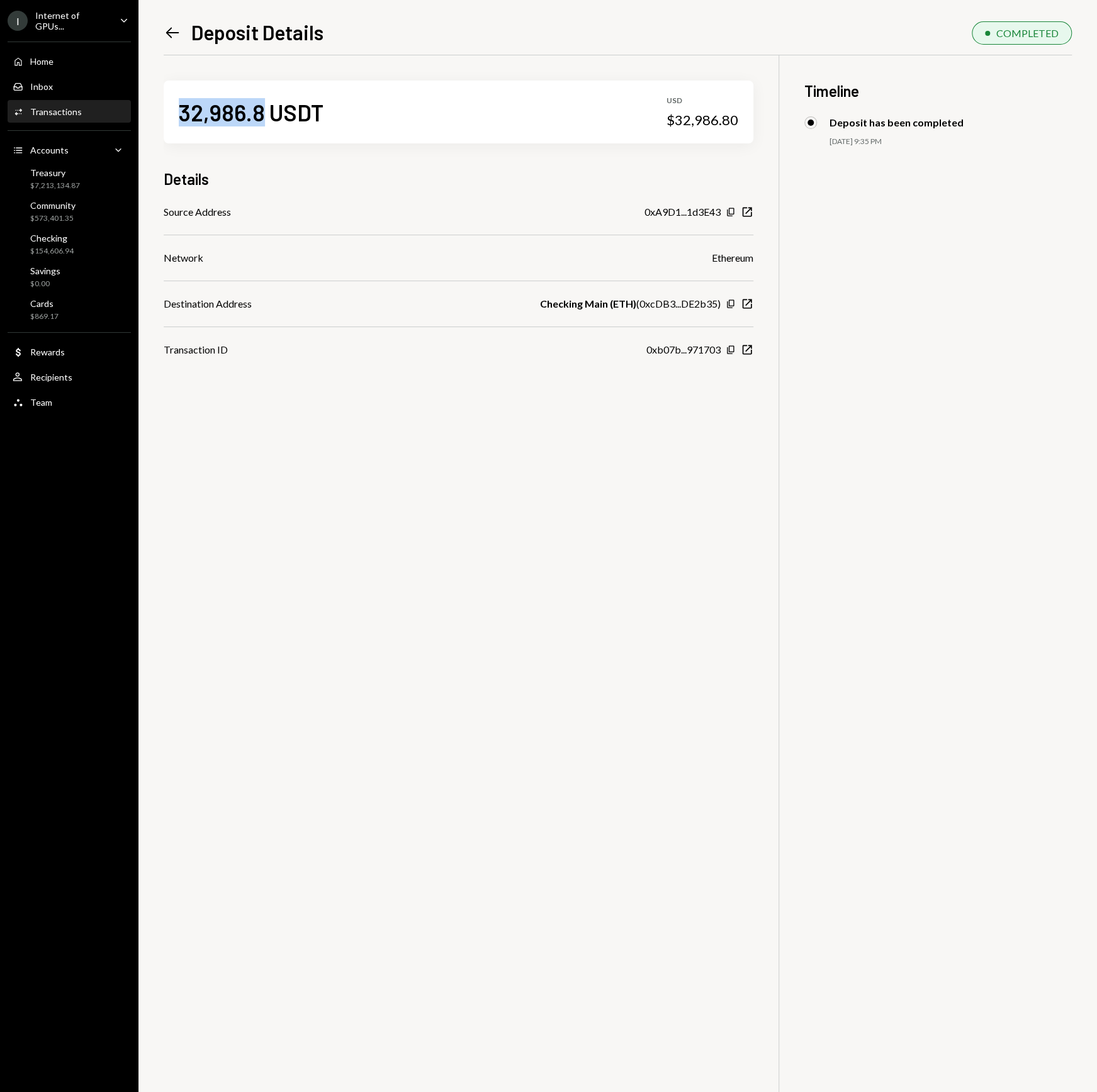
click at [157, 107] on div "Left Arrow Deposit Details COMPLETED 32,986.8 USDT USD $32,986.80 Details Sourc…" at bounding box center [617, 546] width 959 height 1092
copy div "32,986.8"
click at [69, 124] on div "Home Home Inbox Inbox Activities Transactions Accounts Accounts Caret Down Trea…" at bounding box center [69, 224] width 138 height 382
click at [173, 32] on icon at bounding box center [173, 33] width 14 height 11
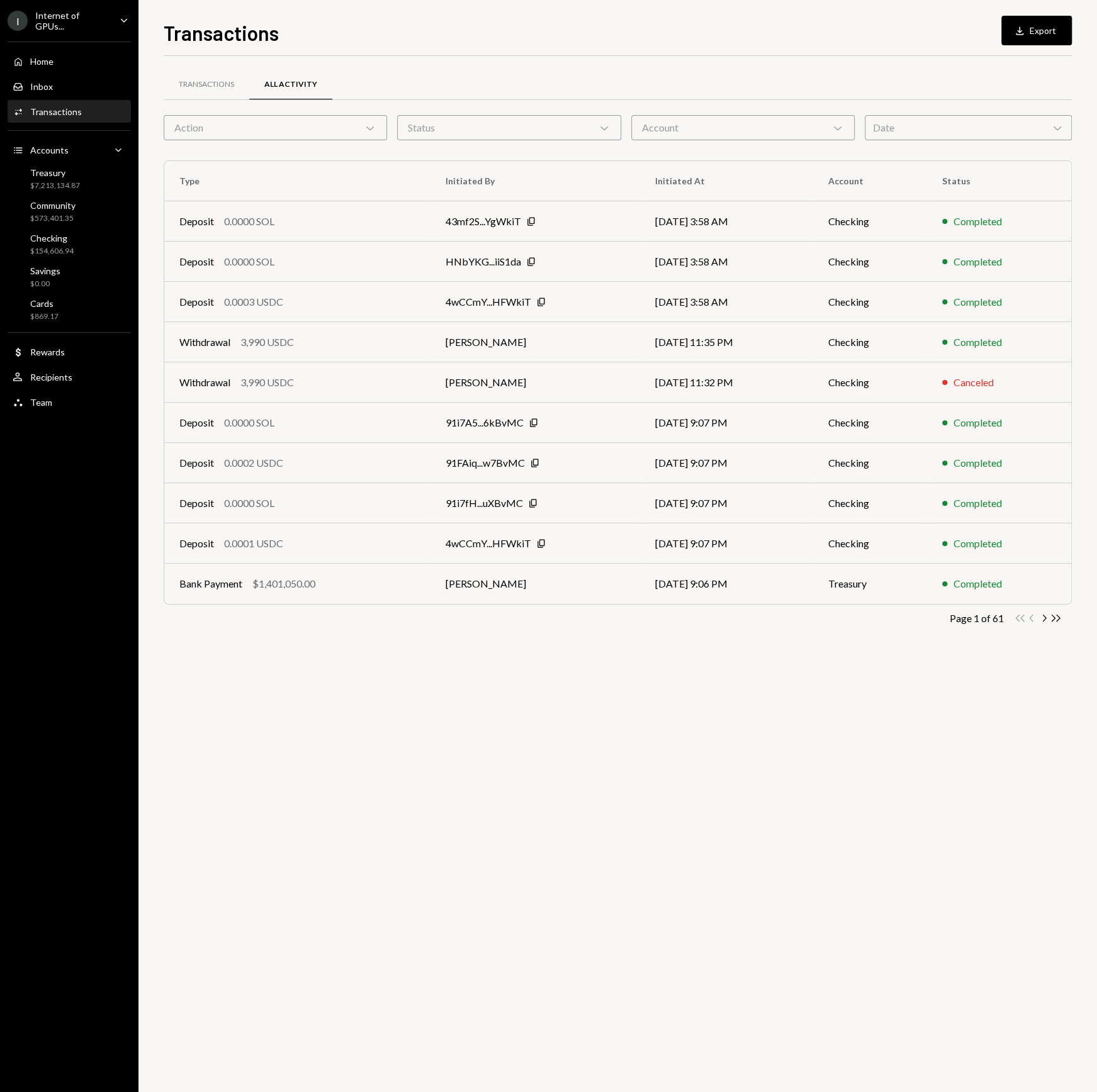
click at [934, 126] on div "Date Chevron Down" at bounding box center [969, 128] width 207 height 25
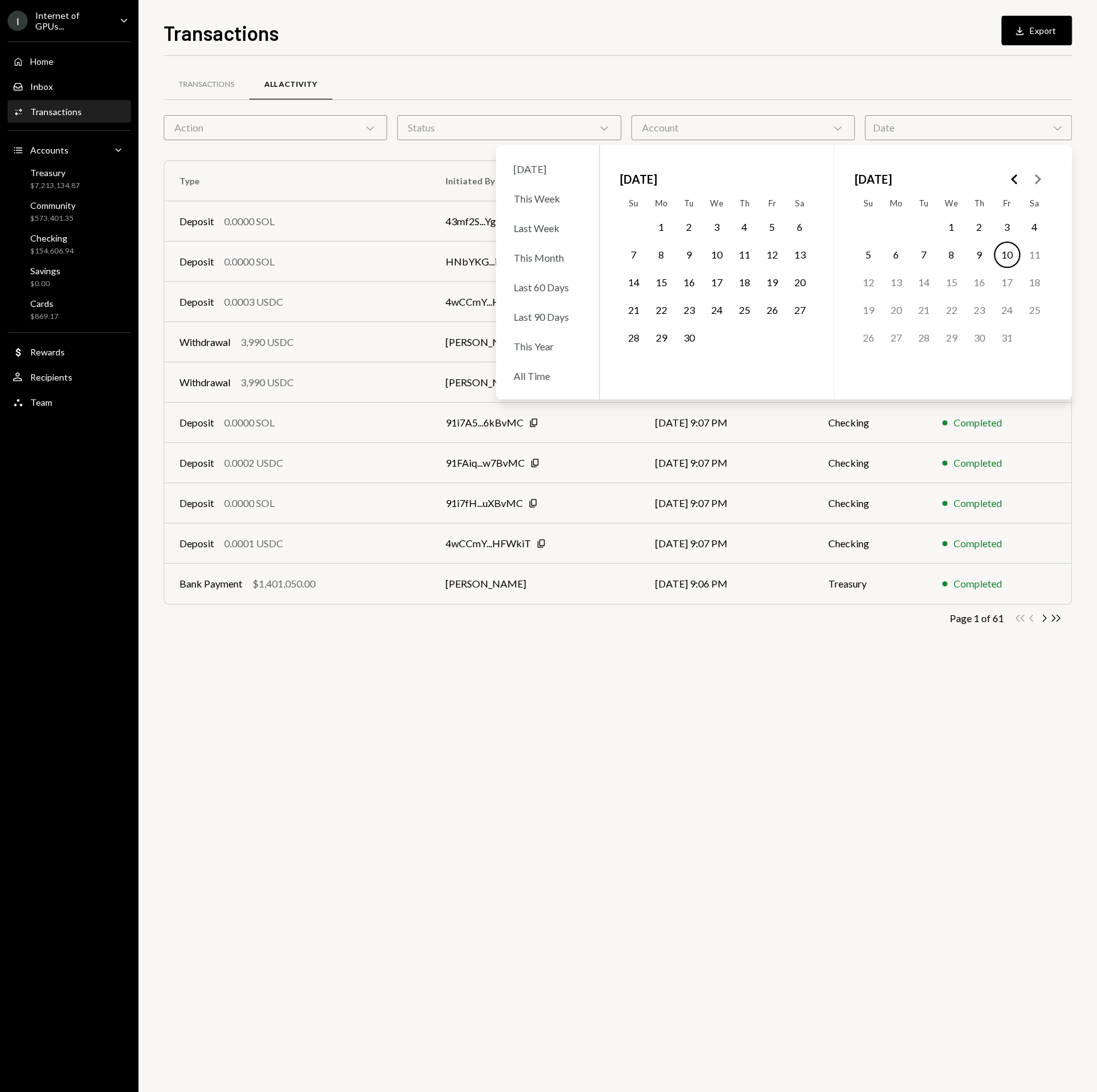
click at [1008, 180] on icon "Go to the Previous Month" at bounding box center [1014, 179] width 15 height 15
click at [980, 251] on button "12" at bounding box center [979, 254] width 26 height 26
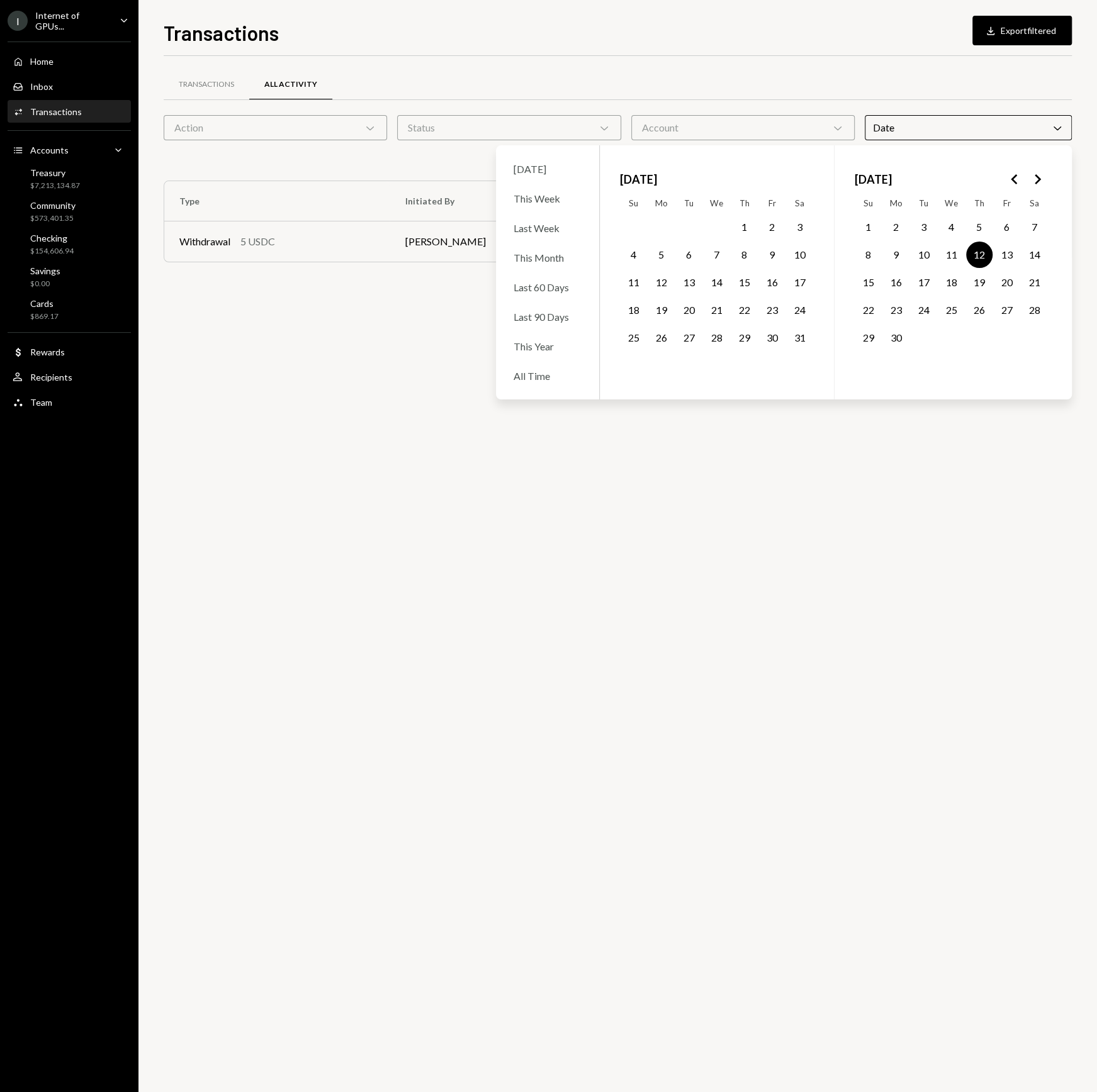
click at [546, 530] on div "Transactions All Activity Action Chevron Down Status Chevron Down Account Chevr…" at bounding box center [617, 574] width 908 height 1037
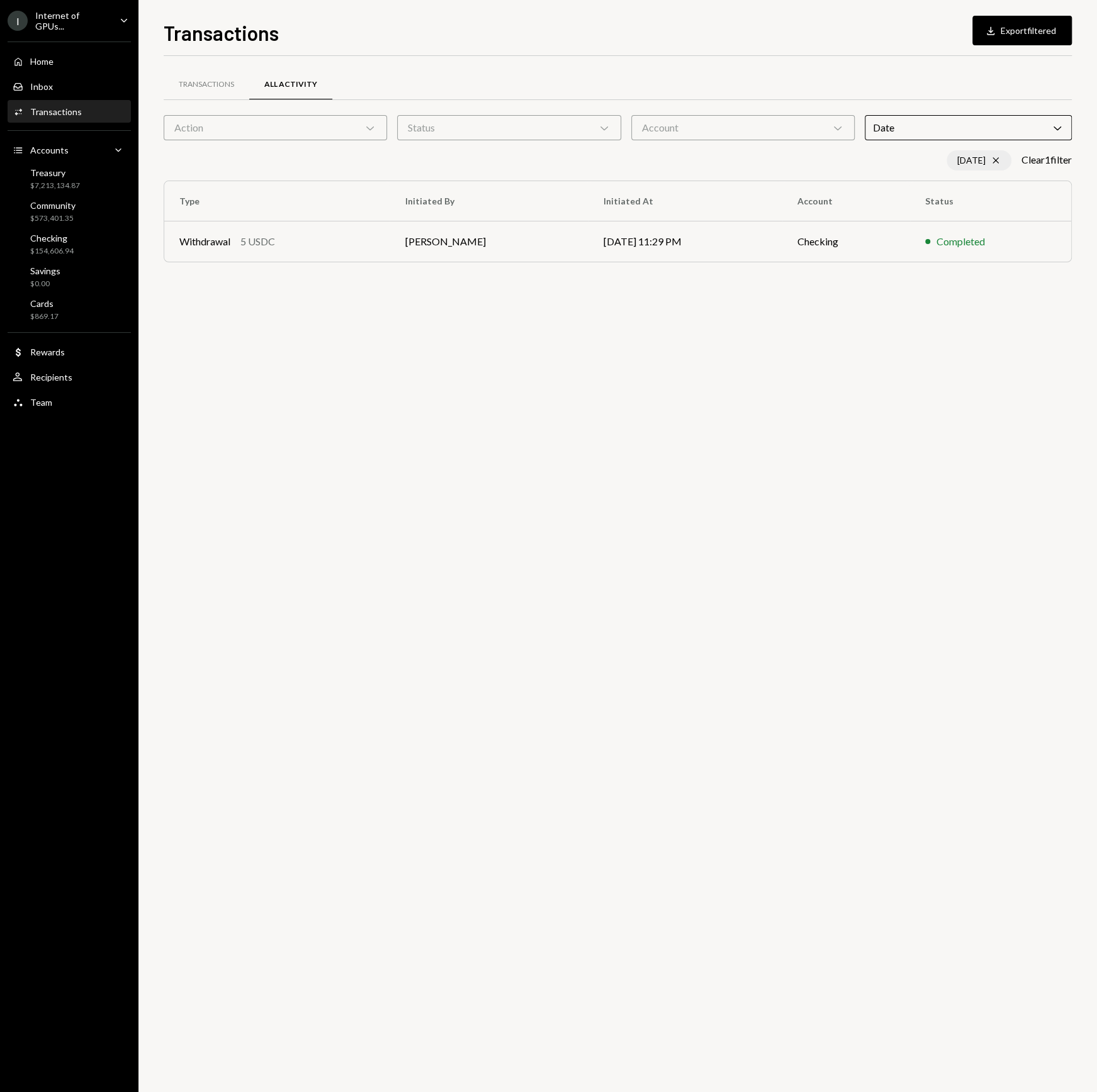
click at [991, 163] on icon "Cross" at bounding box center [995, 160] width 10 height 10
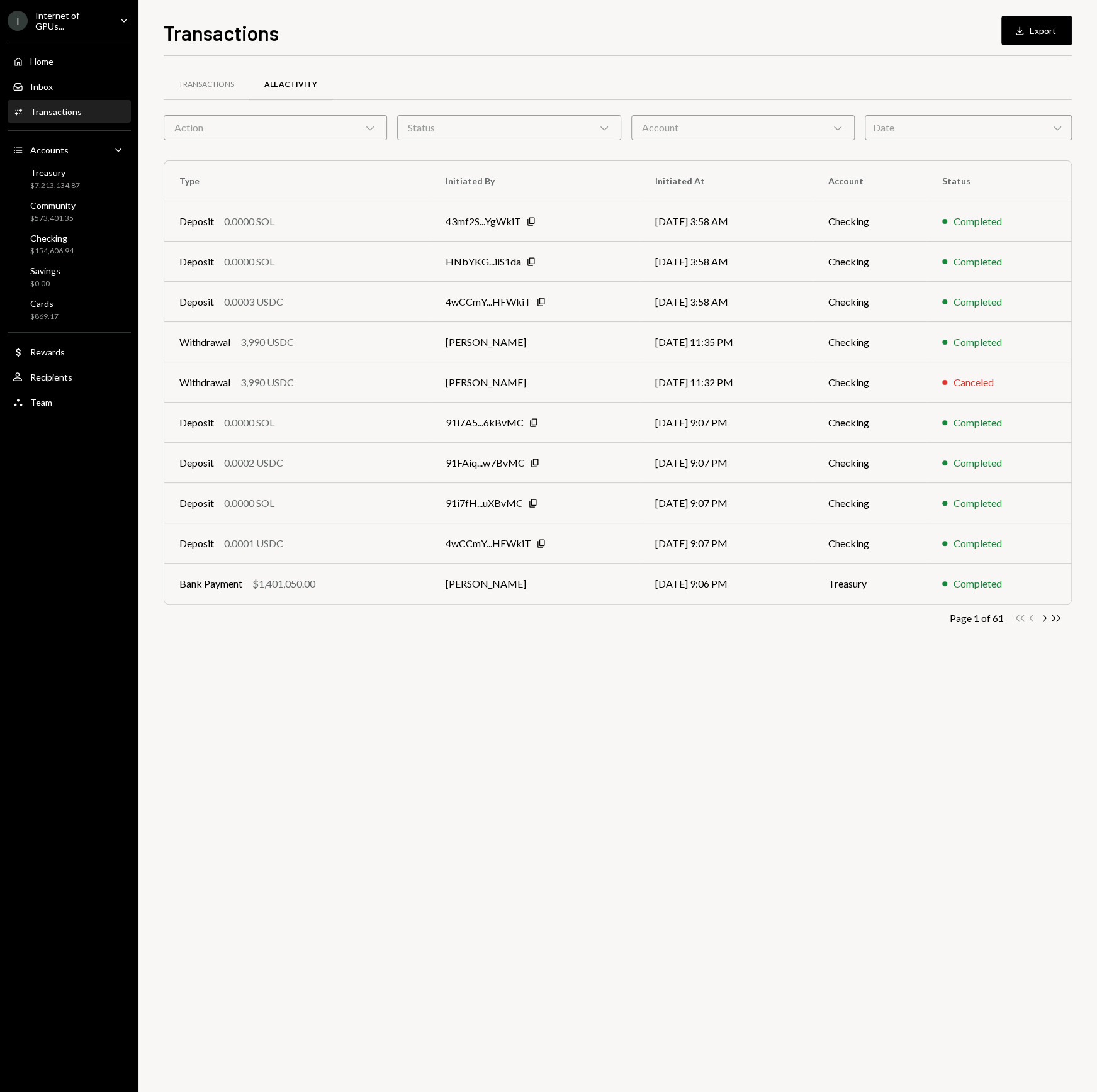
drag, startPoint x: 991, startPoint y: 136, endPoint x: 988, endPoint y: 124, distance: 12.4
click at [991, 136] on div "Date Chevron Down" at bounding box center [969, 128] width 207 height 25
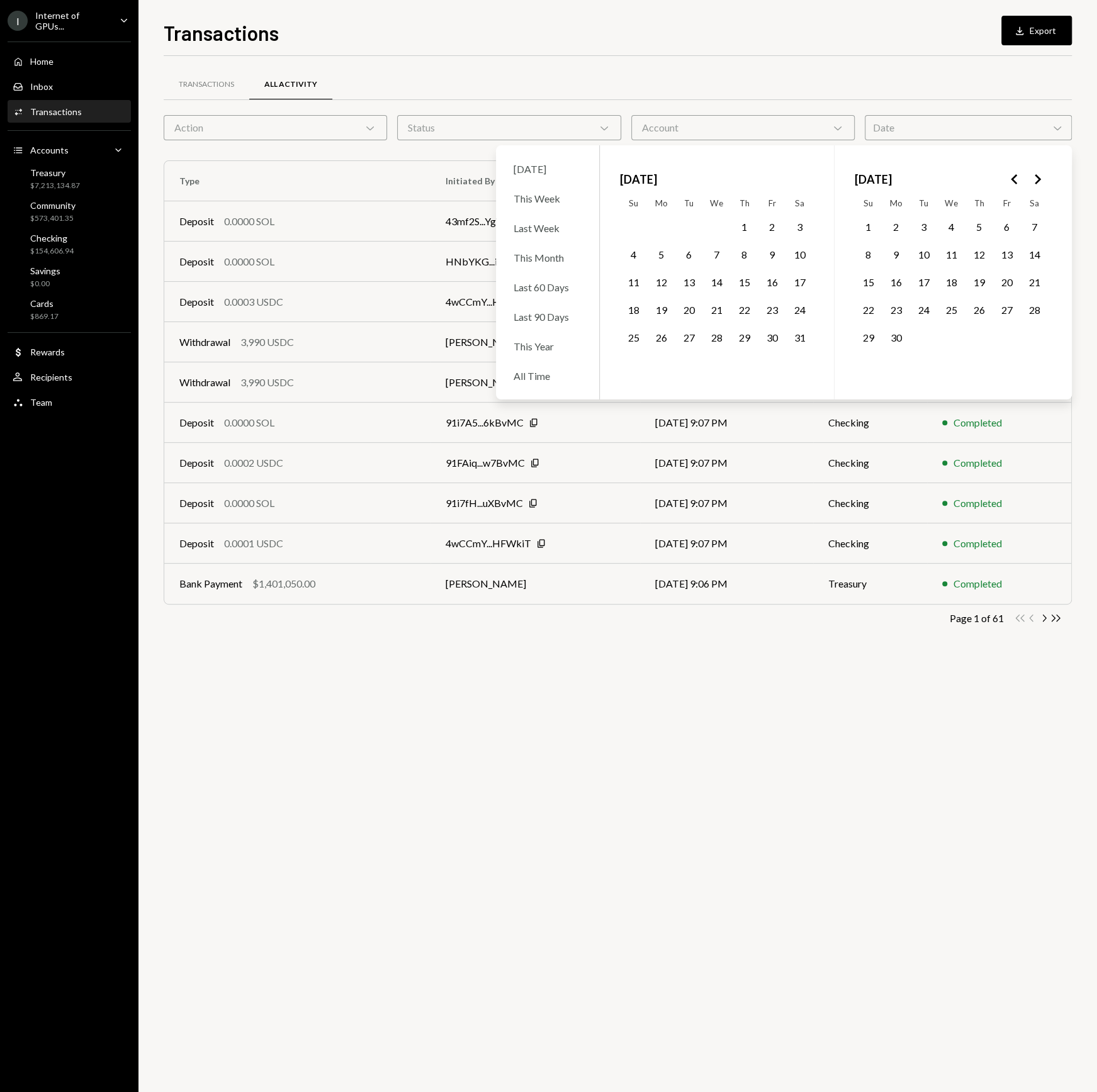
click at [988, 124] on div "Date Chevron Down" at bounding box center [969, 128] width 207 height 25
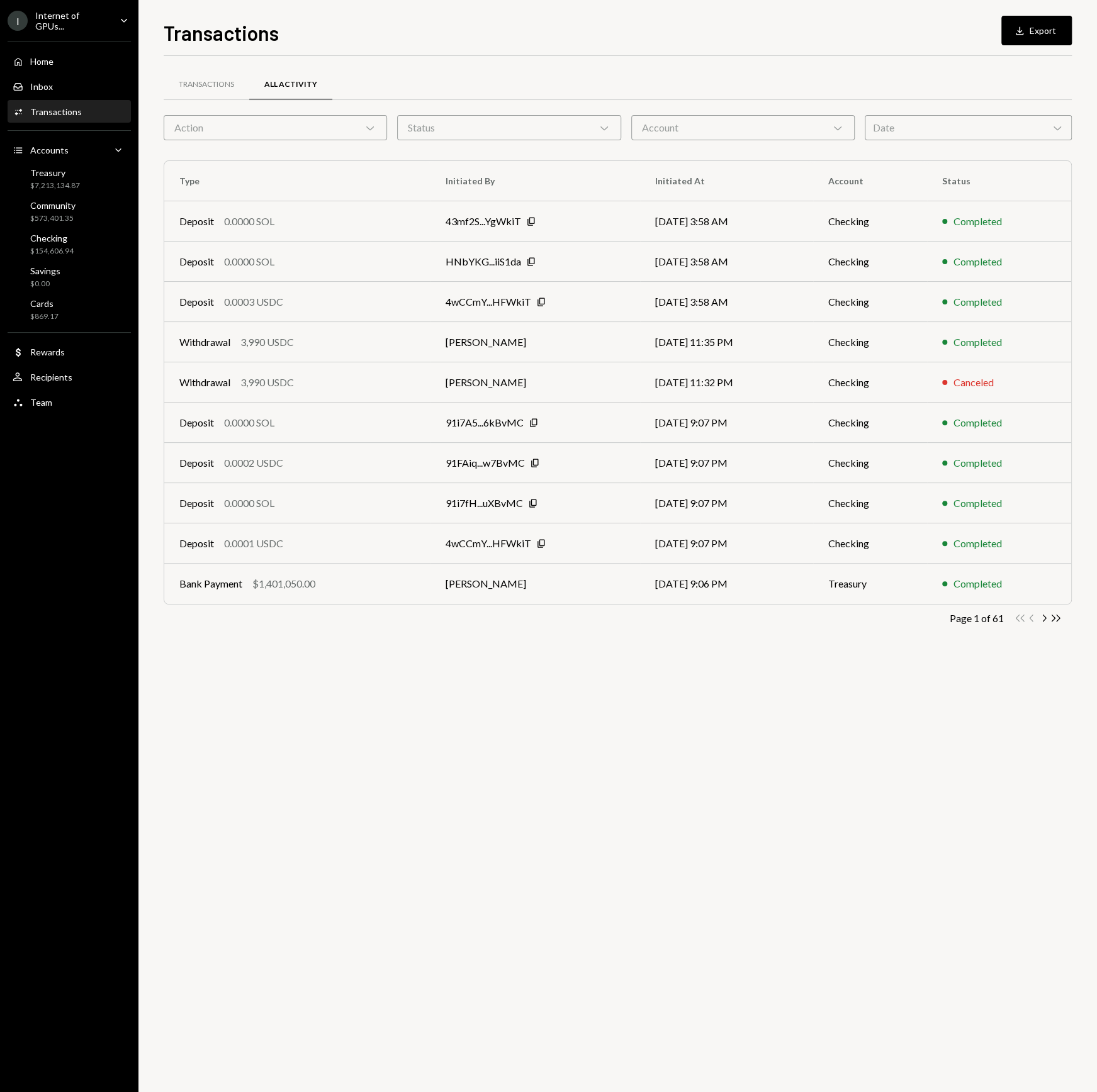
click at [978, 119] on div "Date Chevron Down" at bounding box center [969, 128] width 207 height 25
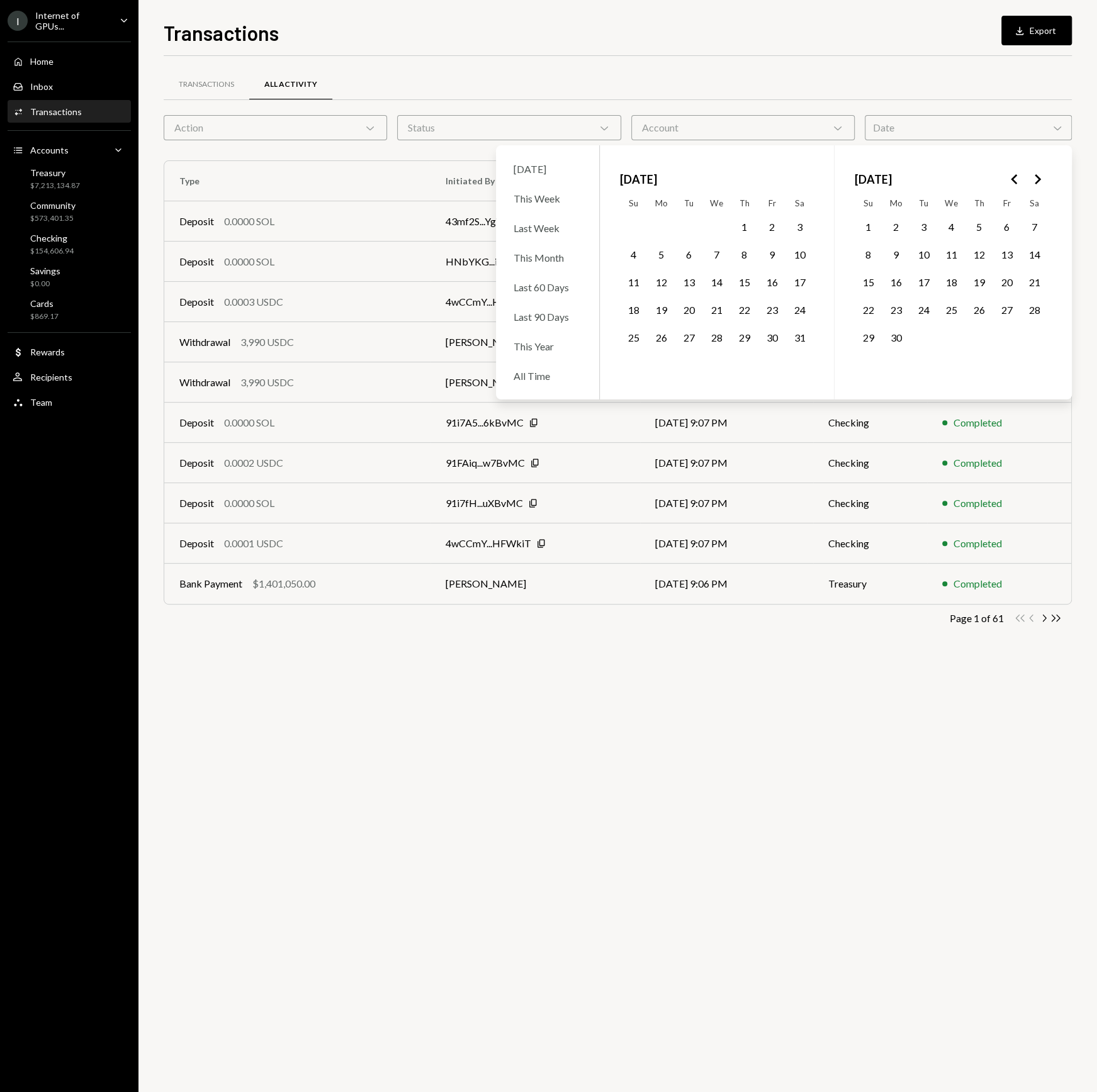
click at [1029, 255] on button "14" at bounding box center [1034, 254] width 26 height 26
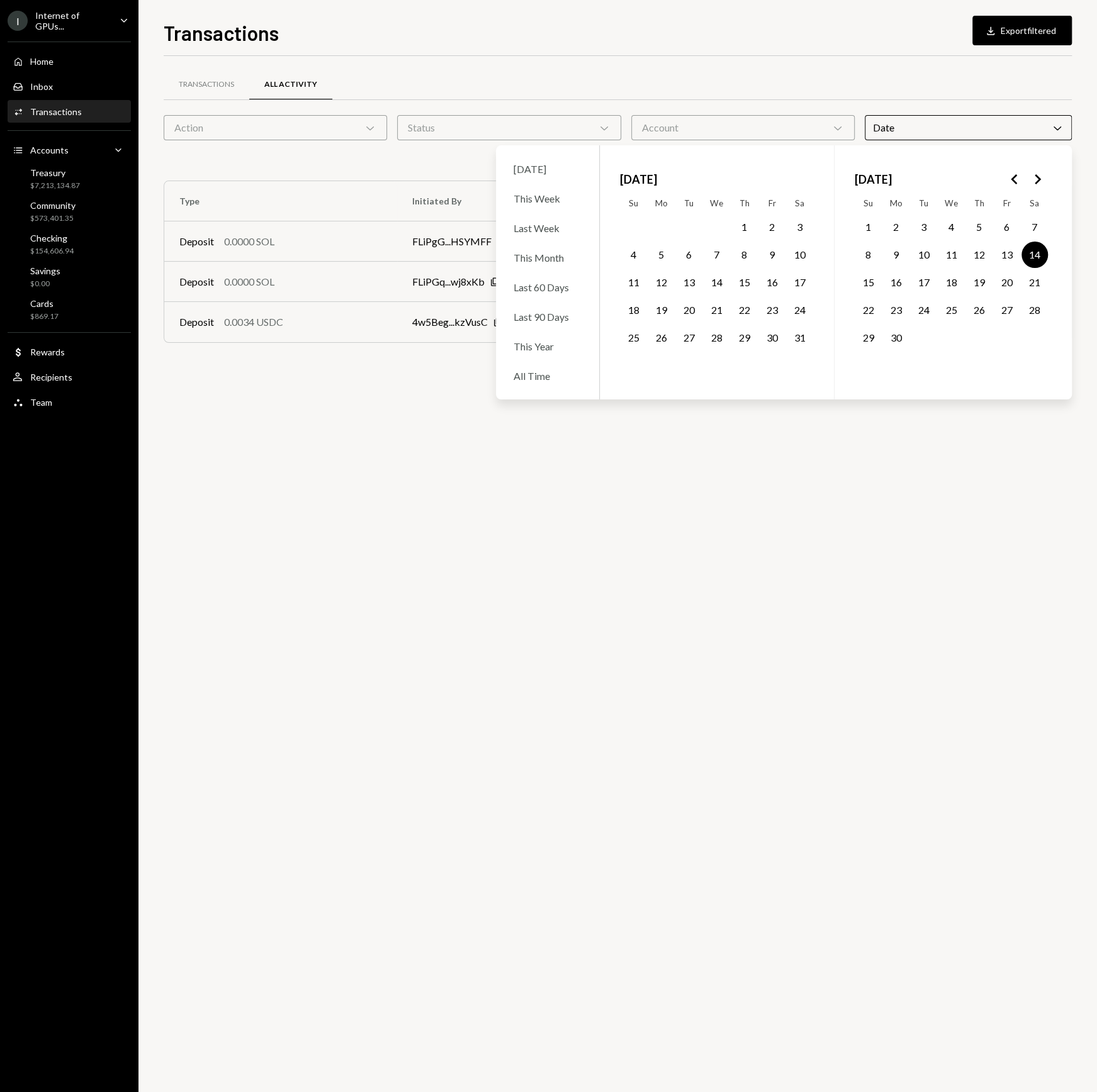
click at [1011, 252] on button "13" at bounding box center [1007, 254] width 26 height 26
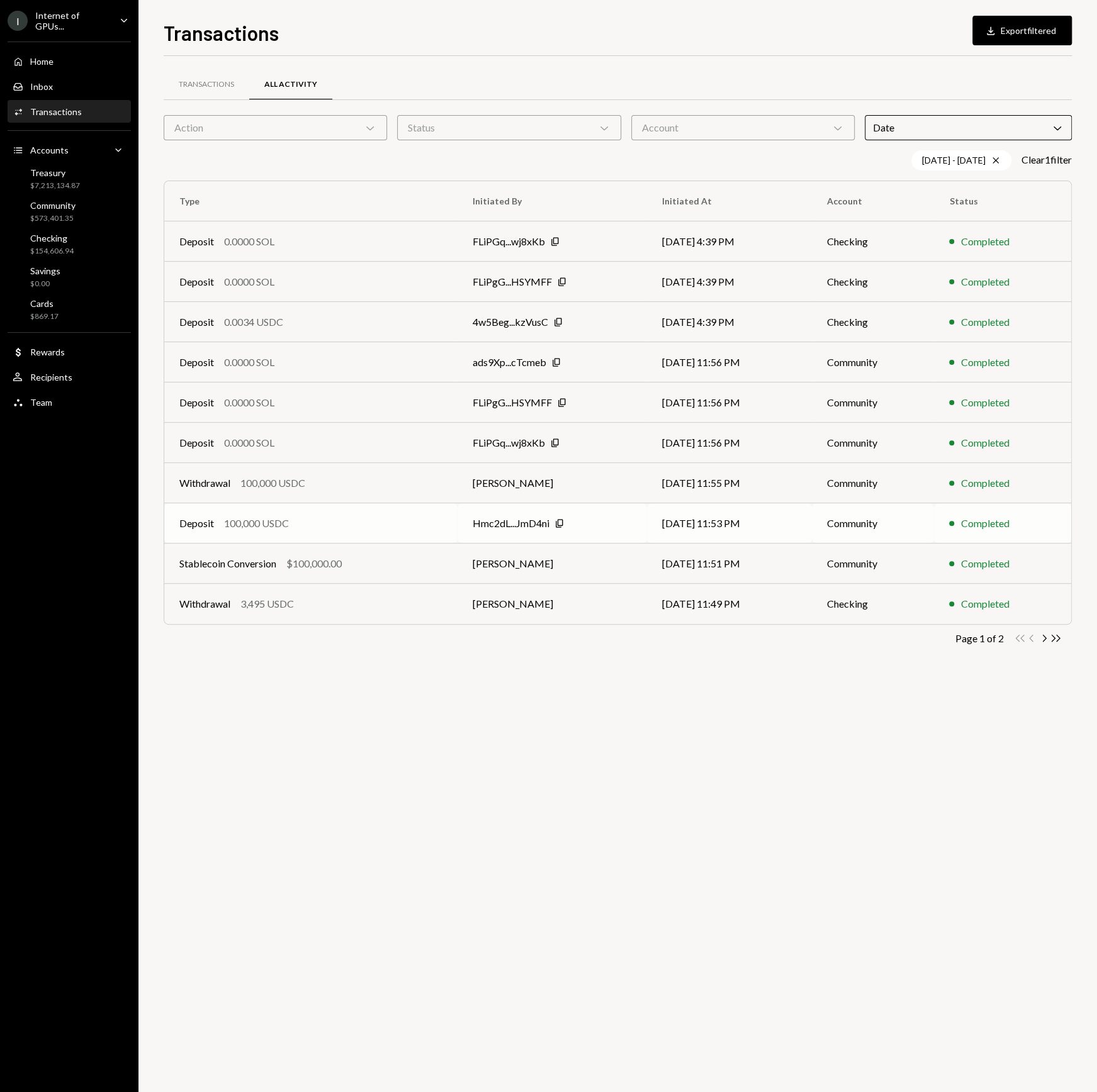
click at [845, 535] on td "Community" at bounding box center [873, 523] width 123 height 40
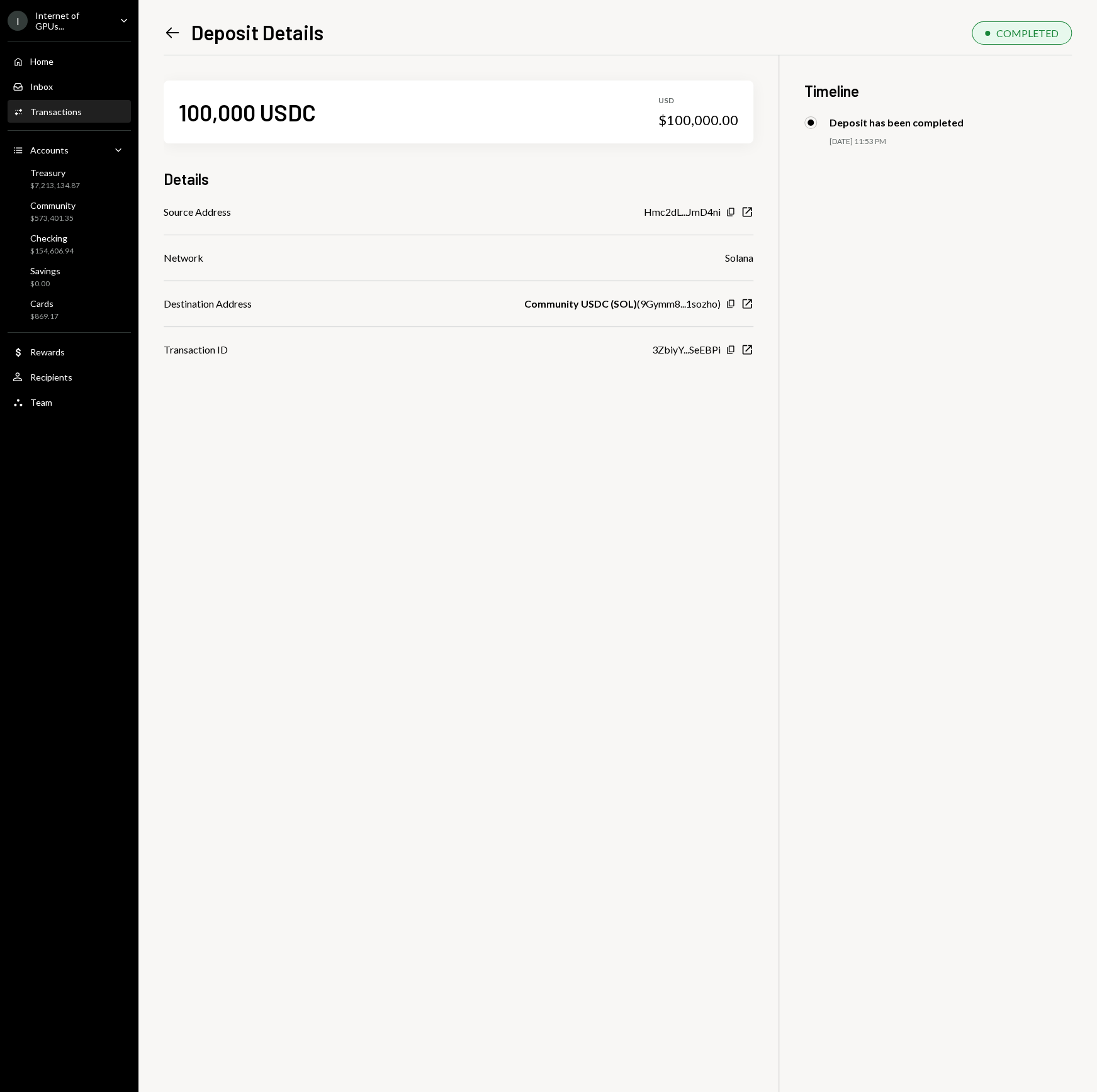
click at [159, 39] on div "Left Arrow Deposit Details COMPLETED 100,000 USDC USD $100,000.00 Details Sourc…" at bounding box center [617, 546] width 959 height 1092
click at [173, 34] on icon "Left Arrow" at bounding box center [172, 32] width 17 height 17
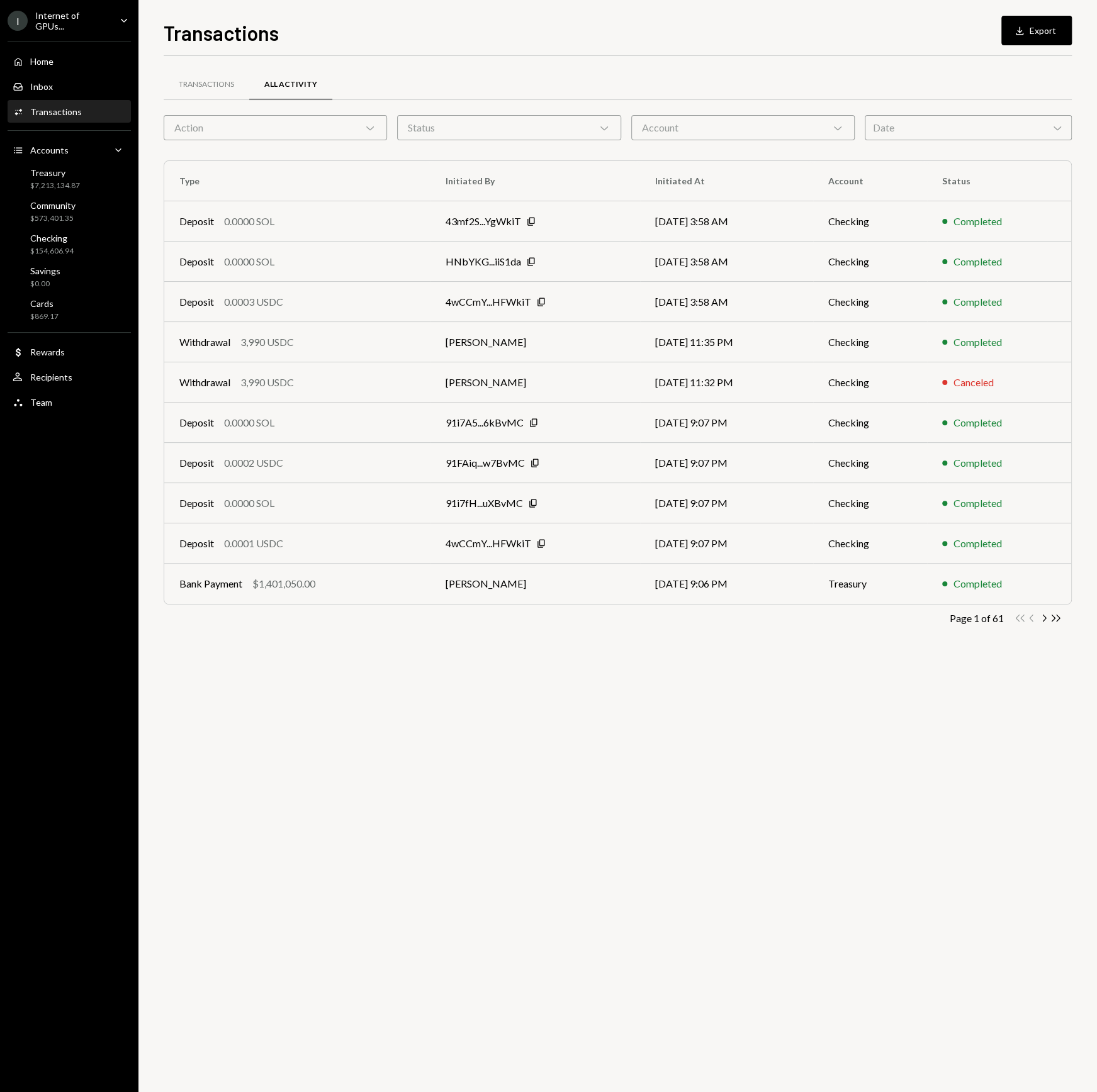
click at [951, 134] on div "Date Chevron Down" at bounding box center [969, 128] width 207 height 25
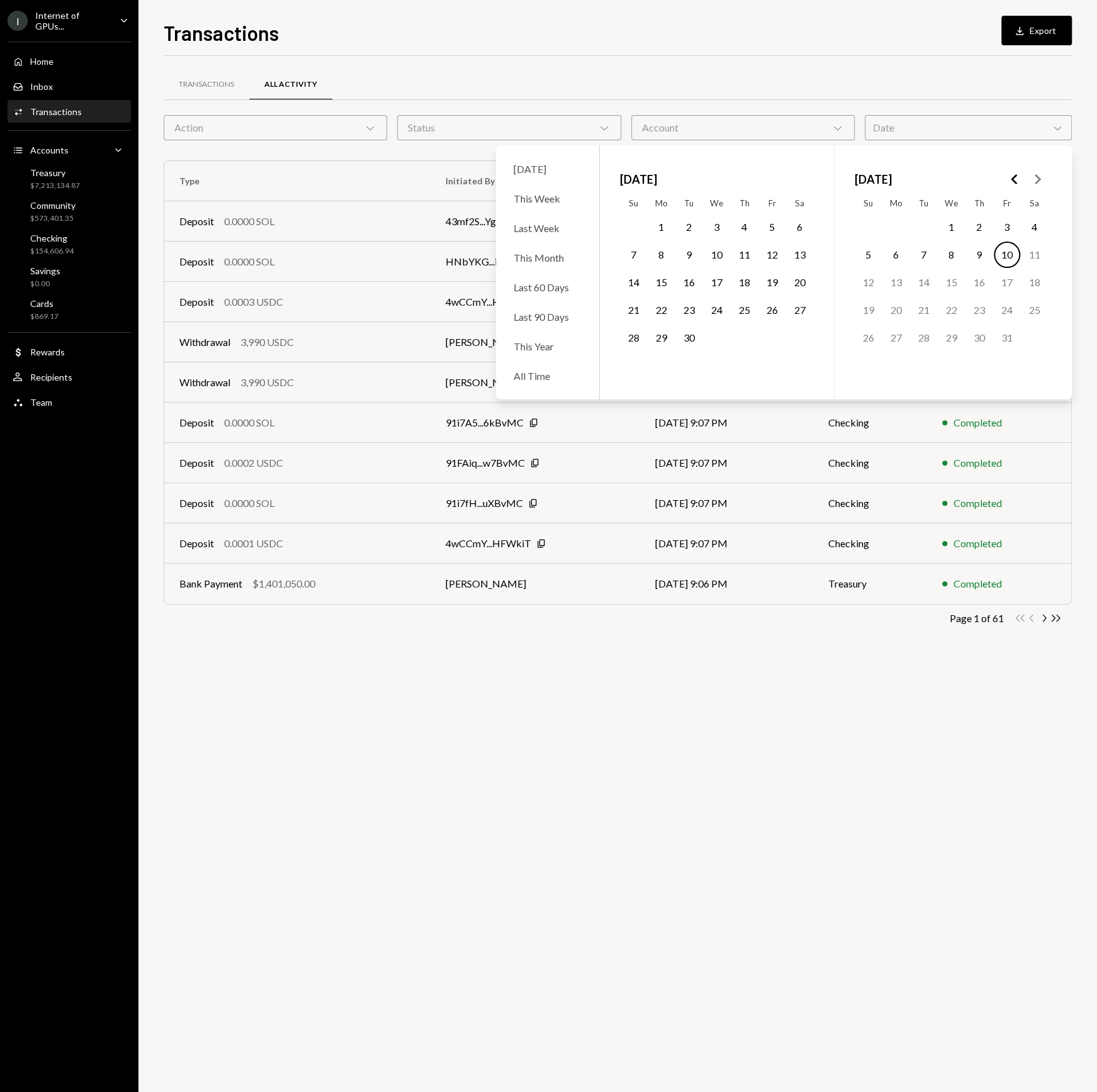
click at [1011, 175] on icon "Go to the Previous Month" at bounding box center [1014, 179] width 15 height 15
click at [1012, 175] on icon "Go to the Previous Month" at bounding box center [1014, 179] width 15 height 15
click at [1011, 175] on icon "Go to the Previous Month" at bounding box center [1014, 179] width 15 height 15
click at [1012, 175] on icon "Go to the Previous Month" at bounding box center [1014, 179] width 15 height 15
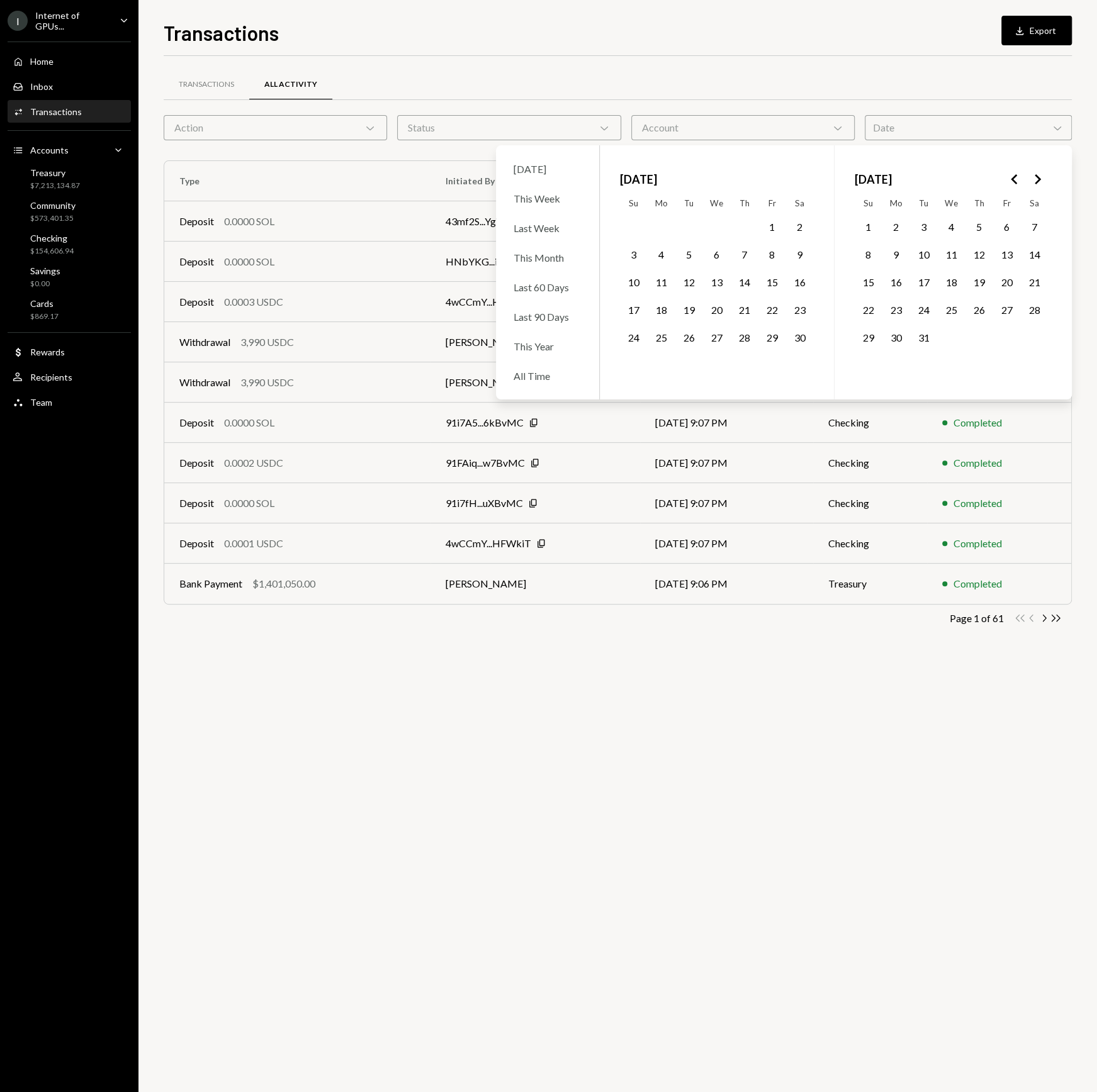
click at [1040, 175] on icon "Go to the Next Month" at bounding box center [1037, 179] width 15 height 15
click at [1017, 179] on icon "Go to the Previous Month" at bounding box center [1014, 179] width 15 height 15
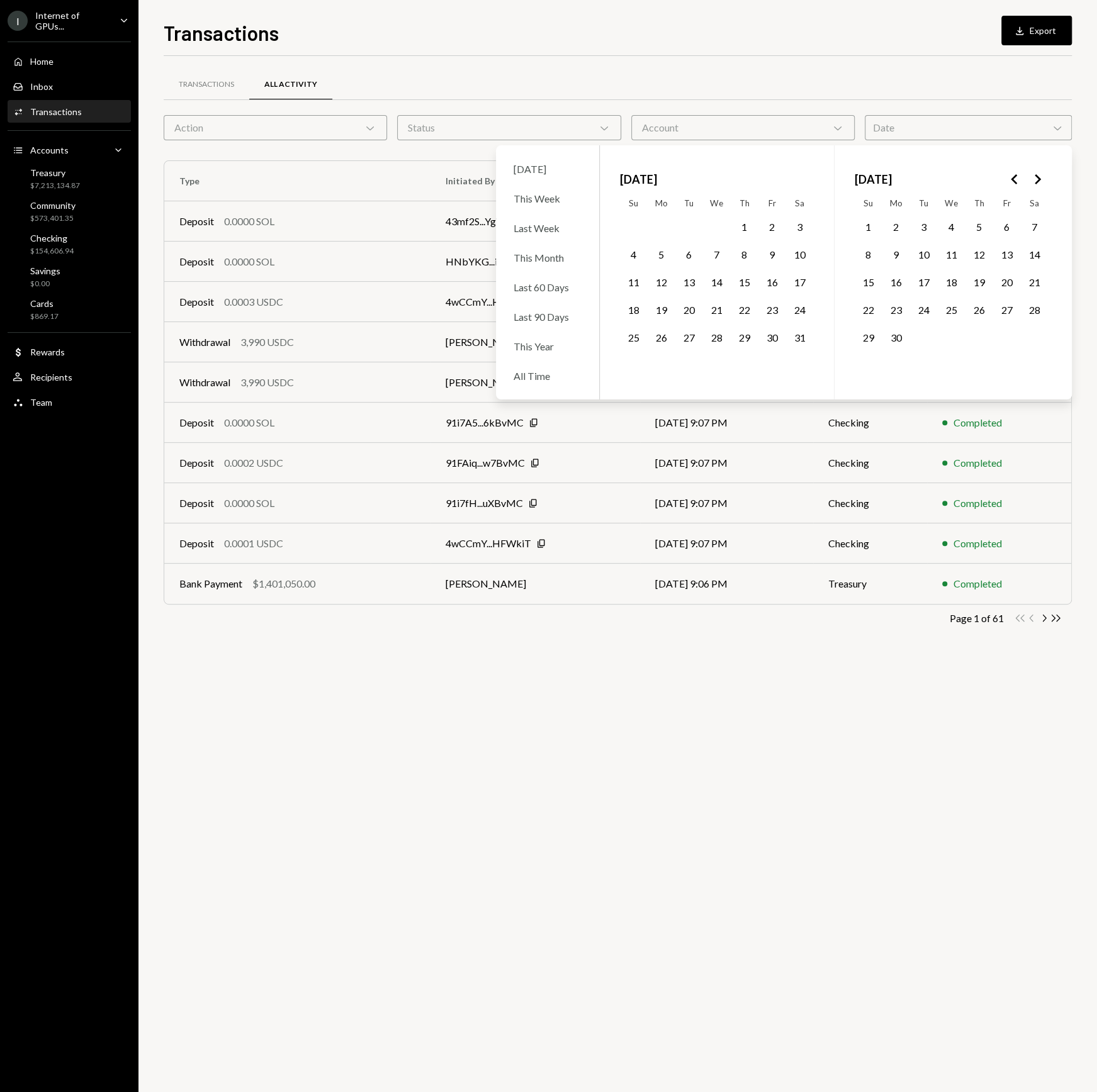
click at [1005, 255] on button "13" at bounding box center [1007, 254] width 26 height 26
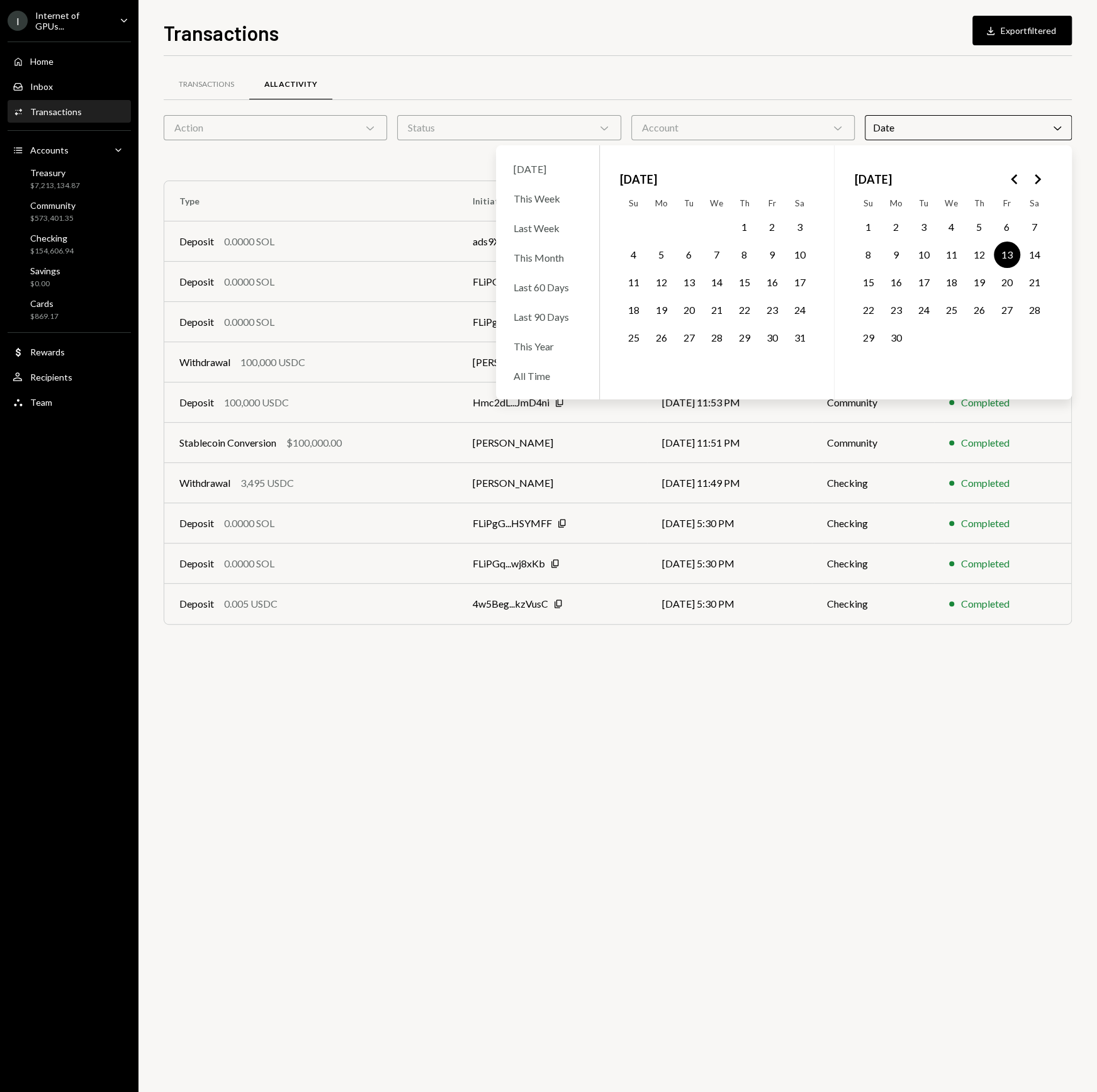
click at [1041, 253] on button "14" at bounding box center [1034, 254] width 26 height 26
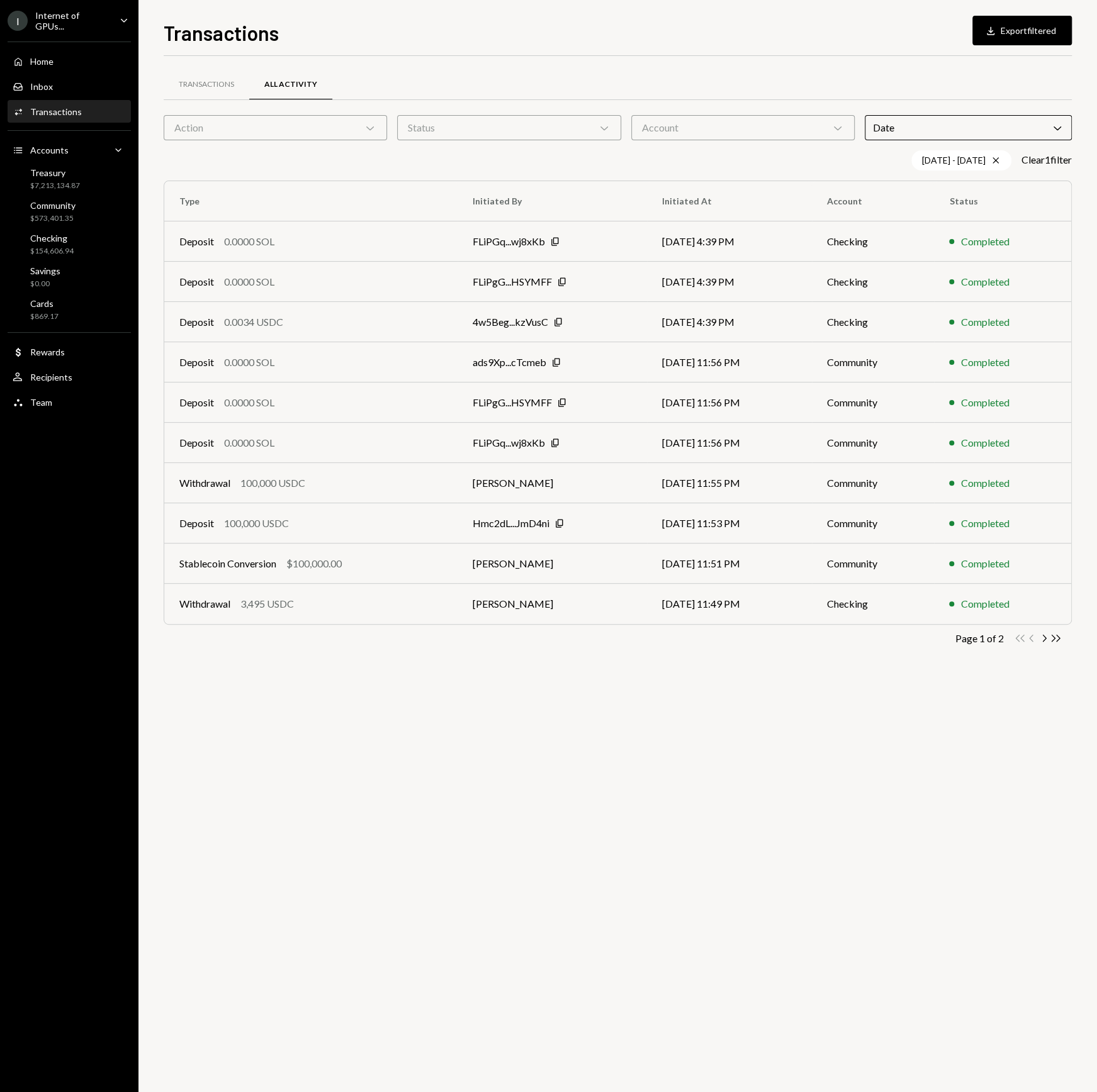
drag, startPoint x: 845, startPoint y: 662, endPoint x: 839, endPoint y: 661, distance: 6.1
click at [845, 662] on div "Transactions All Activity Action Chevron Down Status Chevron Down Account Chevr…" at bounding box center [617, 376] width 908 height 601
click at [83, 229] on link "Checking $154,606.94" at bounding box center [69, 243] width 124 height 30
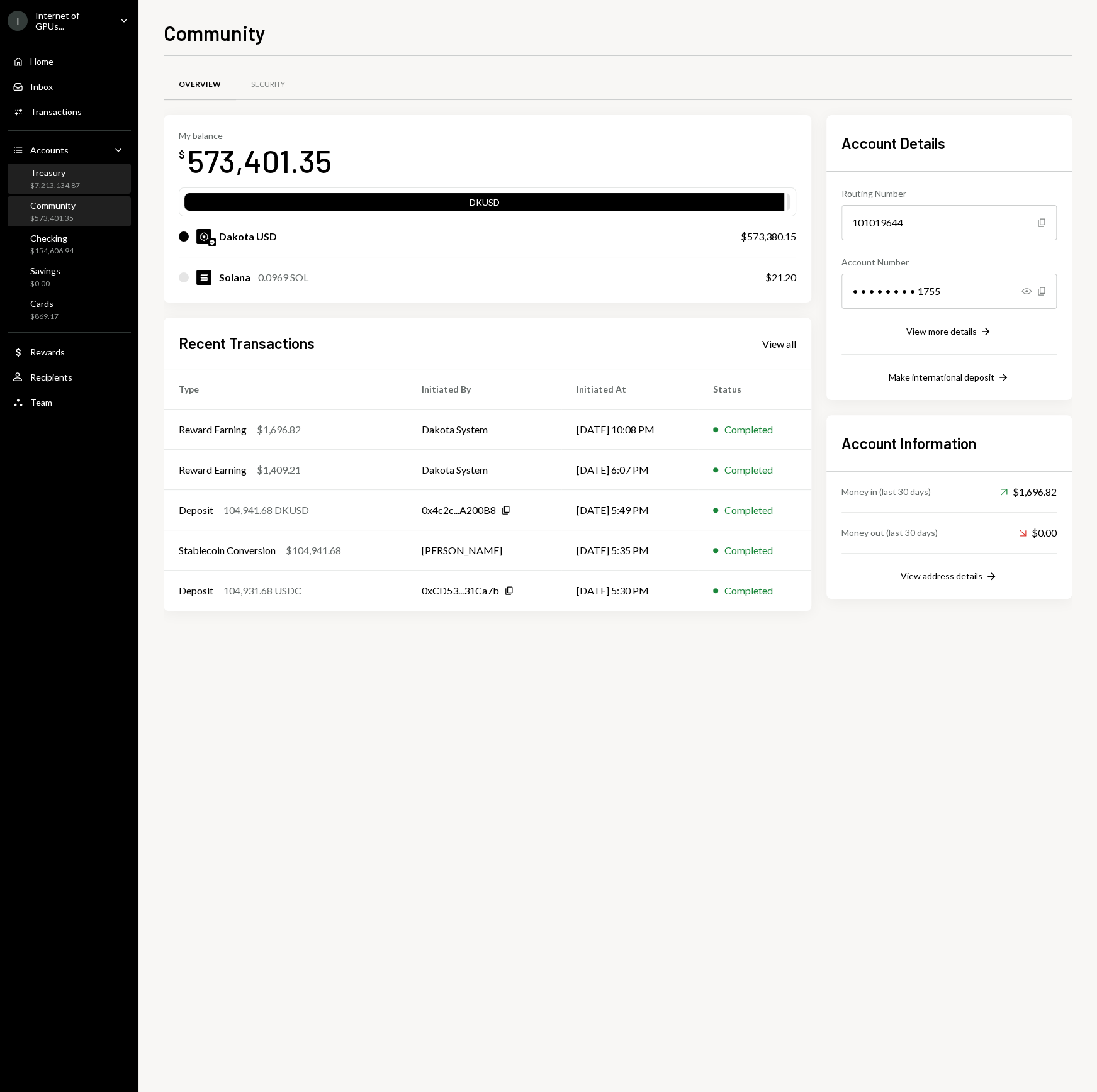
click at [64, 184] on div "$7,213,134.87" at bounding box center [55, 186] width 50 height 11
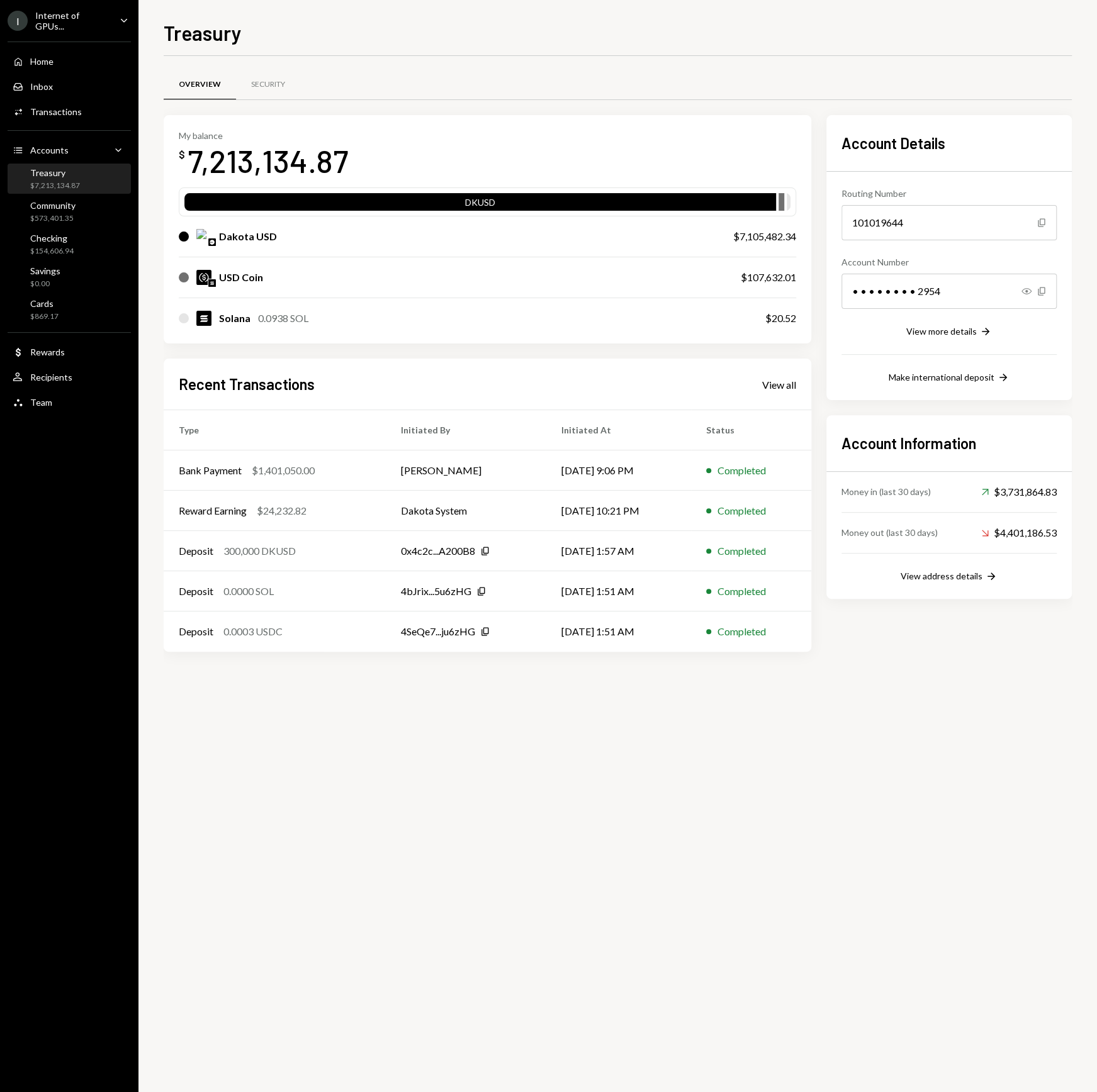
click at [76, 227] on div "Home Home Inbox Inbox Activities Transactions Accounts Accounts Caret Down Trea…" at bounding box center [69, 224] width 138 height 382
click at [55, 145] on div "Accounts" at bounding box center [49, 150] width 38 height 11
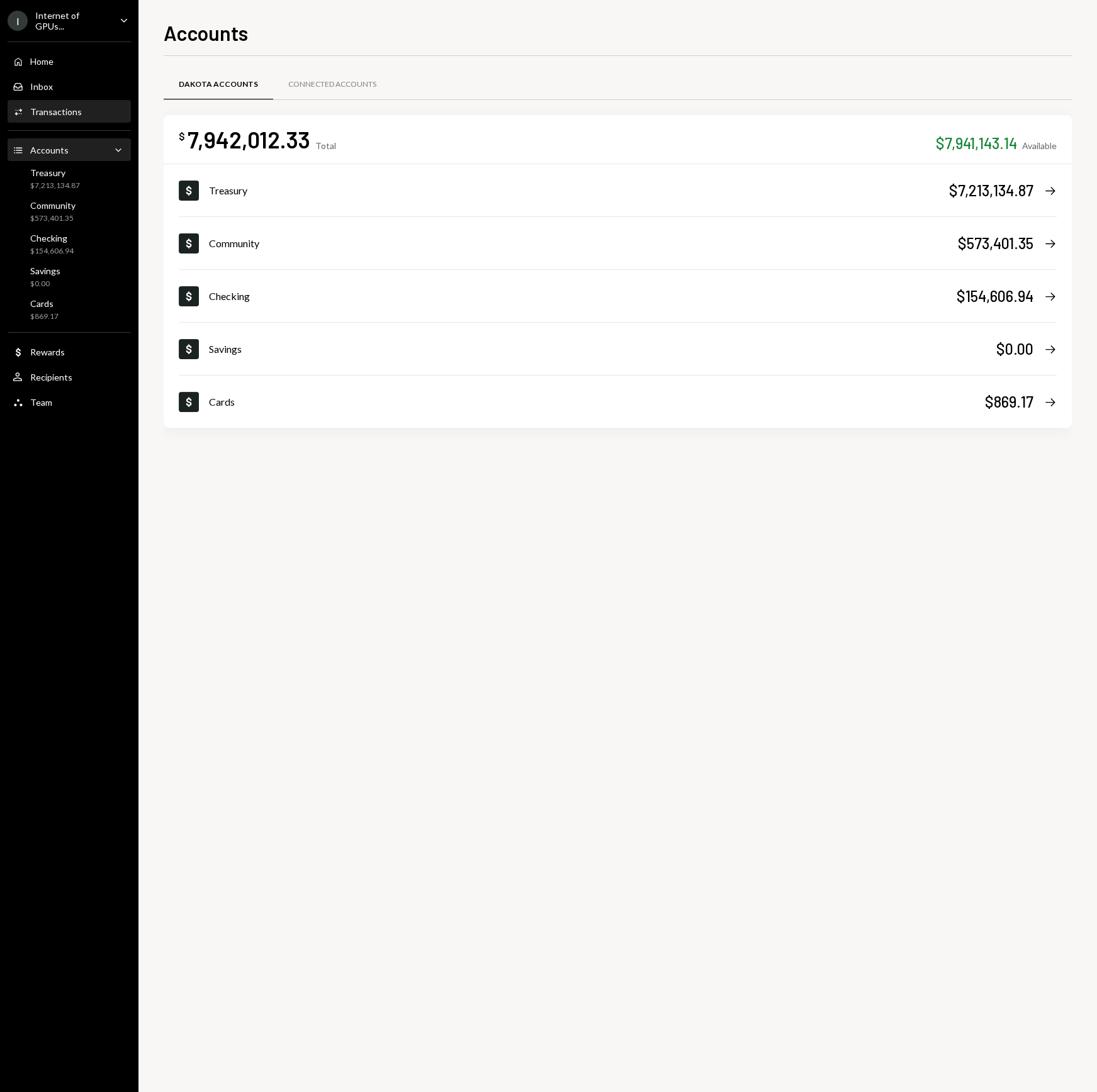
click at [50, 112] on div "Transactions" at bounding box center [55, 112] width 52 height 11
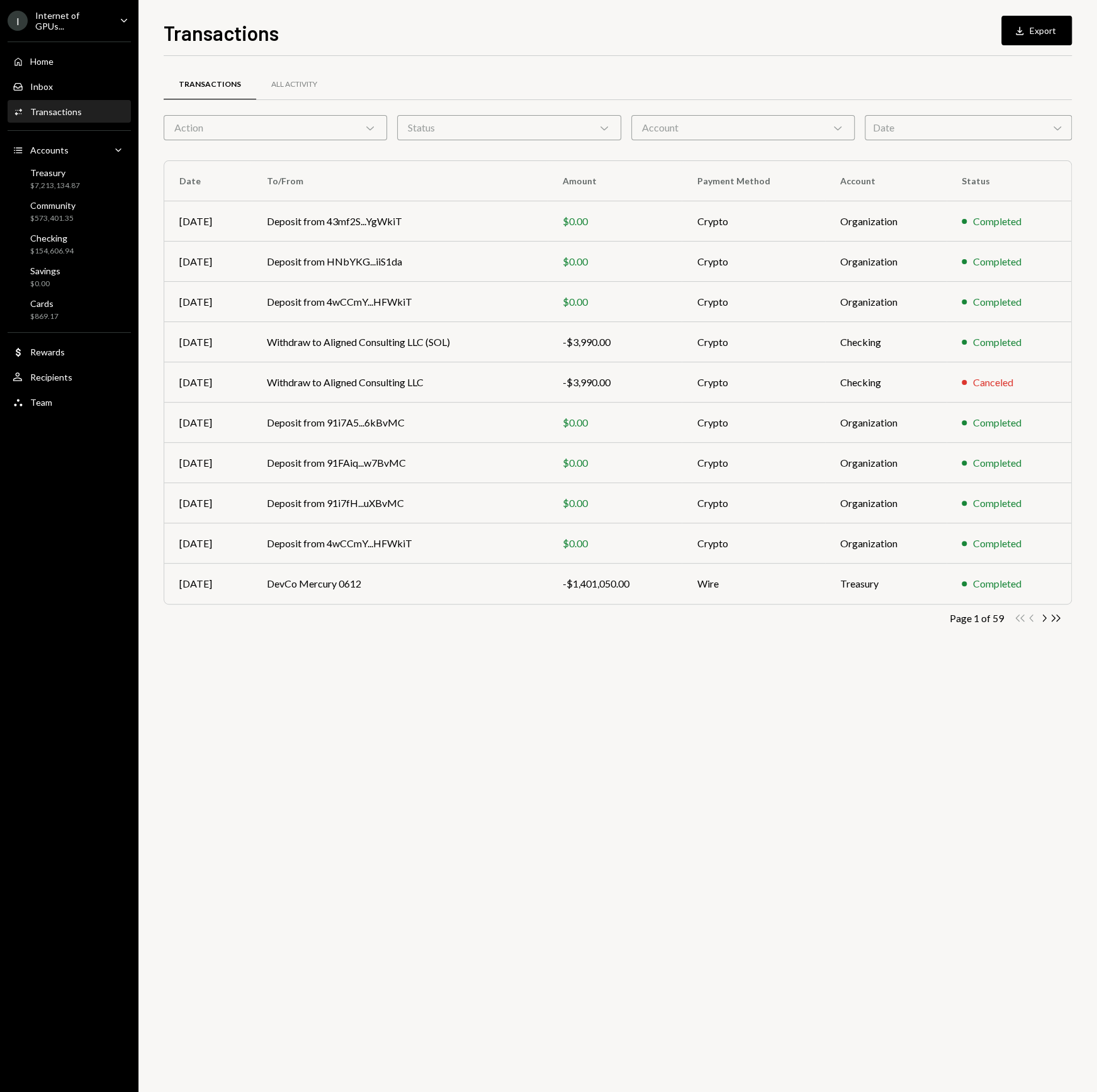
click at [882, 134] on div "Date Chevron Down" at bounding box center [969, 128] width 207 height 25
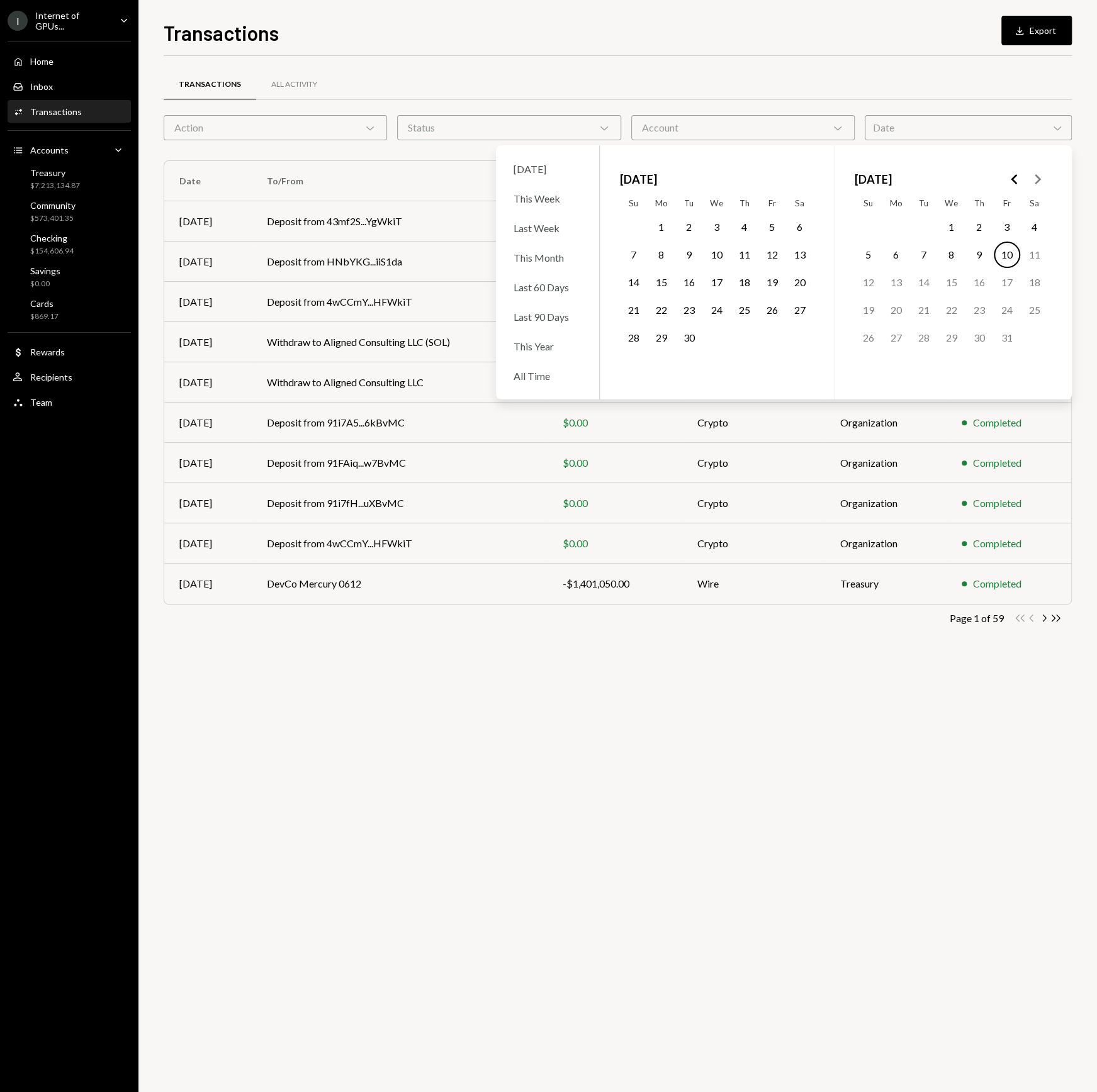
click at [1017, 178] on icon "Go to the Previous Month" at bounding box center [1014, 179] width 15 height 15
click at [947, 282] on button "18" at bounding box center [952, 282] width 26 height 26
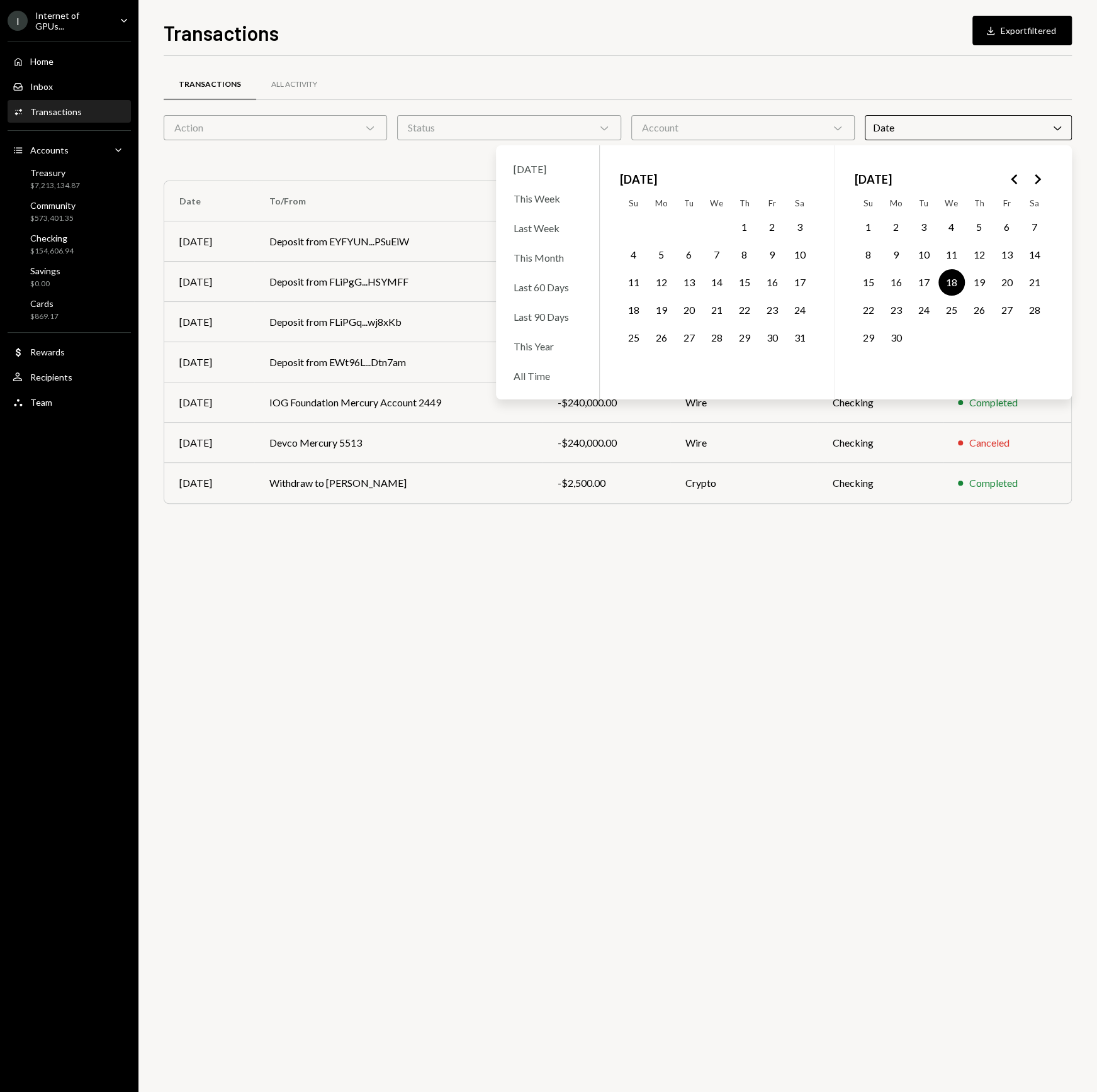
click at [872, 226] on button "1" at bounding box center [868, 227] width 26 height 26
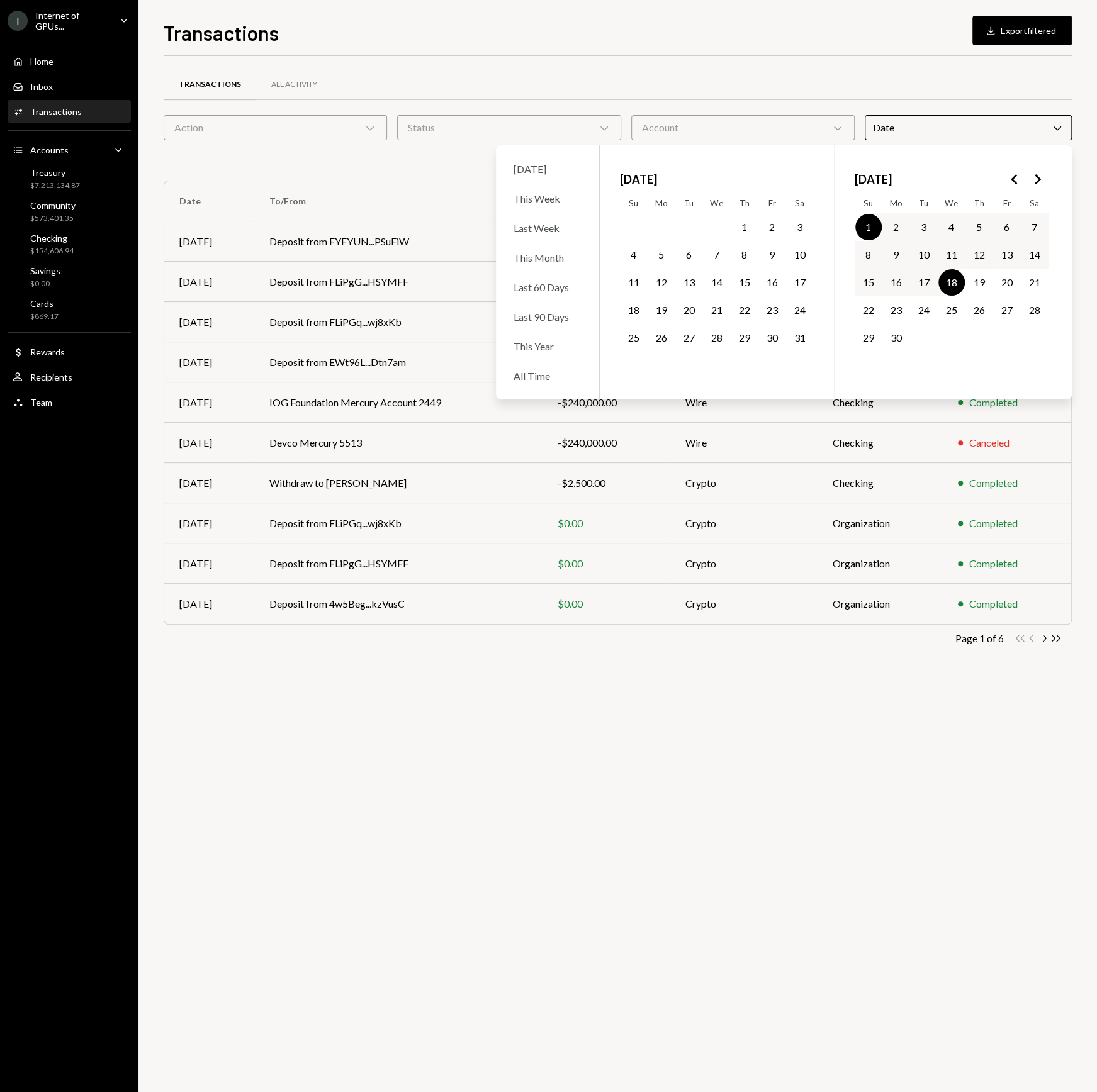
click at [759, 710] on div "Transactions All Activity Action Chevron Down Status Chevron Down Account Chevr…" at bounding box center [617, 574] width 908 height 1037
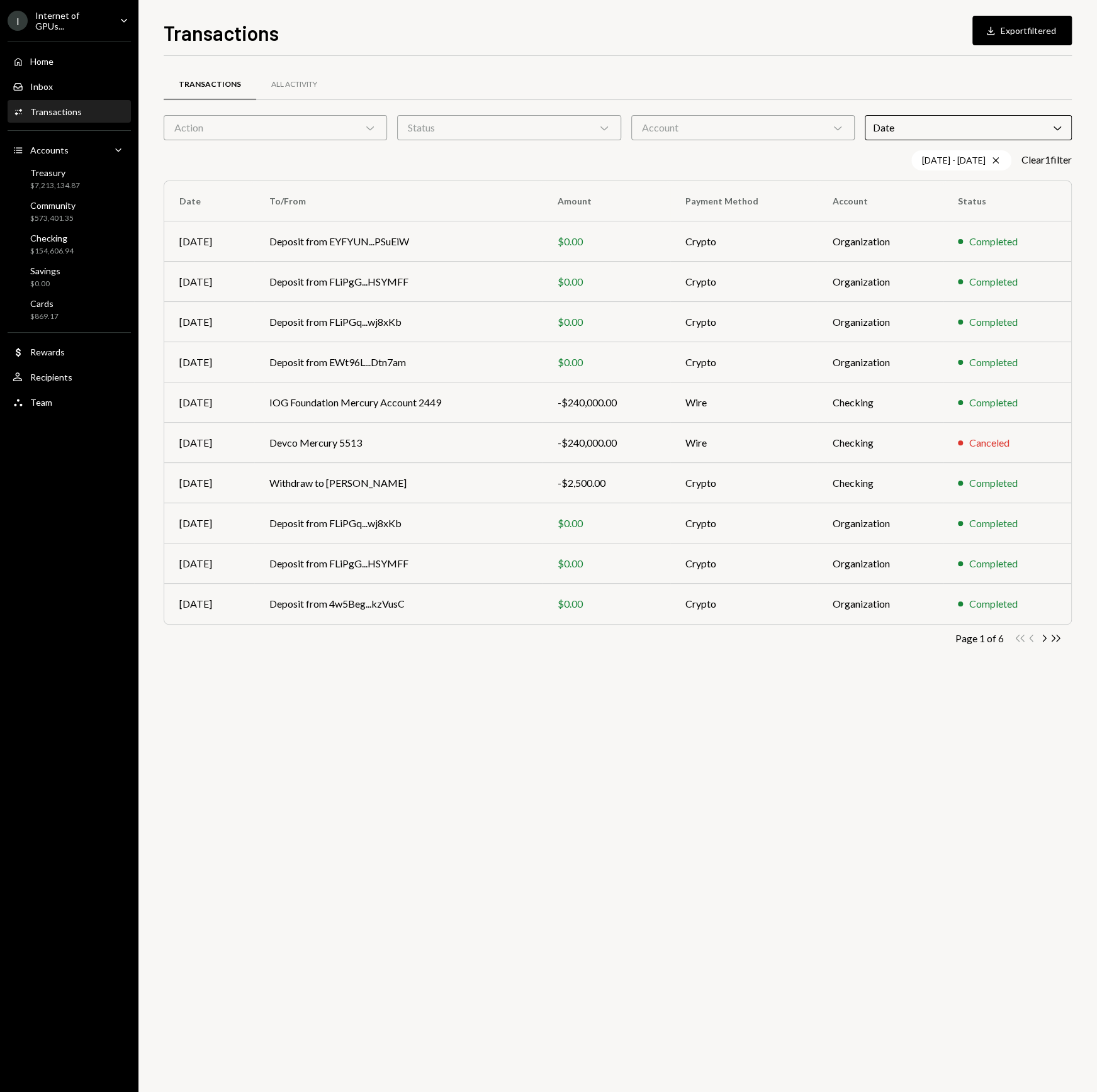
drag, startPoint x: 1001, startPoint y: 127, endPoint x: 1001, endPoint y: 135, distance: 8.0
click at [1001, 127] on div "Date Chevron Down" at bounding box center [969, 128] width 207 height 25
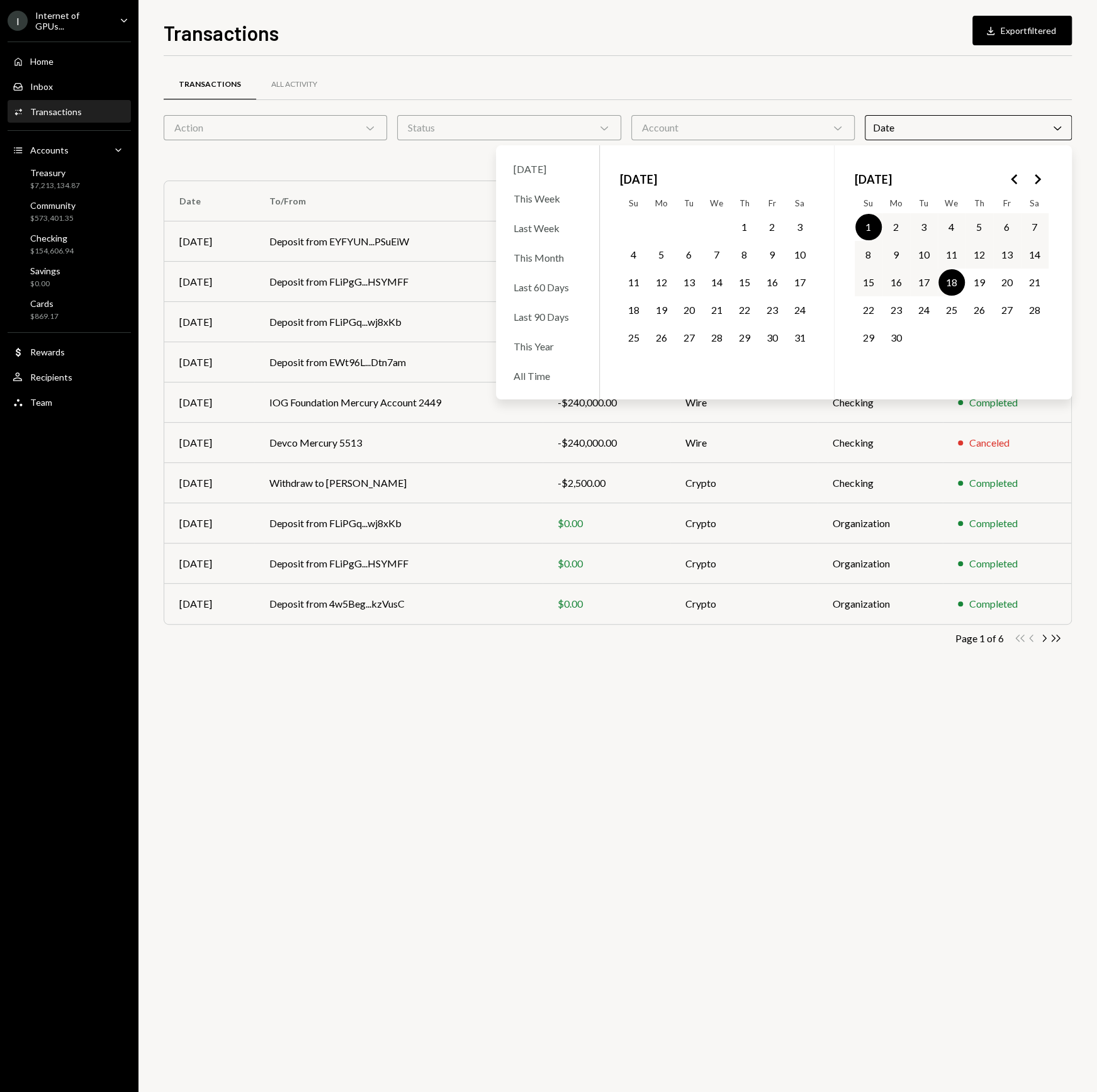
click at [931, 257] on button "10" at bounding box center [923, 254] width 26 height 26
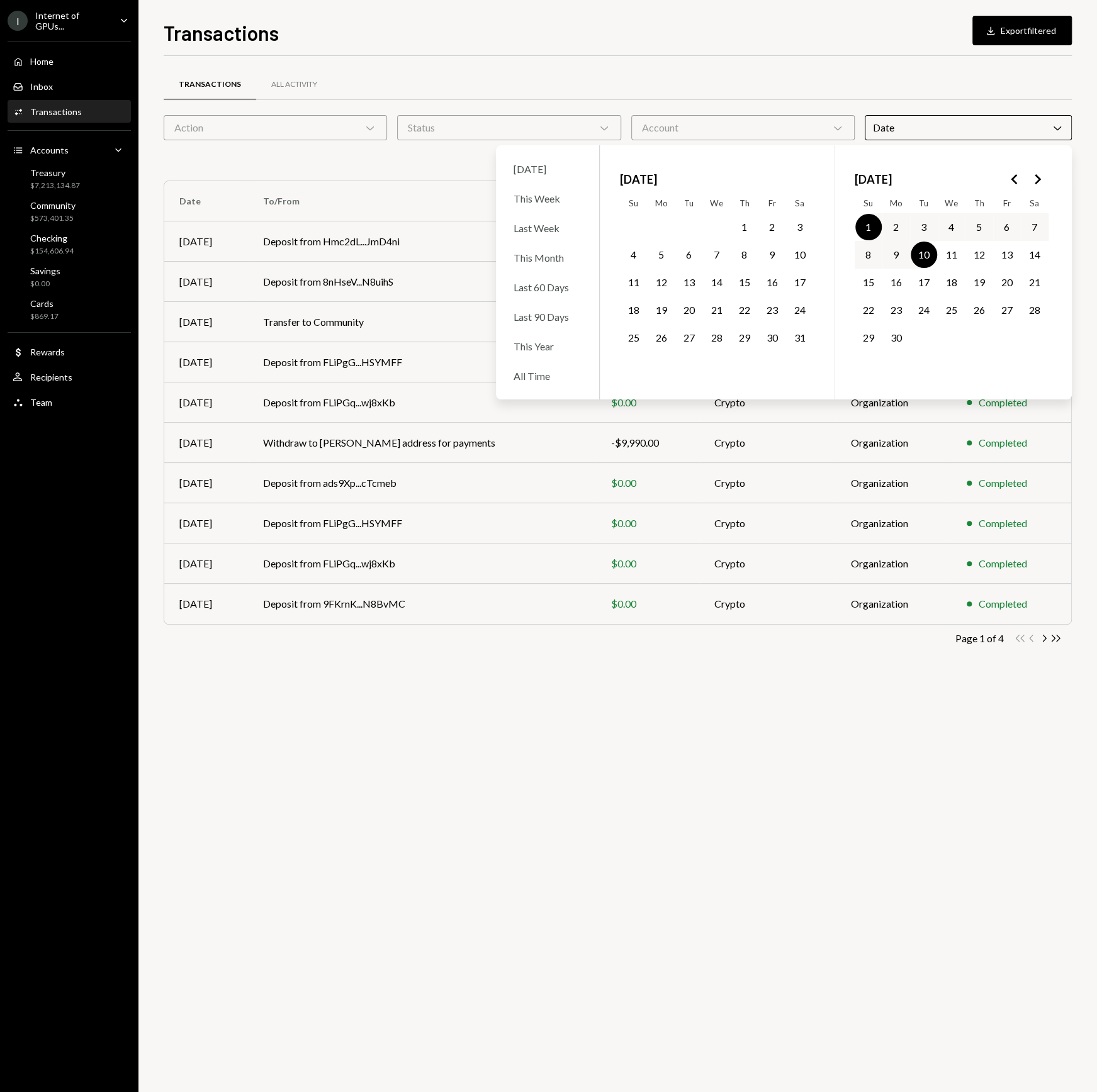
click at [921, 223] on button "3" at bounding box center [923, 227] width 26 height 26
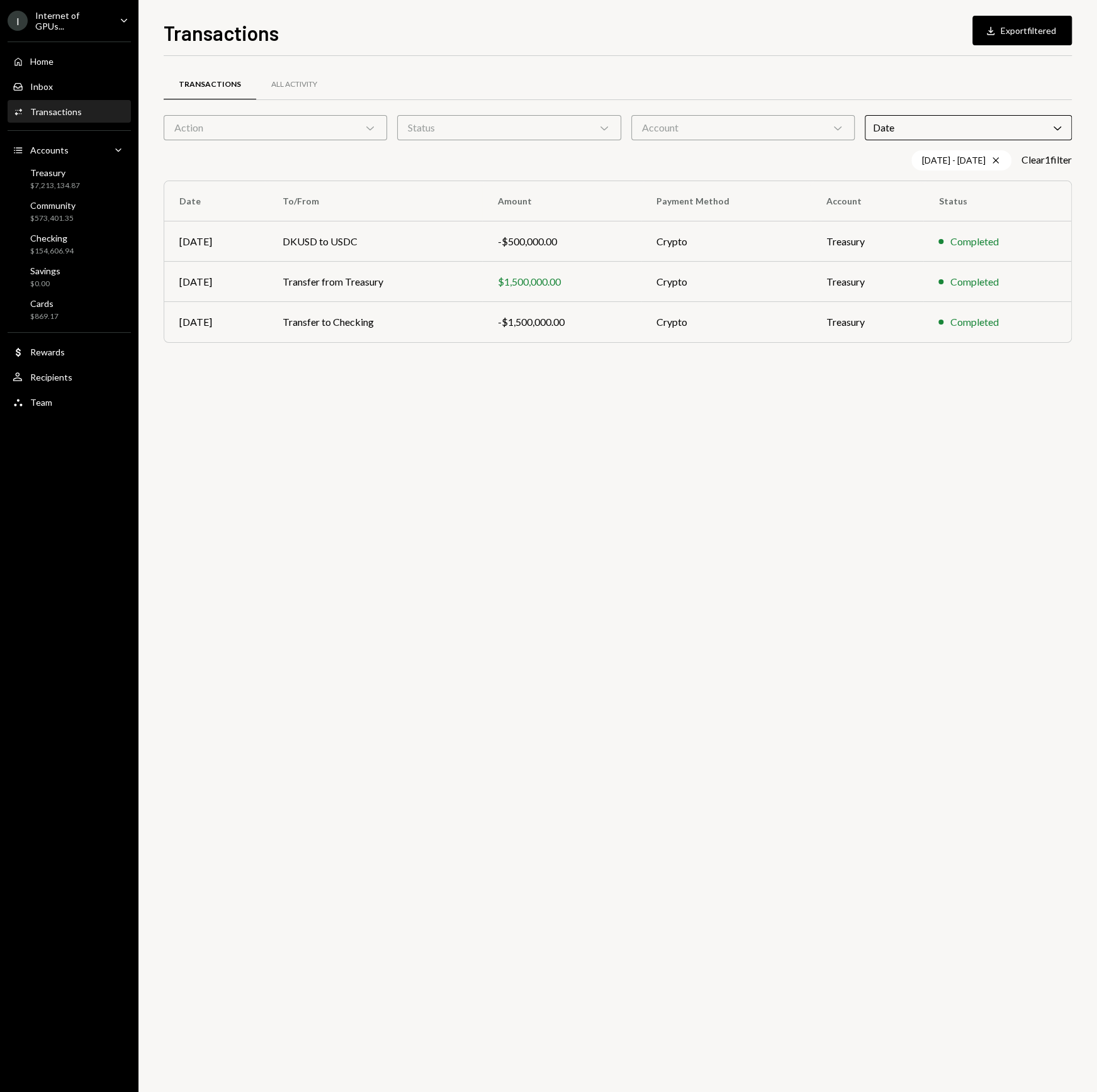
click at [835, 524] on div "Transactions All Activity Action Chevron Down Status Chevron Down Account Chevr…" at bounding box center [617, 574] width 908 height 1037
click at [1006, 126] on div "Date Chevron Down" at bounding box center [969, 128] width 207 height 25
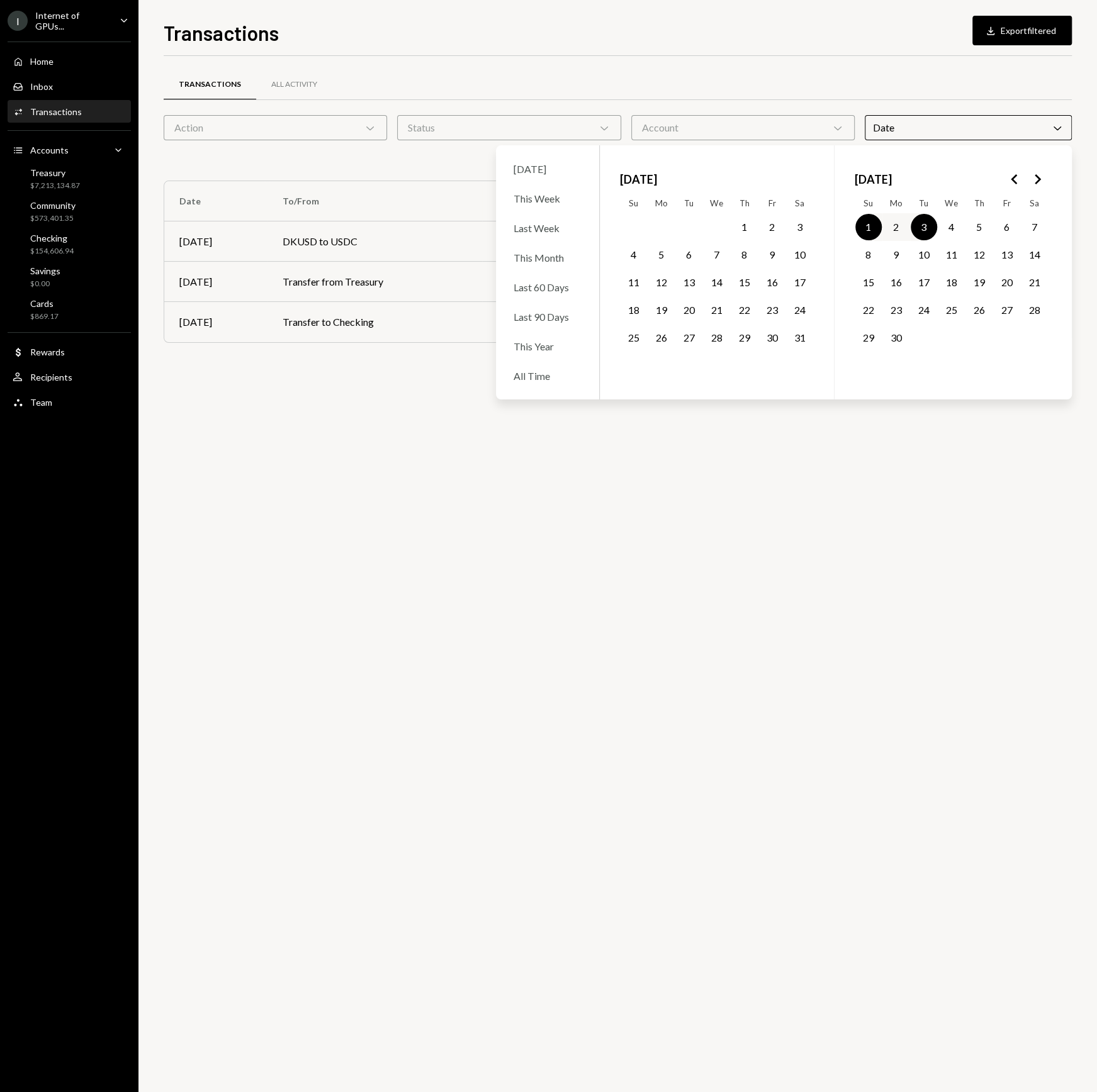
click at [966, 223] on button "5" at bounding box center [979, 227] width 26 height 26
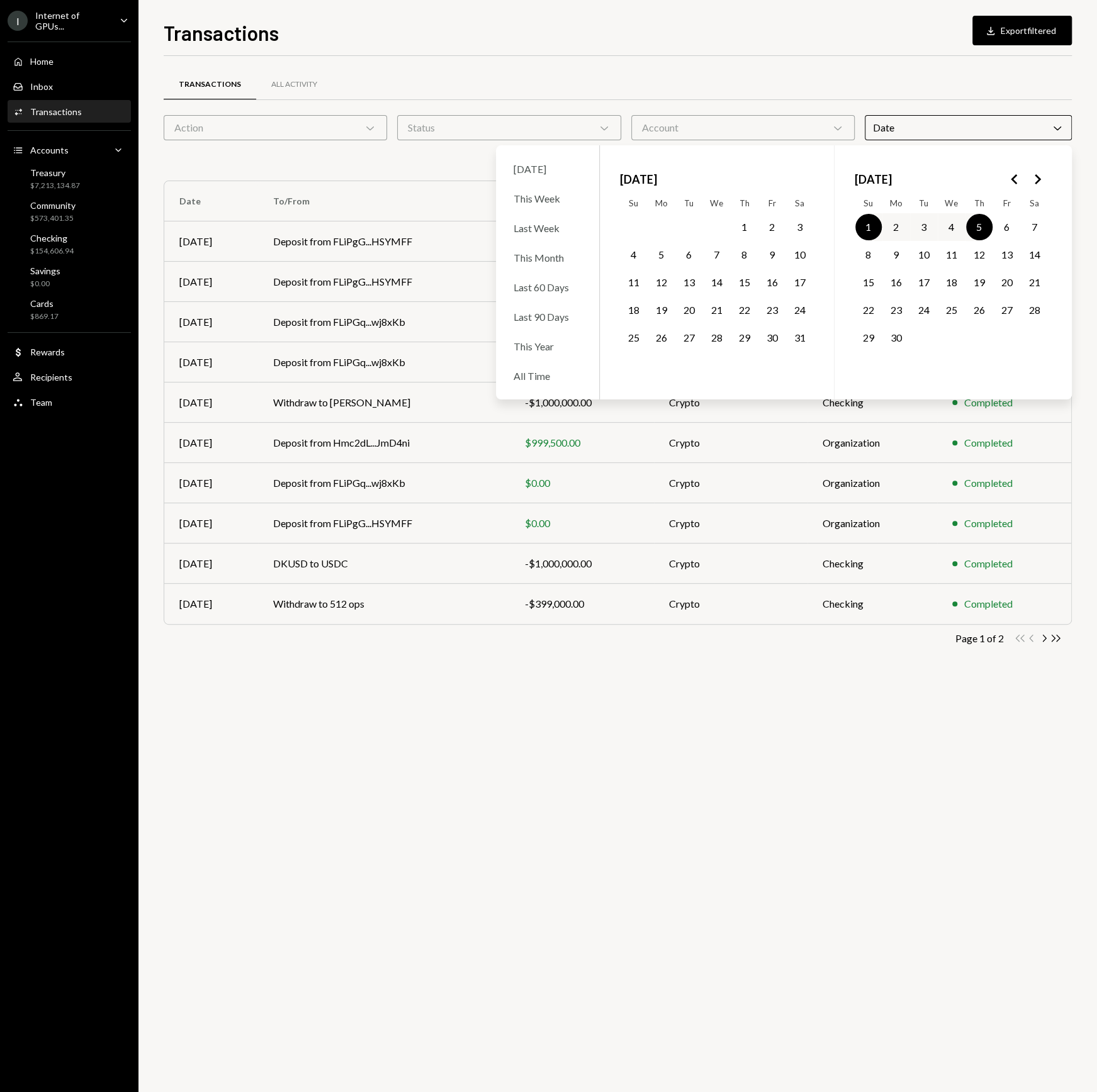
click at [922, 225] on button "3" at bounding box center [923, 227] width 26 height 26
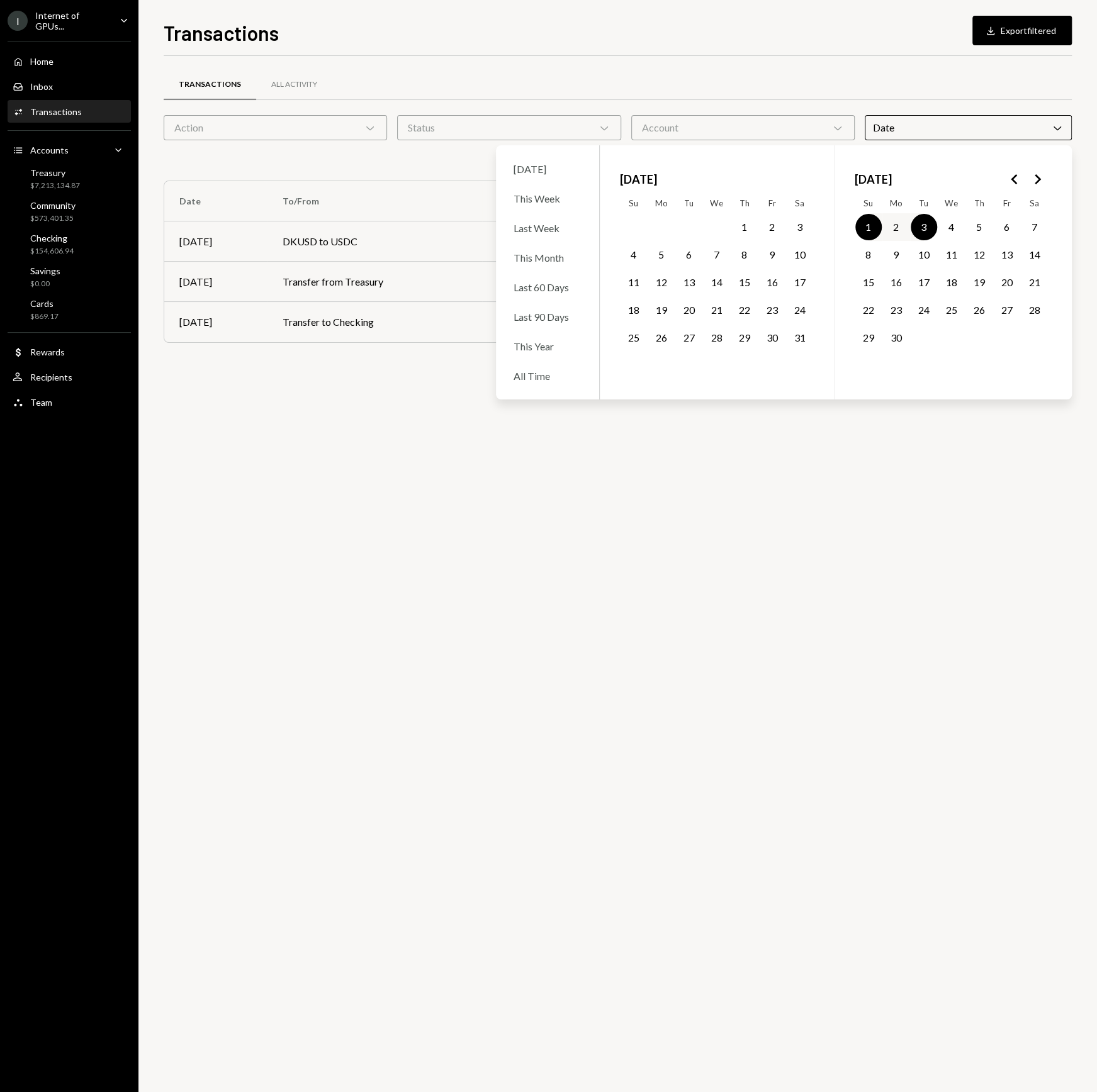
drag, startPoint x: 987, startPoint y: 225, endPoint x: 910, endPoint y: 228, distance: 77.1
click at [987, 225] on button "5" at bounding box center [979, 227] width 26 height 26
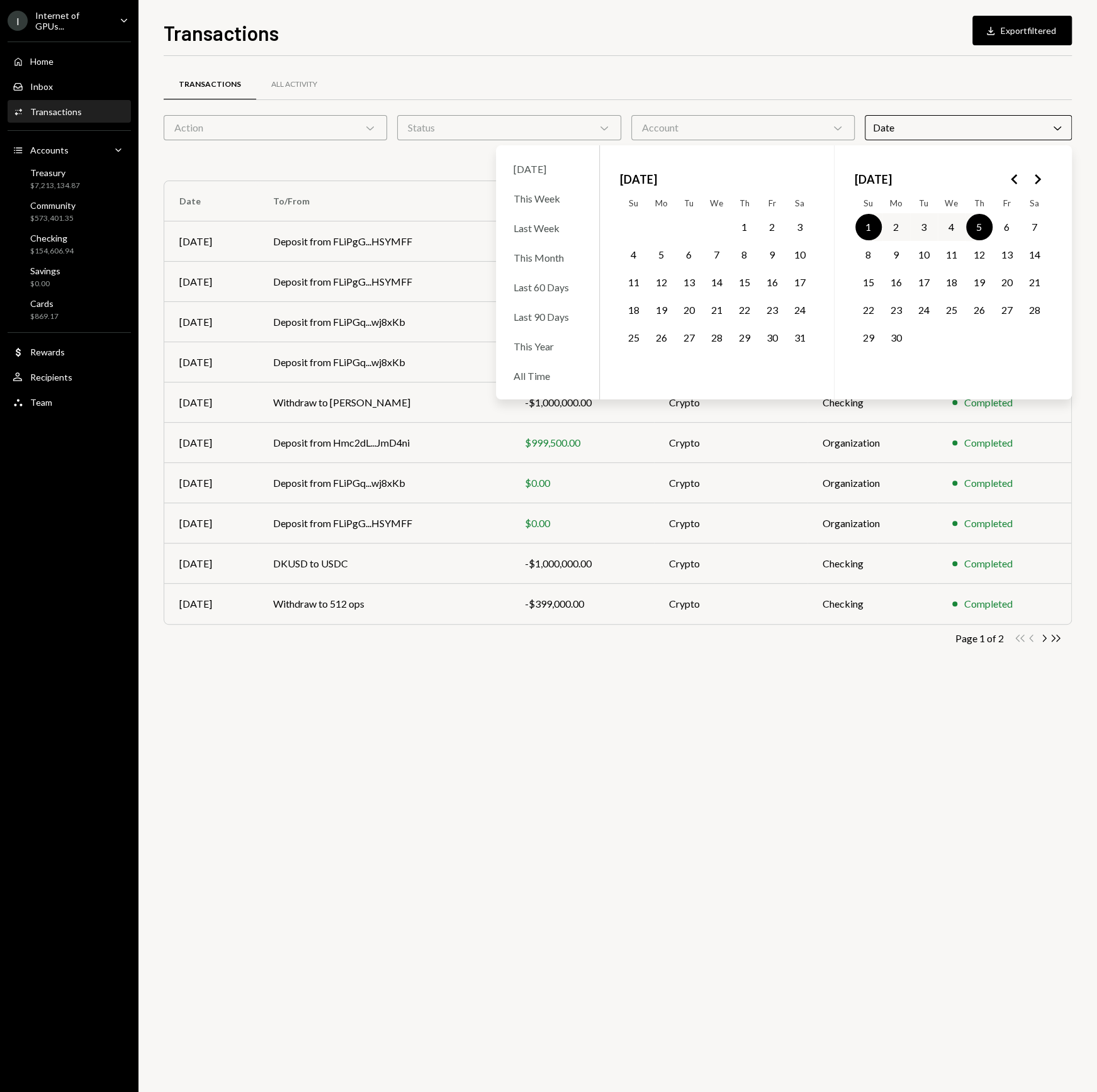
click at [870, 226] on button "1" at bounding box center [868, 227] width 26 height 26
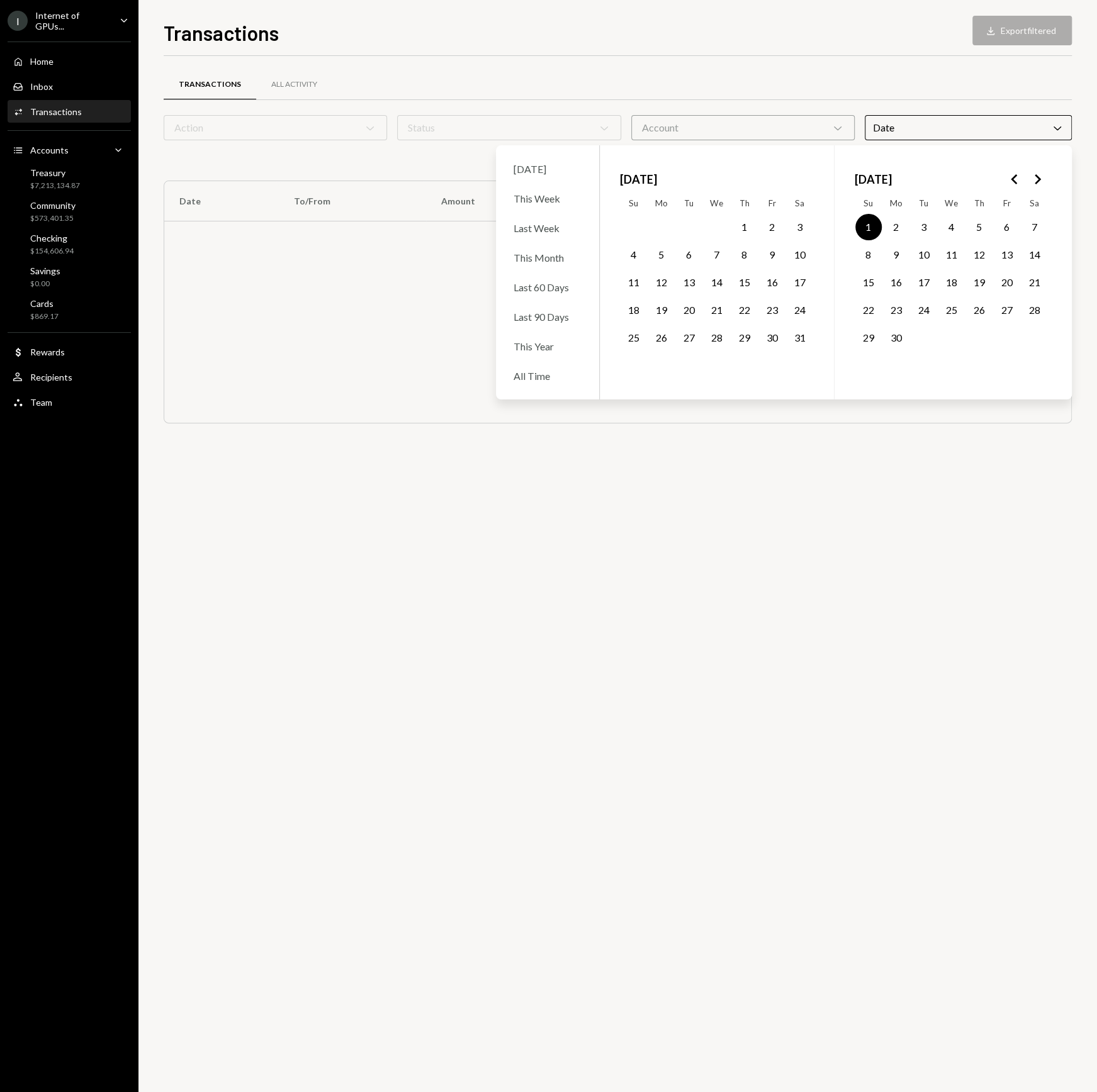
click at [892, 302] on button "23" at bounding box center [896, 310] width 26 height 26
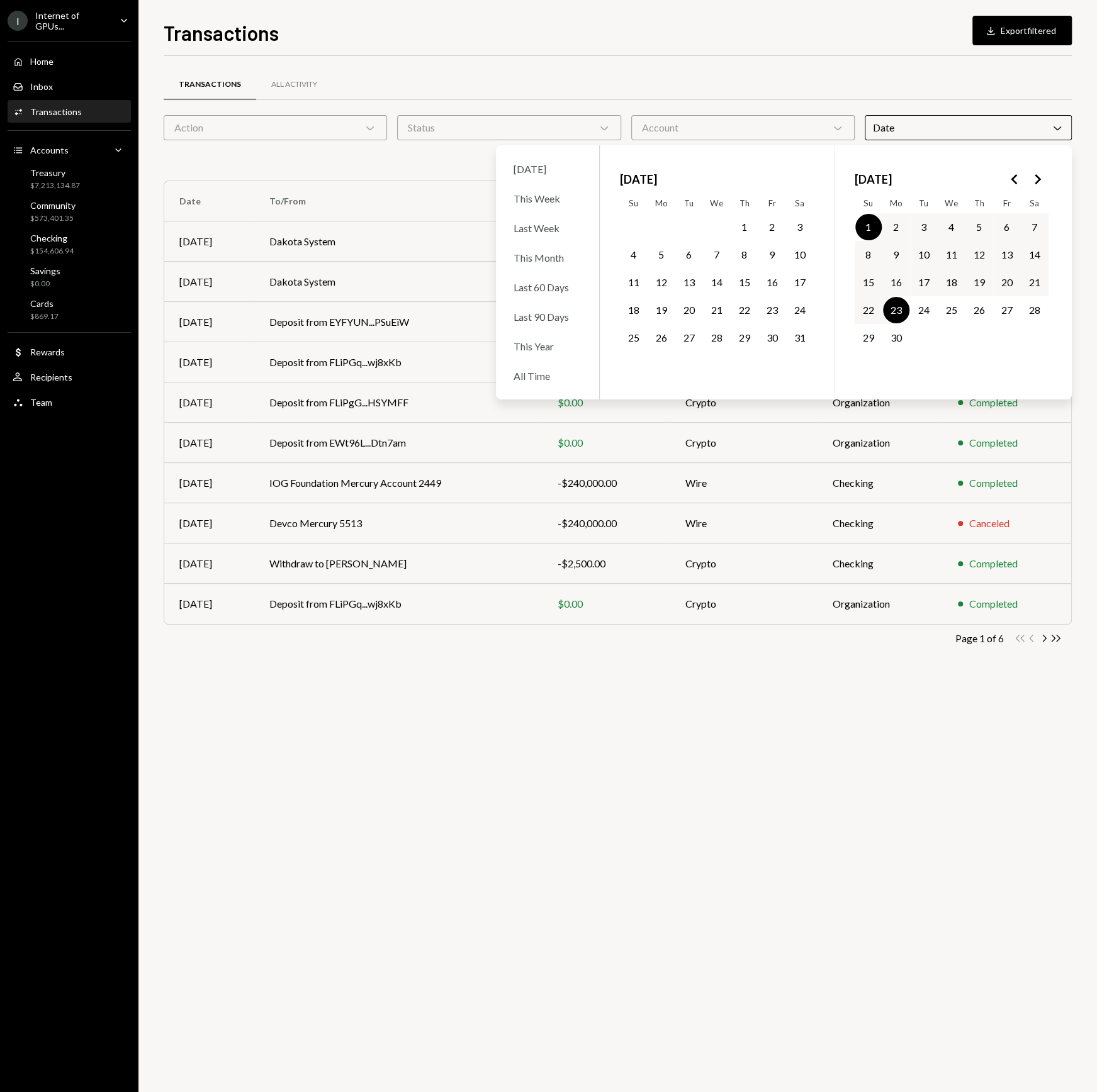
drag, startPoint x: 870, startPoint y: 225, endPoint x: 933, endPoint y: 290, distance: 90.5
click at [871, 226] on button "1" at bounding box center [868, 227] width 26 height 26
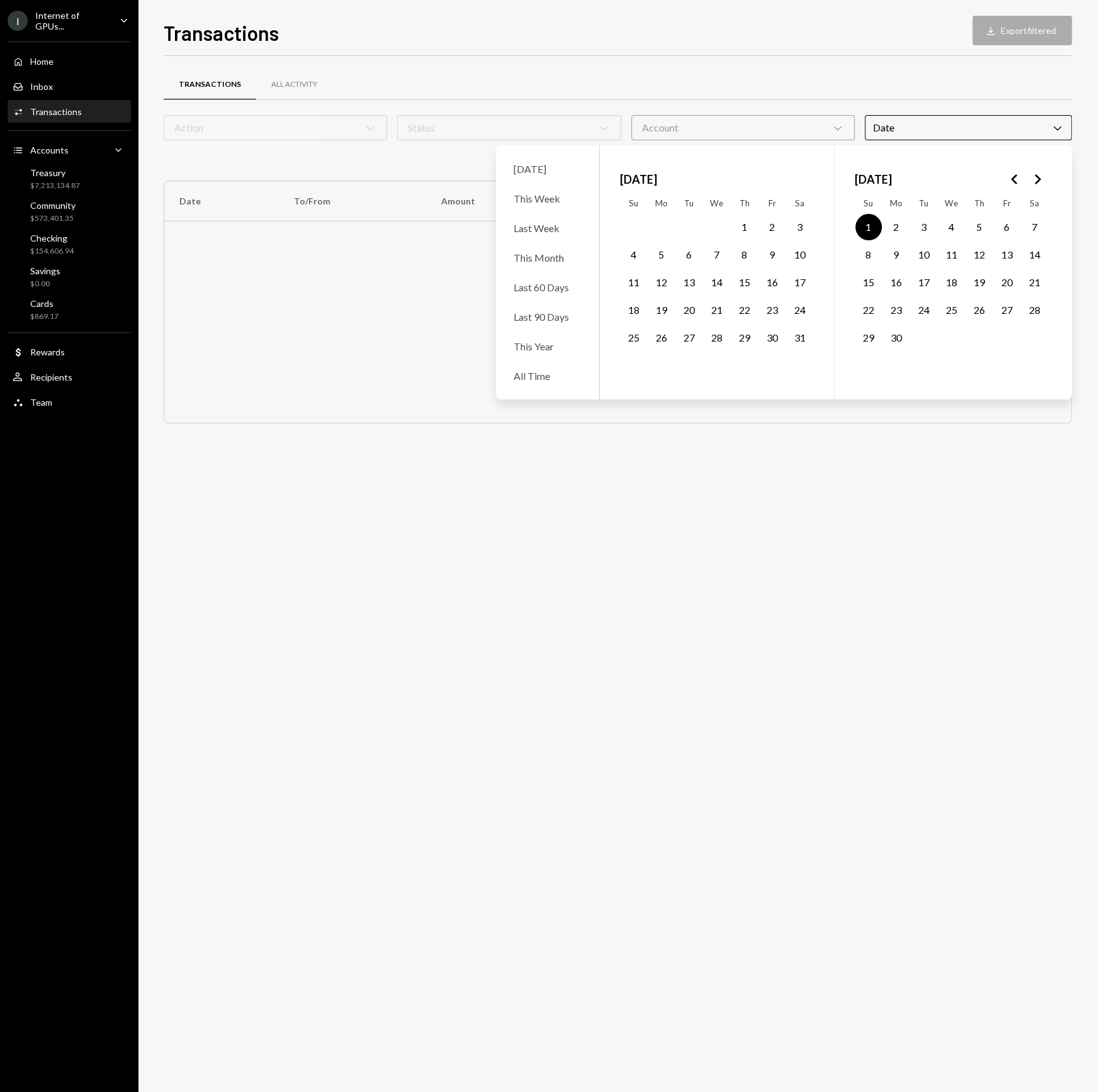
drag, startPoint x: 943, startPoint y: 296, endPoint x: 945, endPoint y: 259, distance: 37.1
click at [944, 293] on tbody "1 2 3 4 5 6 7 8 9 10 11 12 13 14 15 16 17 18 19 20 21 22 23 24 25 26 27 28 29 30" at bounding box center [952, 296] width 194 height 166
click at [988, 289] on button "19" at bounding box center [979, 282] width 26 height 26
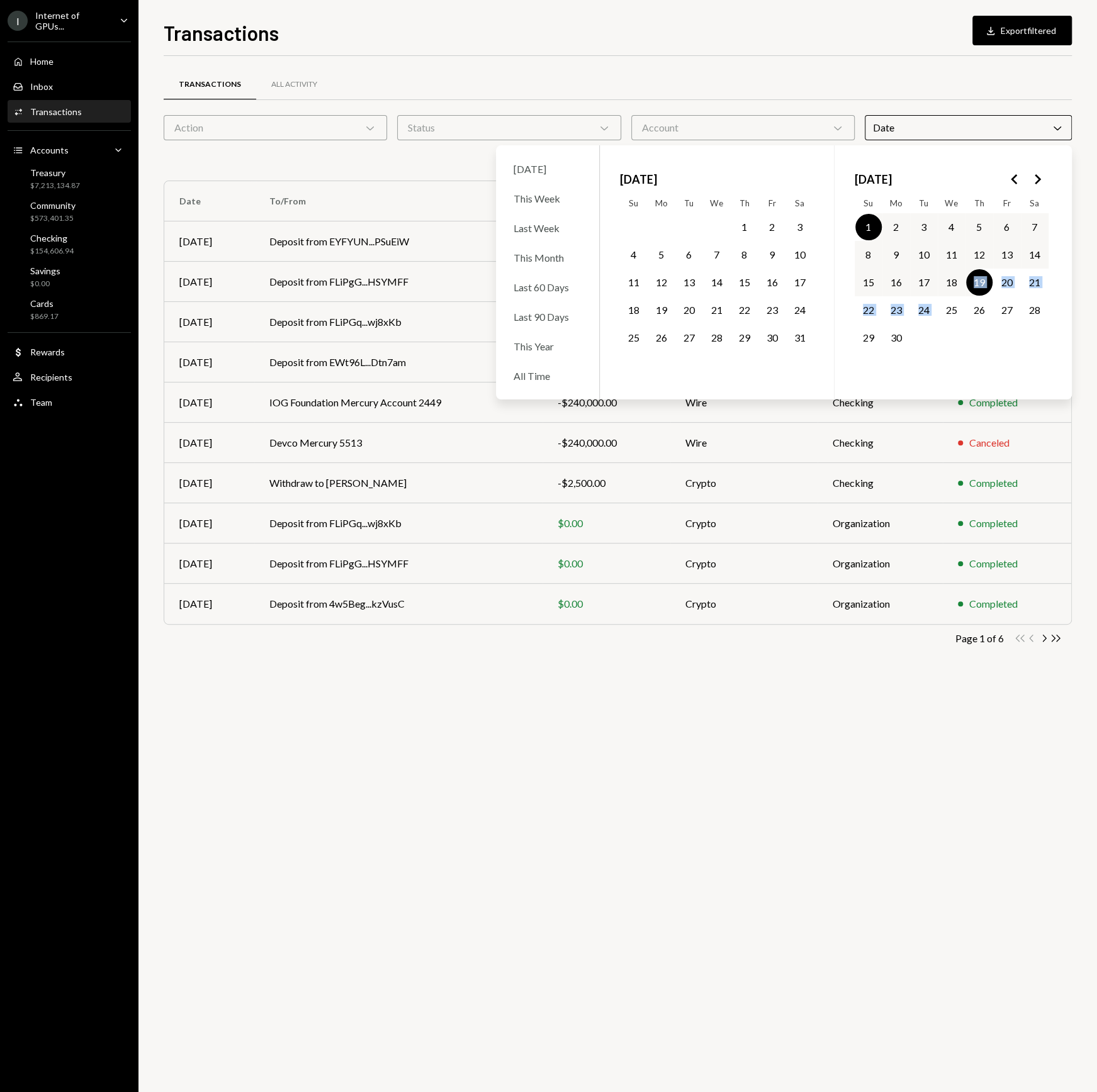
drag, startPoint x: 992, startPoint y: 269, endPoint x: 976, endPoint y: 333, distance: 66.0
click at [993, 269] on td "20" at bounding box center [1007, 283] width 27 height 27
drag, startPoint x: 899, startPoint y: 693, endPoint x: 893, endPoint y: 690, distance: 6.7
click at [898, 693] on div "Transactions All Activity Action Chevron Down Status Chevron Down Account Chevr…" at bounding box center [617, 574] width 908 height 1037
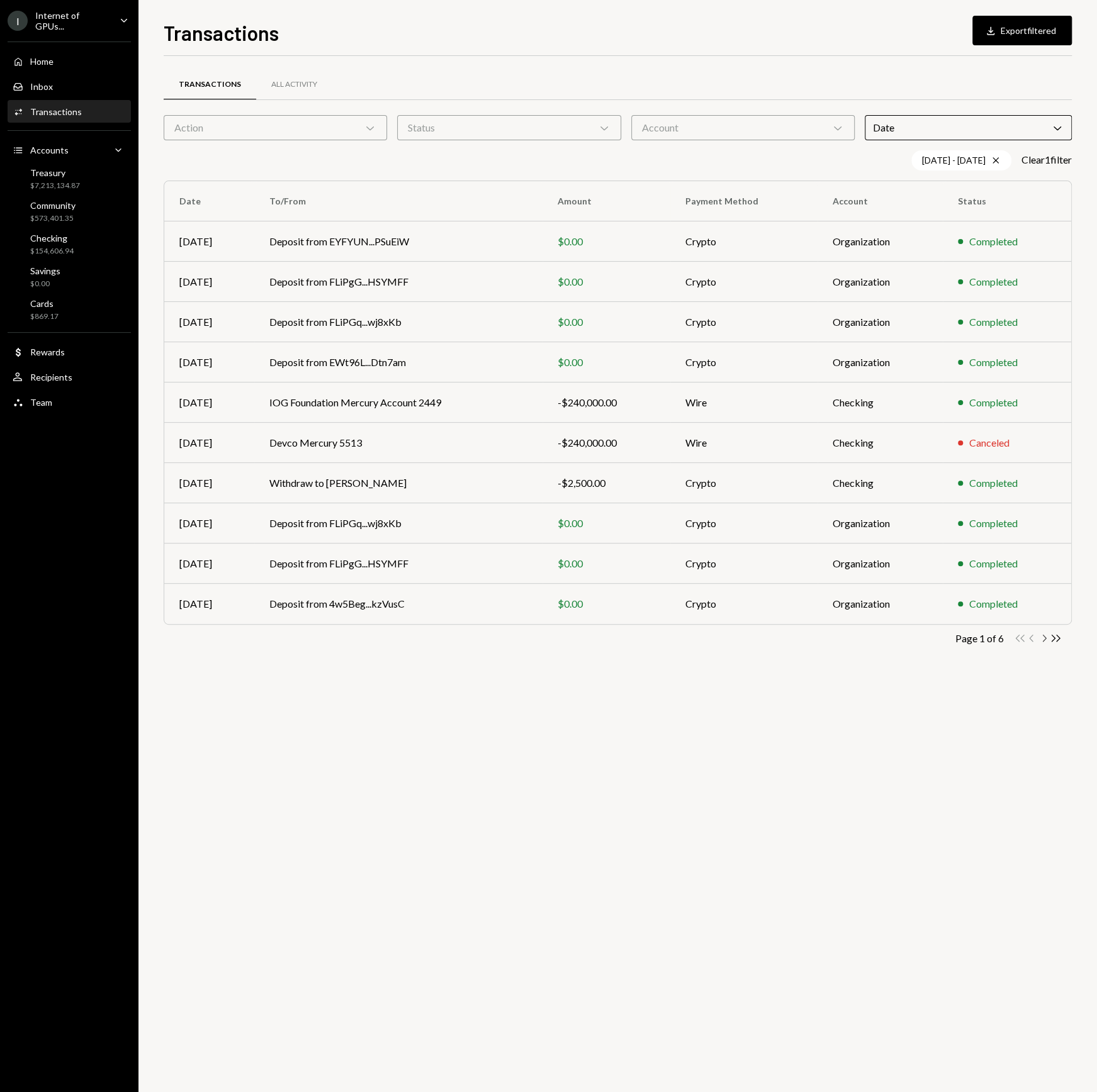
click at [1042, 633] on icon "Chevron Right" at bounding box center [1043, 638] width 12 height 12
